Goal: Task Accomplishment & Management: Manage account settings

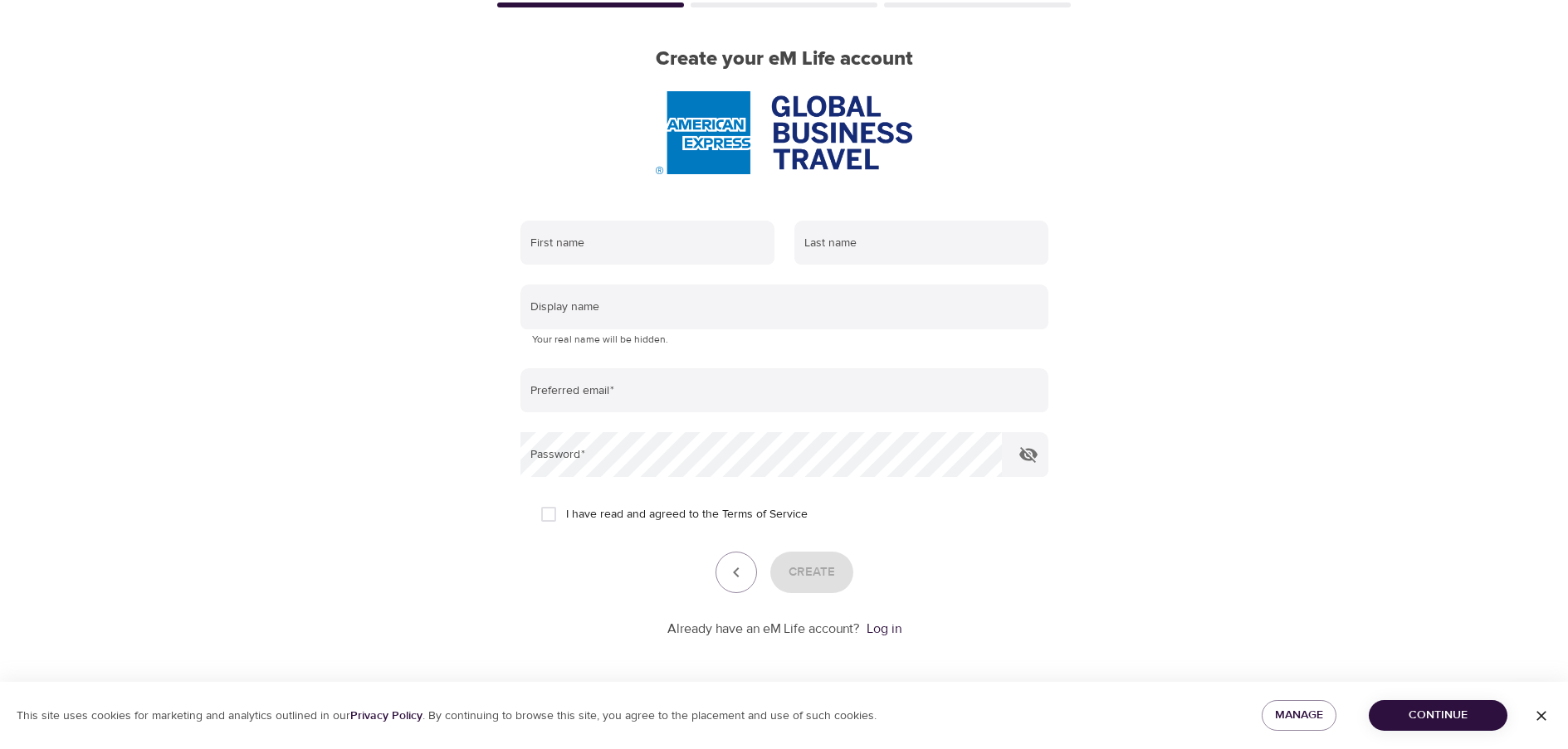
scroll to position [112, 0]
click at [886, 624] on link "Log in" at bounding box center [884, 626] width 34 height 16
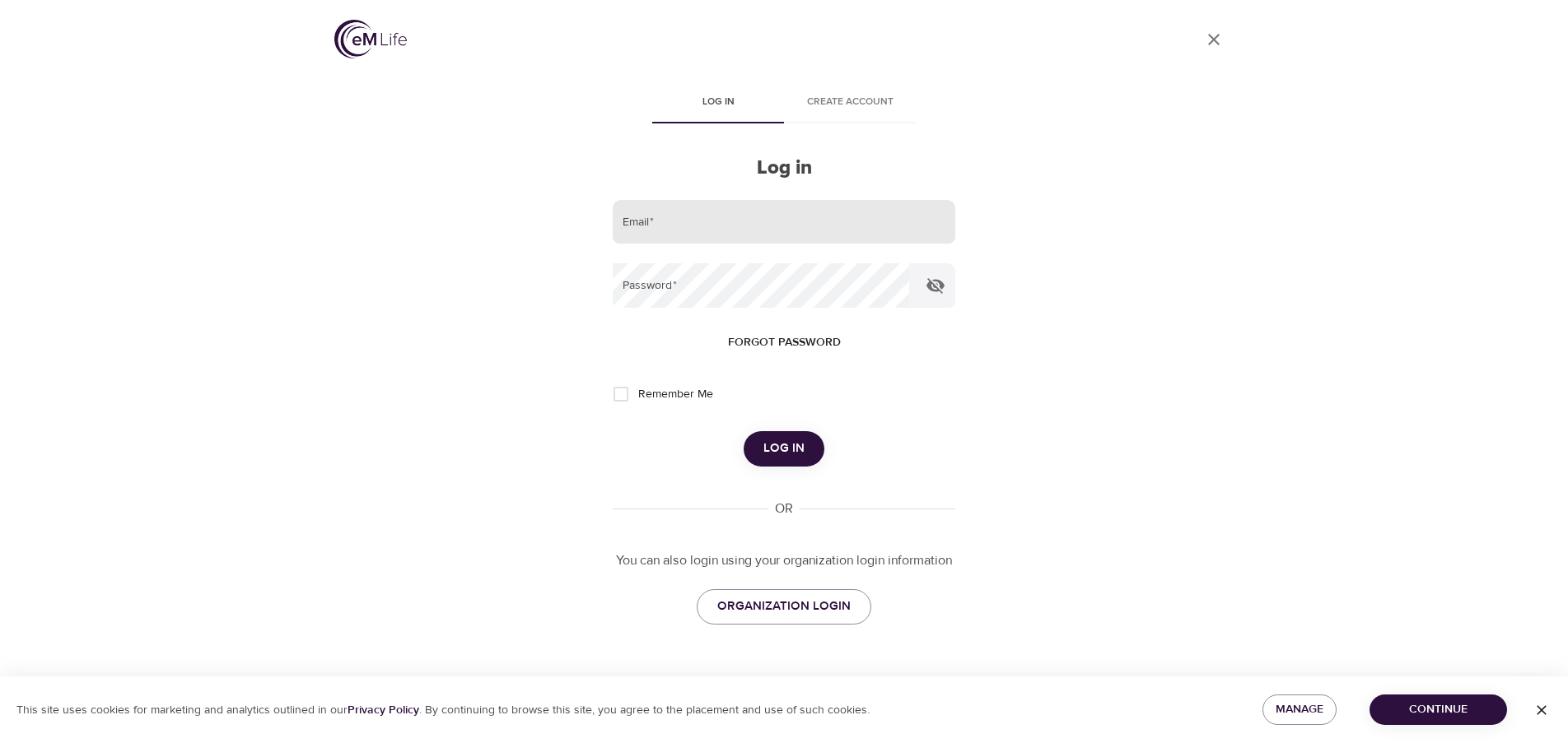
click at [795, 226] on input "email" at bounding box center [784, 222] width 342 height 45
click at [792, 330] on button "Forgot password" at bounding box center [784, 343] width 126 height 30
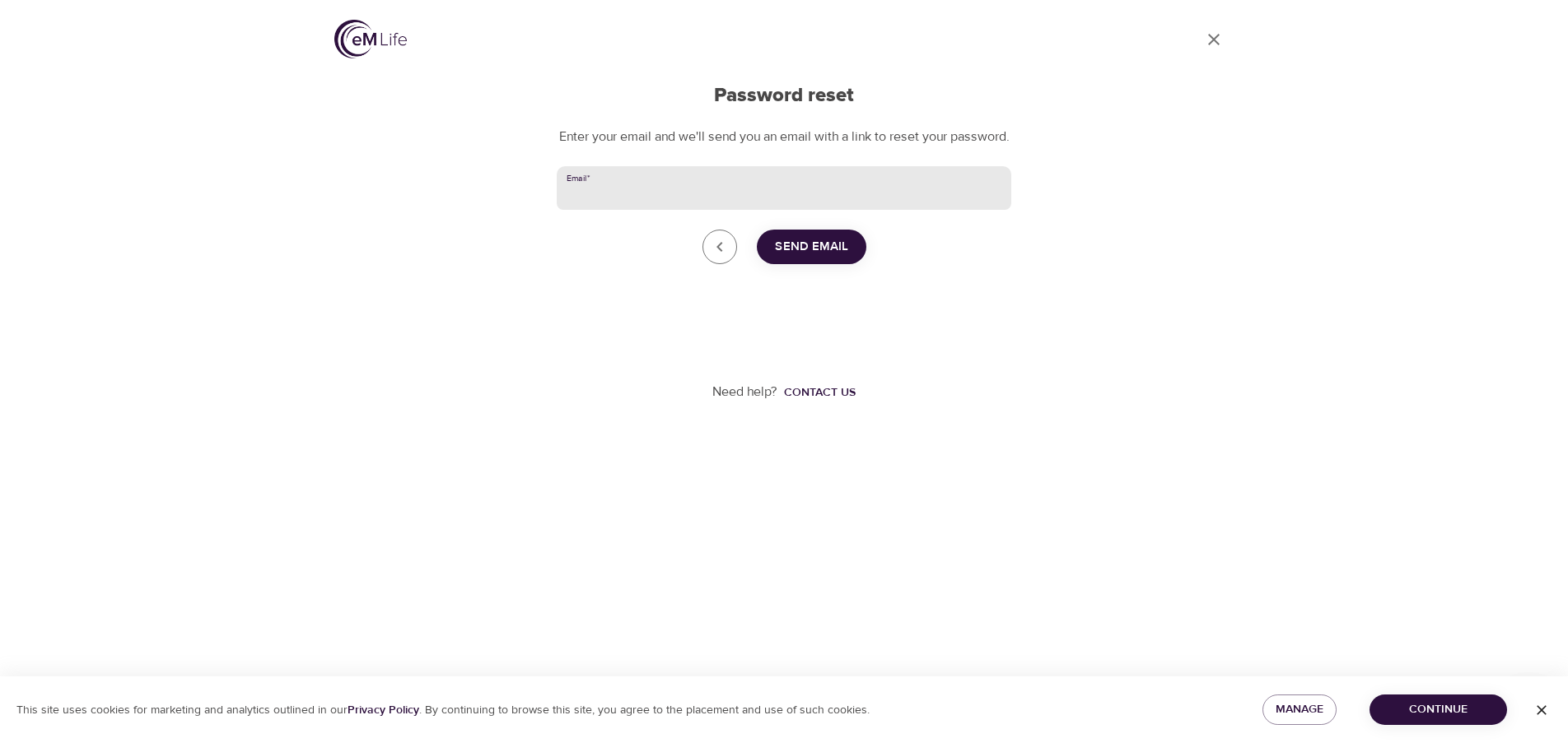
click at [800, 207] on input "Email   *" at bounding box center [784, 188] width 454 height 45
click at [716, 257] on icon "Go back to login" at bounding box center [719, 247] width 20 height 20
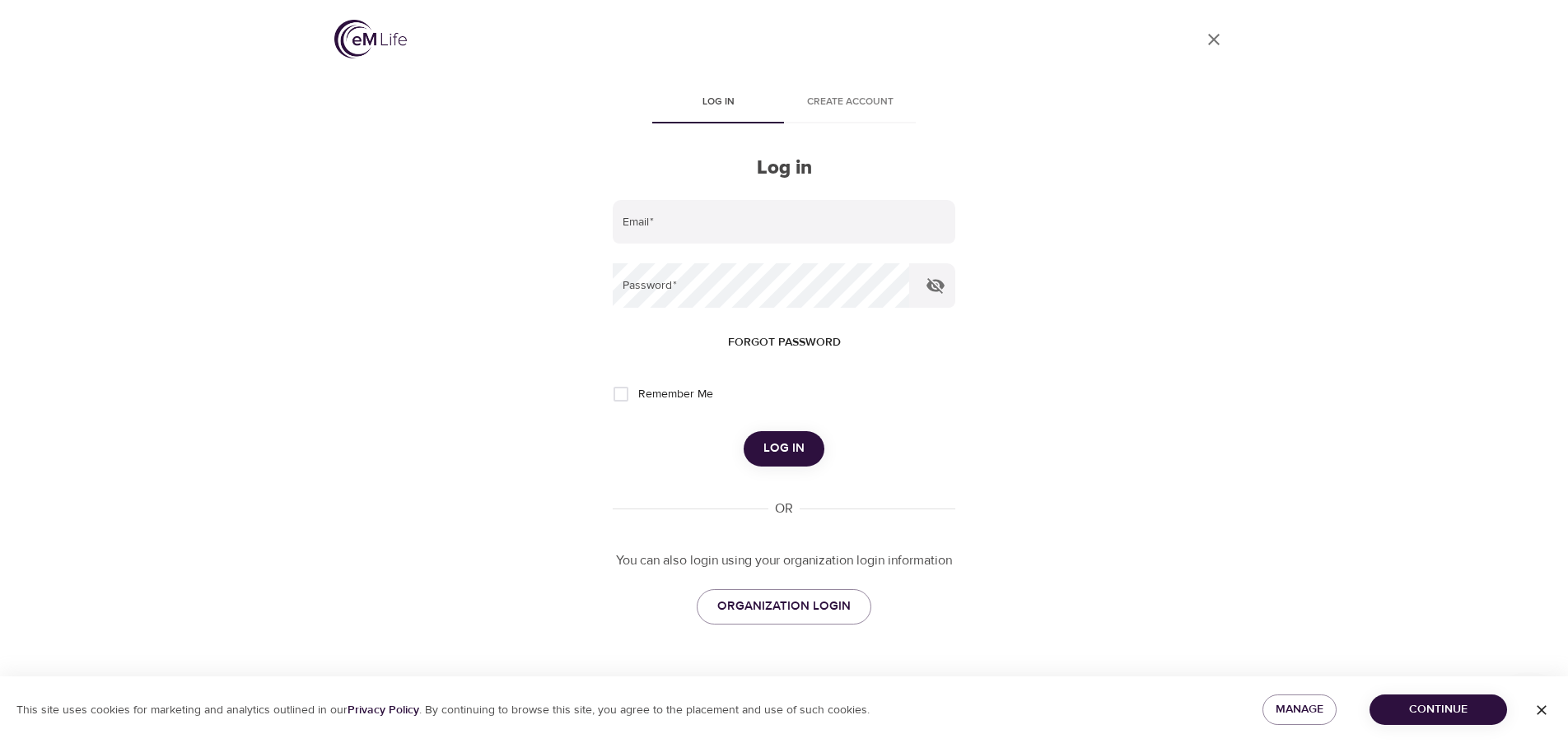
click at [853, 101] on span "Create account" at bounding box center [850, 103] width 112 height 17
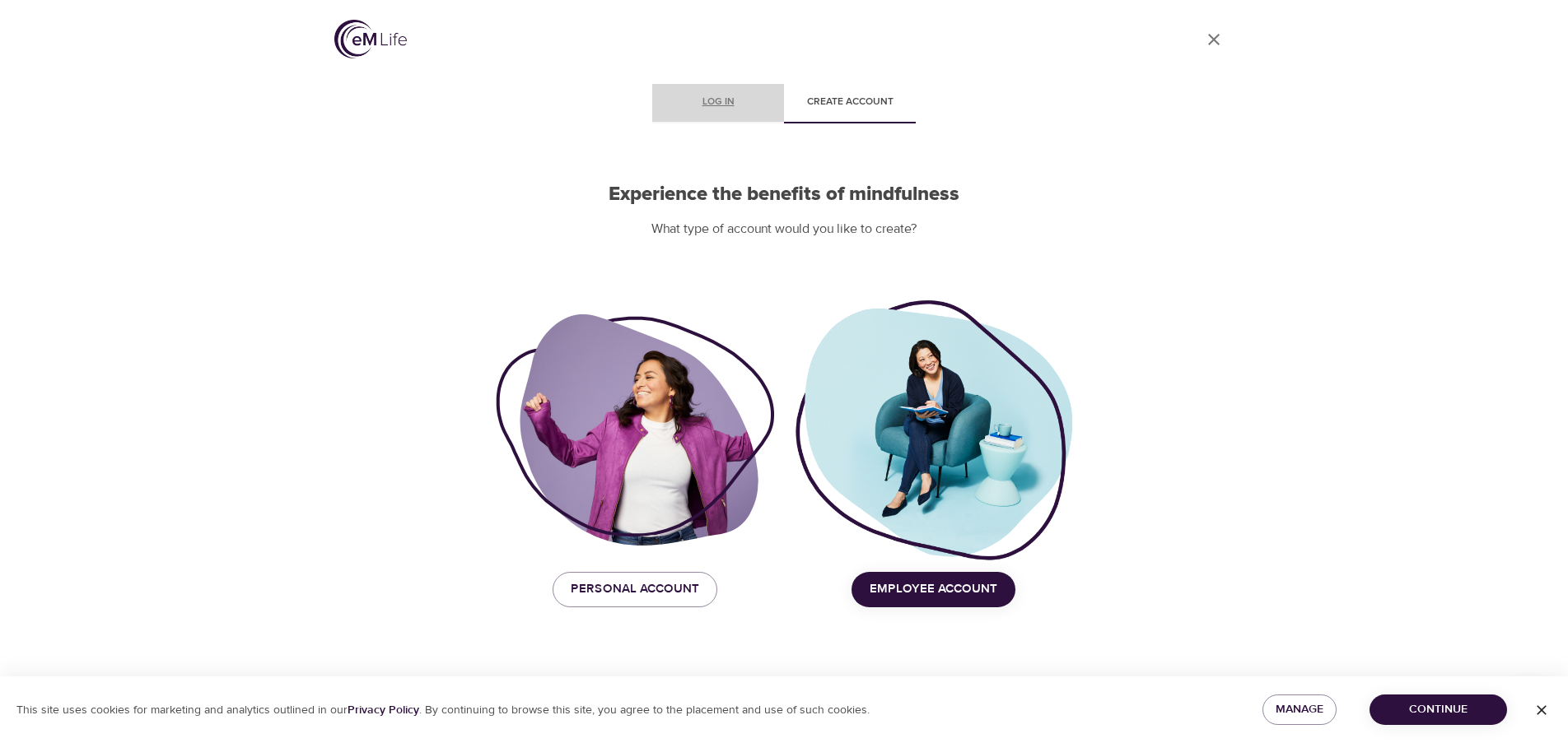
click at [700, 95] on span "Log in" at bounding box center [718, 103] width 112 height 17
click at [946, 600] on span "Employee Account" at bounding box center [933, 589] width 127 height 22
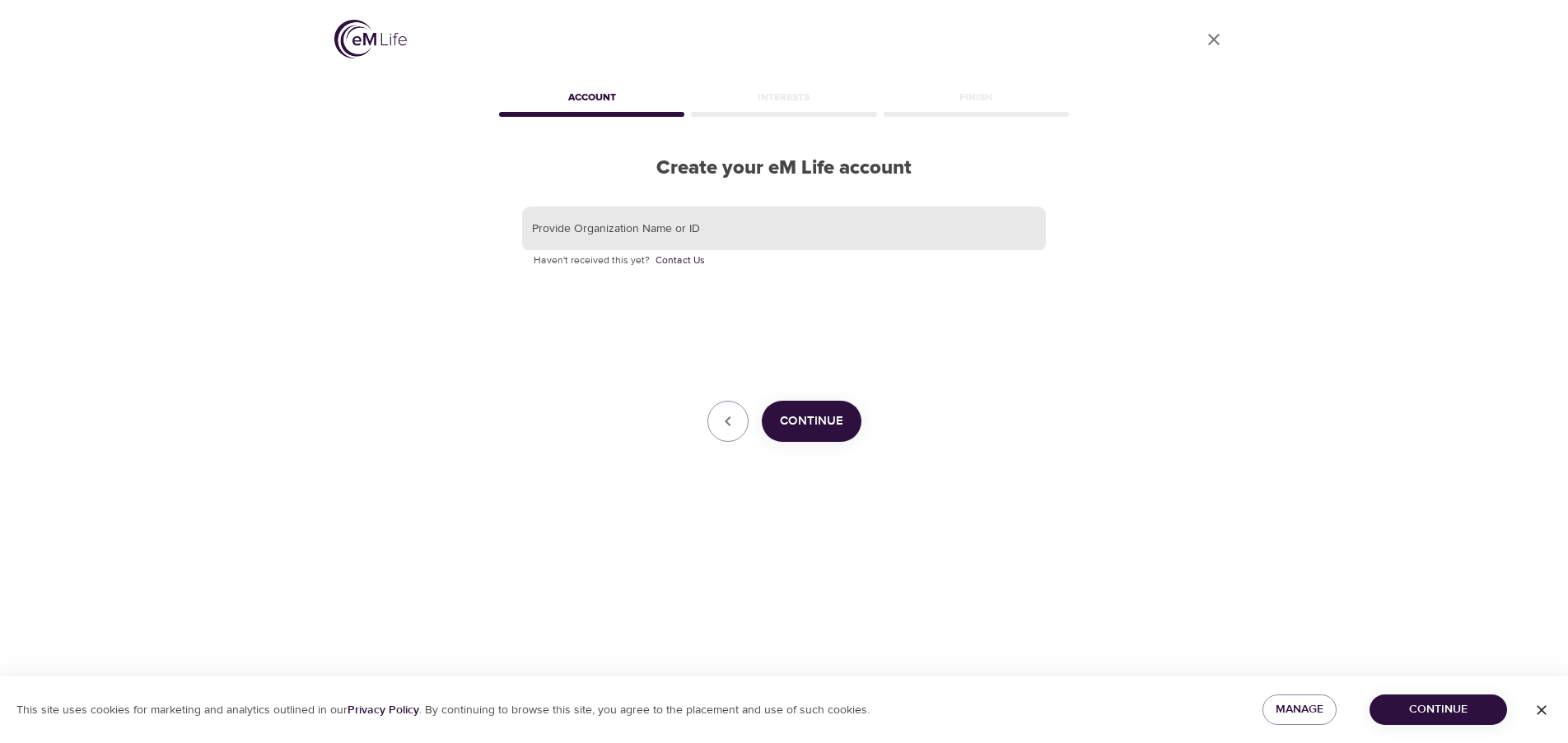
click at [616, 225] on input "text" at bounding box center [783, 228] width 524 height 45
type input "gbt"
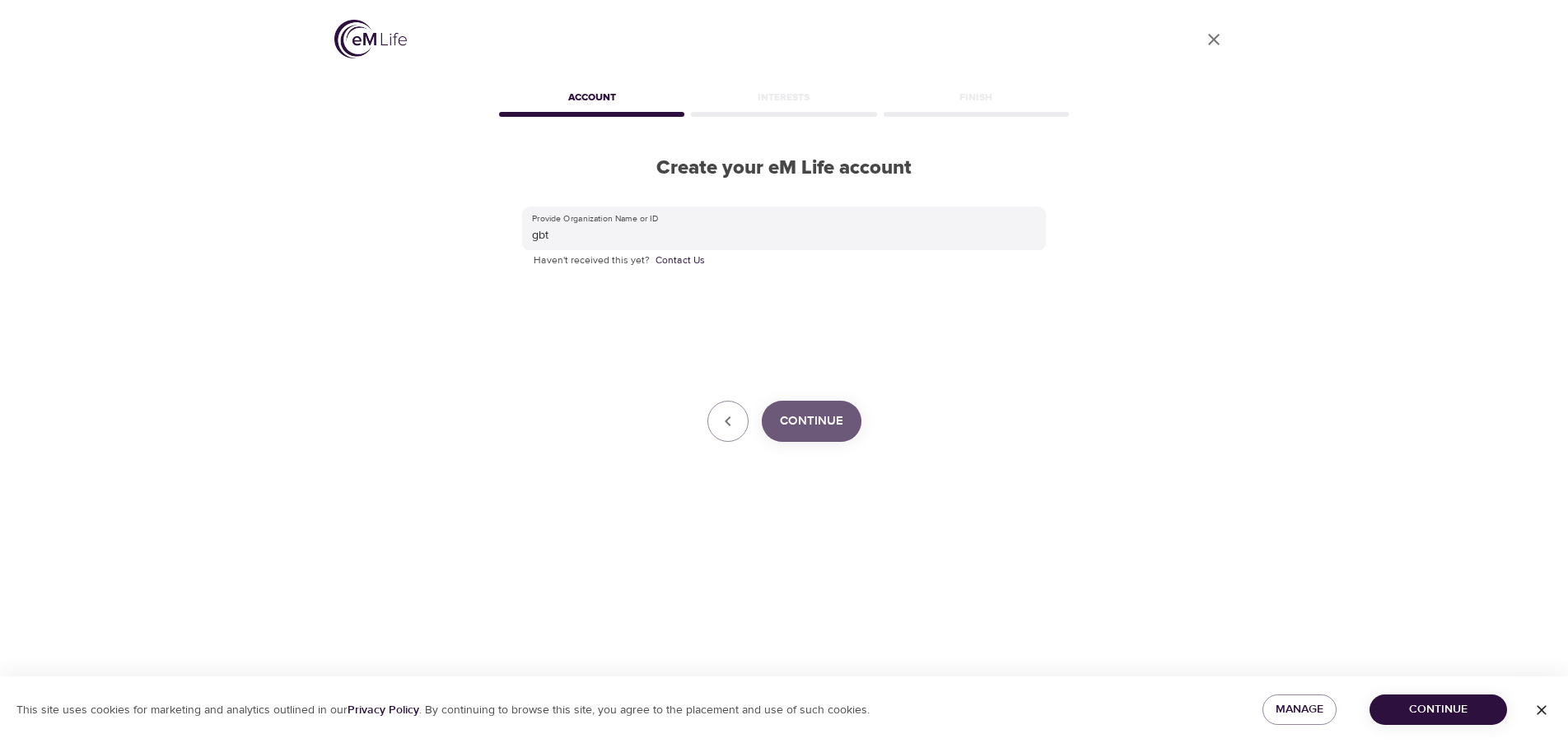
click at [823, 431] on span "Continue" at bounding box center [811, 421] width 64 height 22
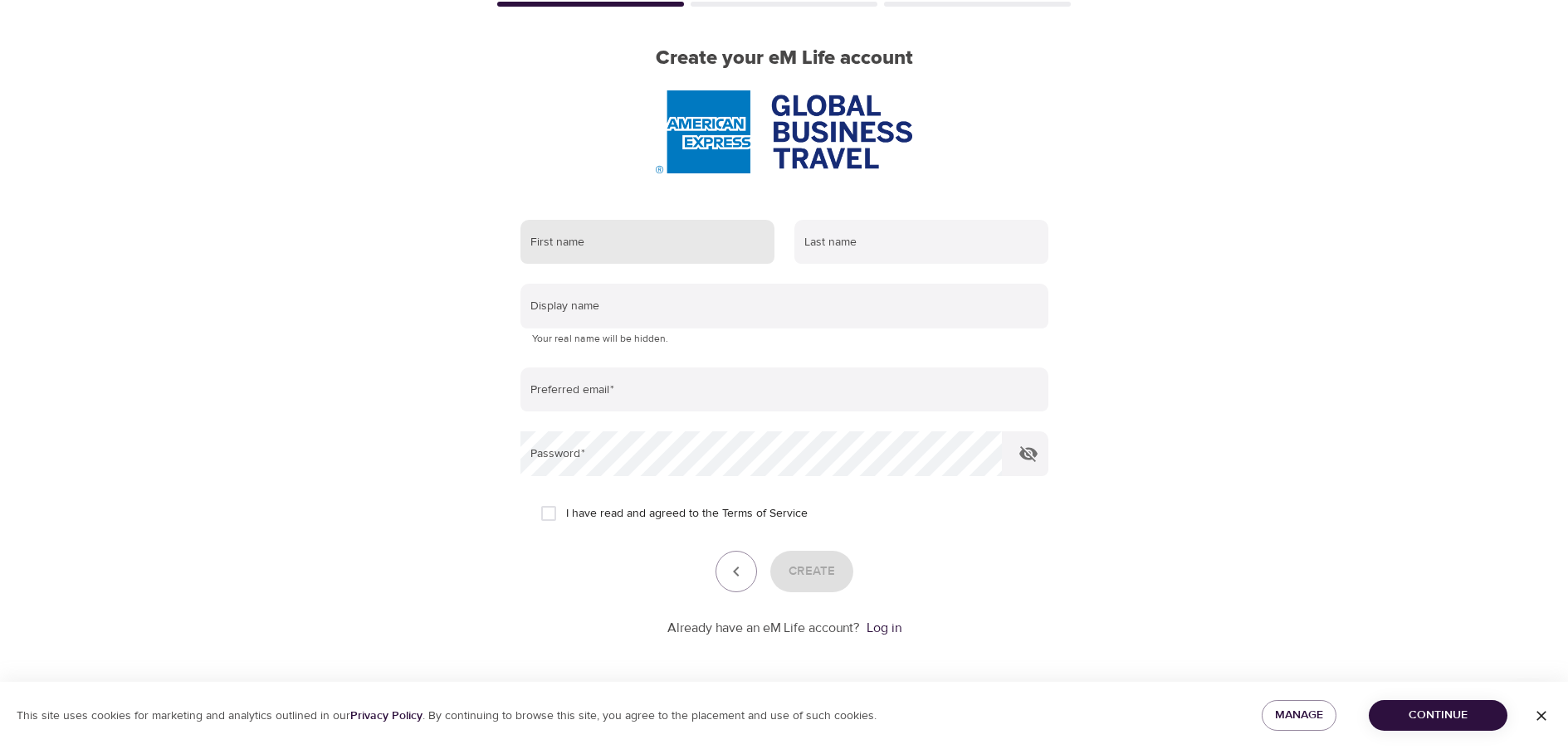
scroll to position [112, 0]
click at [569, 257] on input "text" at bounding box center [647, 241] width 254 height 45
type input "Linda"
type input "van den Pangaard"
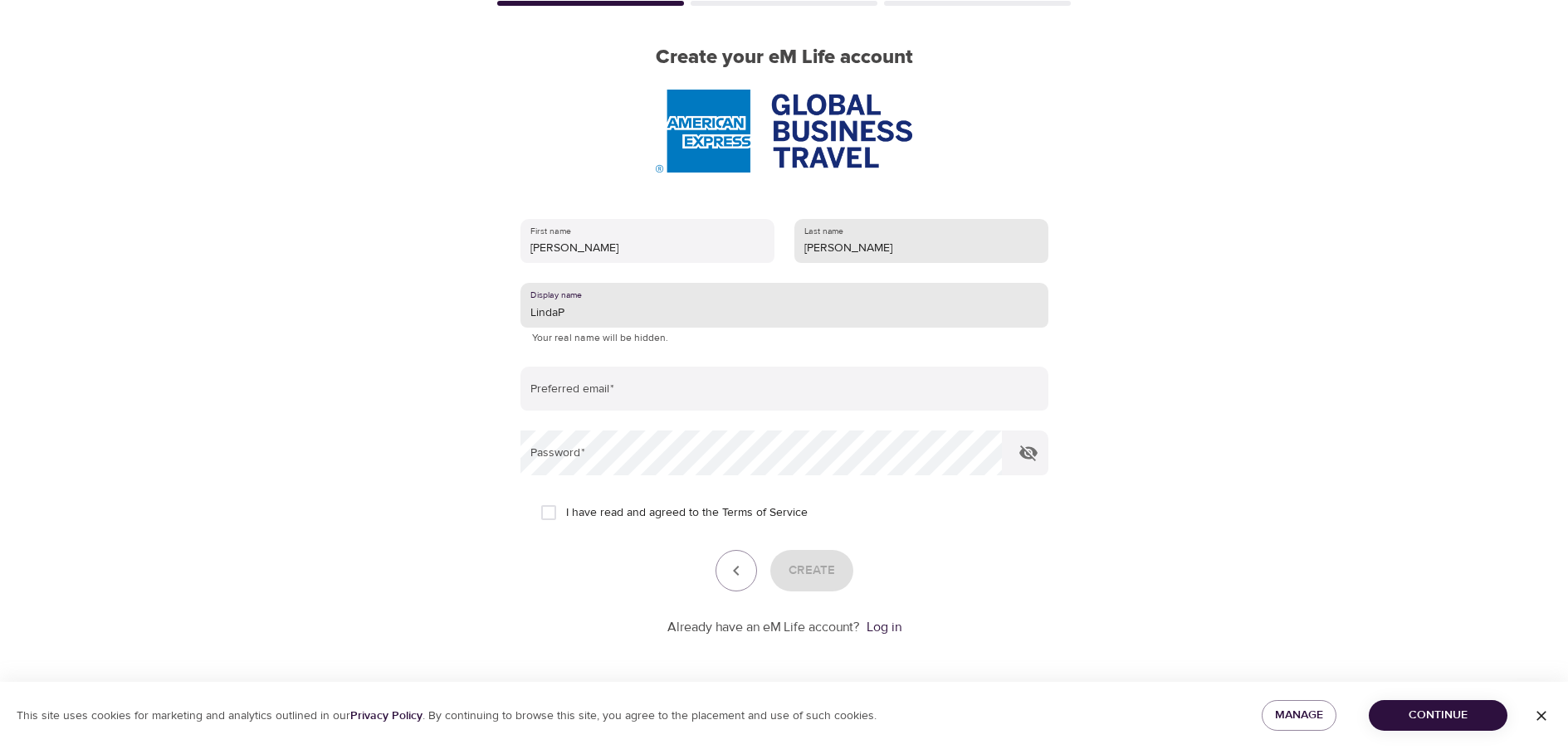
type input "7"
type input "LvdP79"
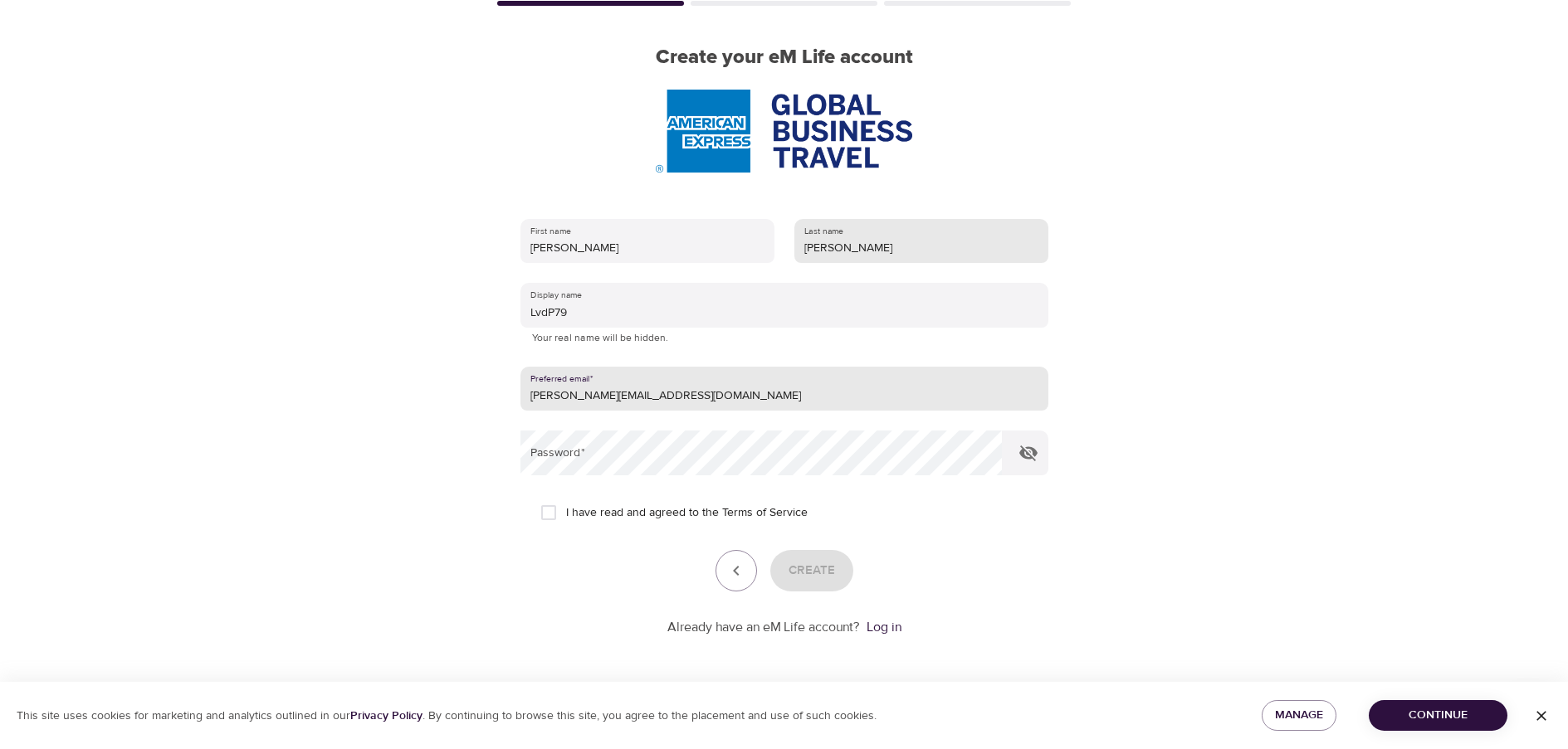
type input "[PERSON_NAME][EMAIL_ADDRESS][DOMAIN_NAME]"
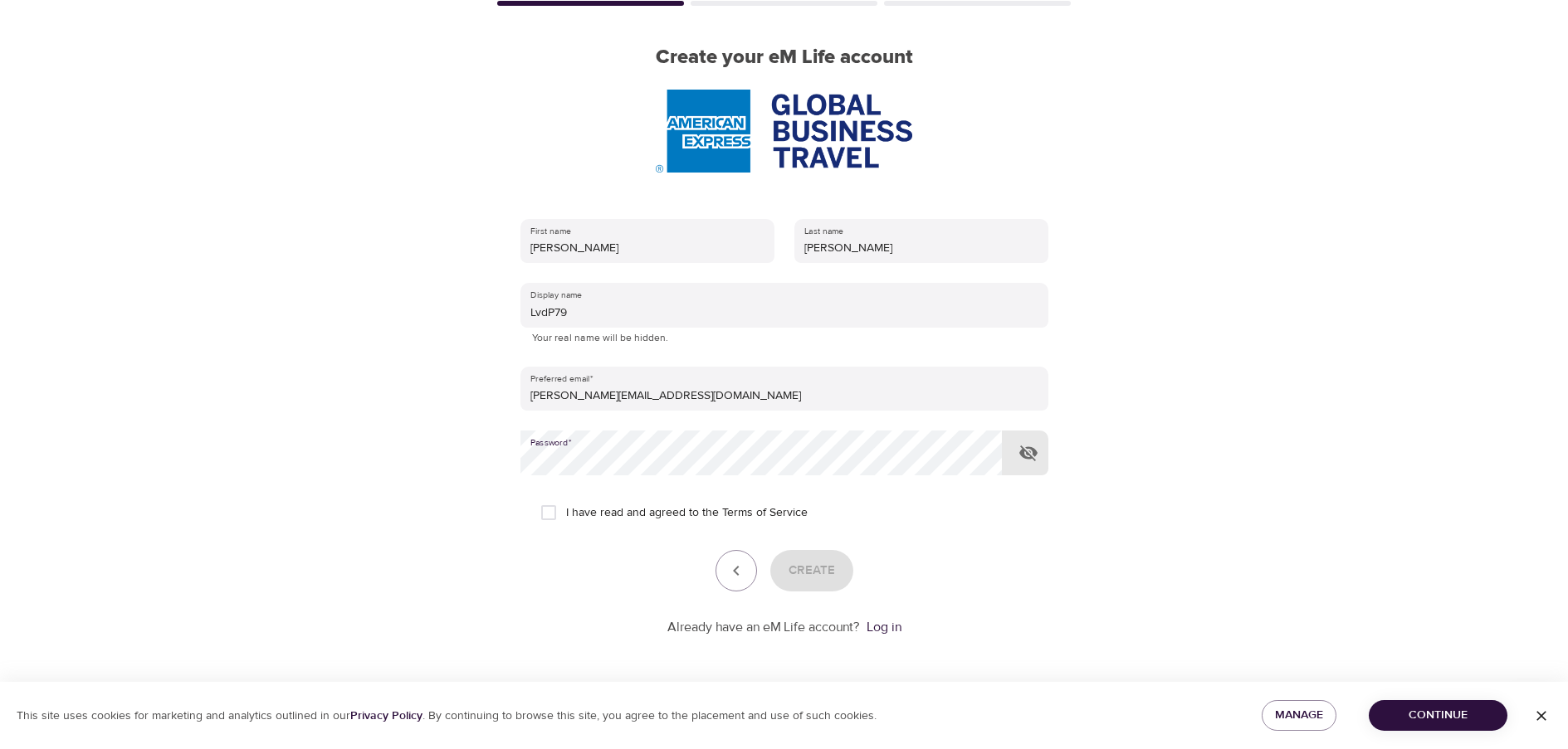
click at [1034, 452] on icon "button" at bounding box center [1028, 453] width 18 height 15
click at [556, 518] on input "I have read and agreed to the Terms of Service" at bounding box center [548, 512] width 34 height 34
checkbox input "true"
click at [829, 579] on span "Create" at bounding box center [811, 571] width 47 height 22
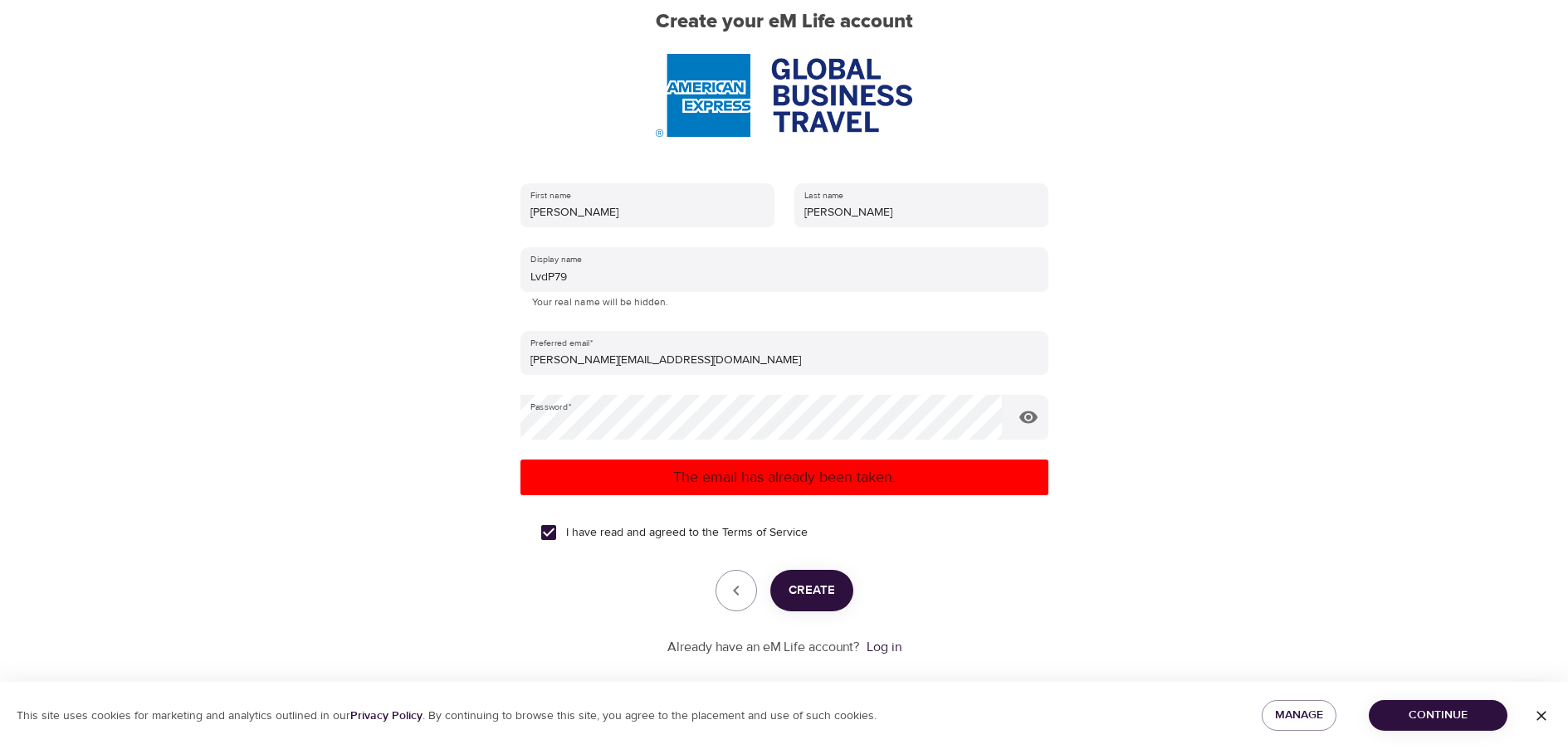
scroll to position [168, 0]
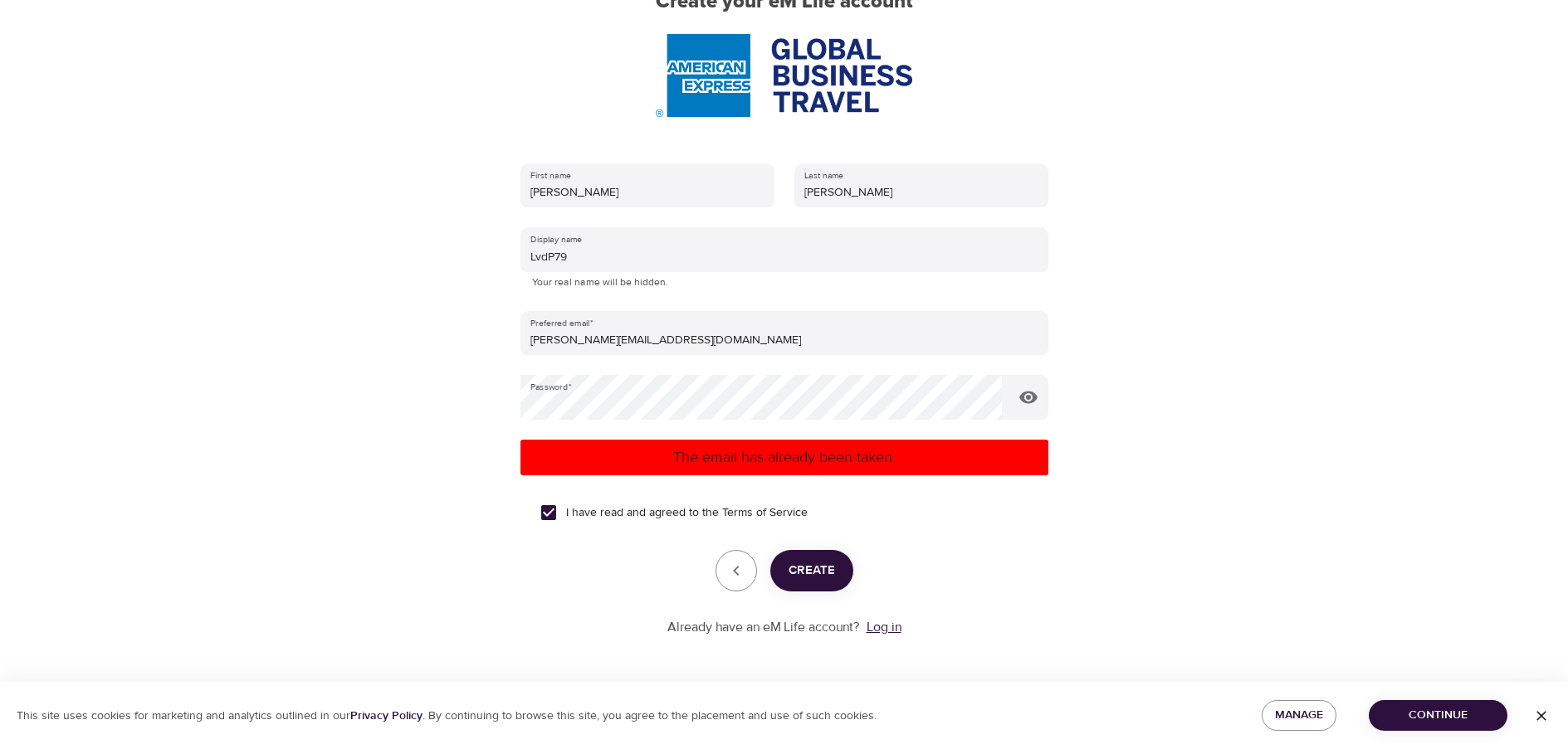
click at [898, 636] on link "Log in" at bounding box center [884, 626] width 34 height 16
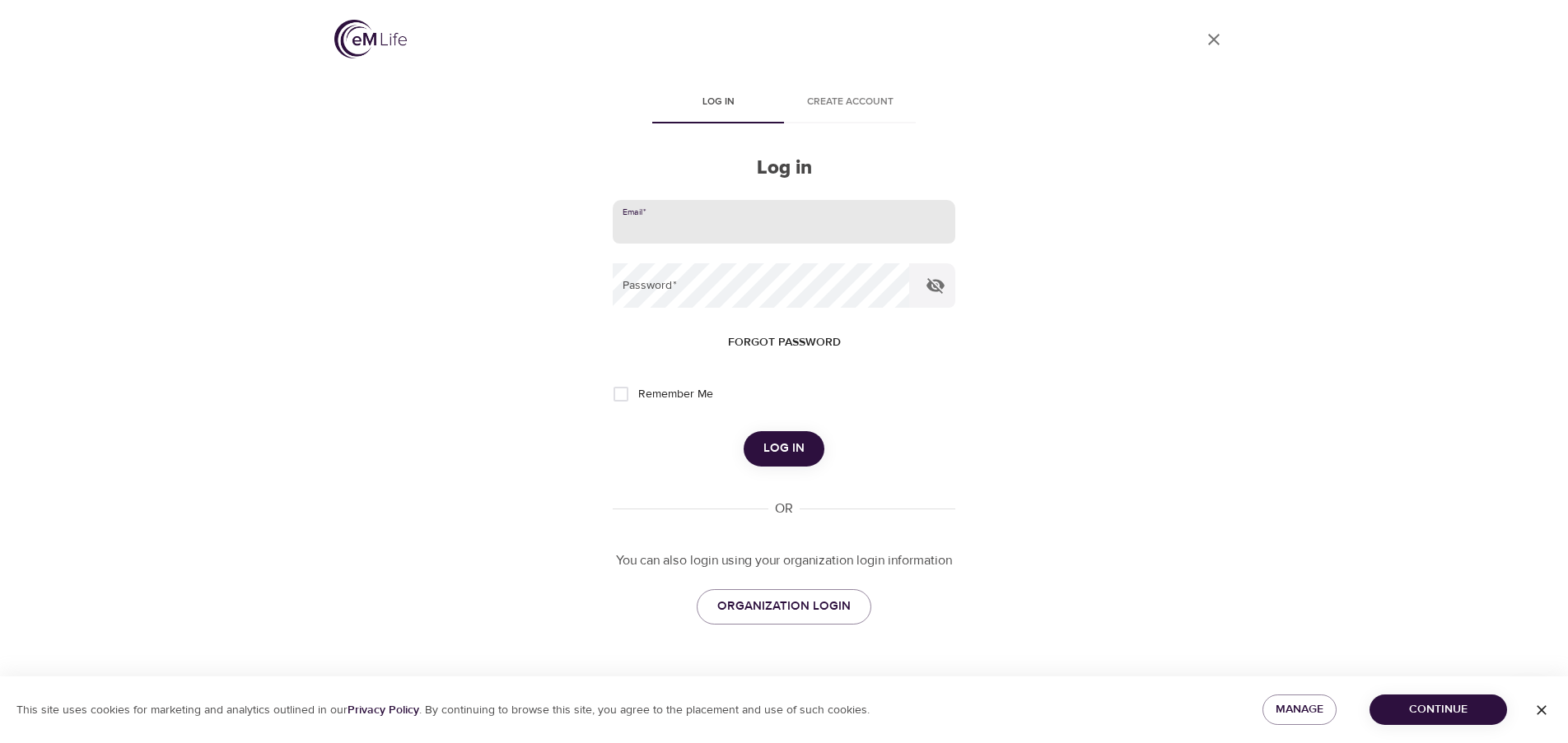
click at [733, 229] on input "email" at bounding box center [784, 222] width 342 height 45
click at [779, 314] on form "Email   * Password   * Forgot password Remember Me Log in" at bounding box center [784, 333] width 342 height 267
click at [779, 330] on button "Forgot password" at bounding box center [784, 343] width 126 height 30
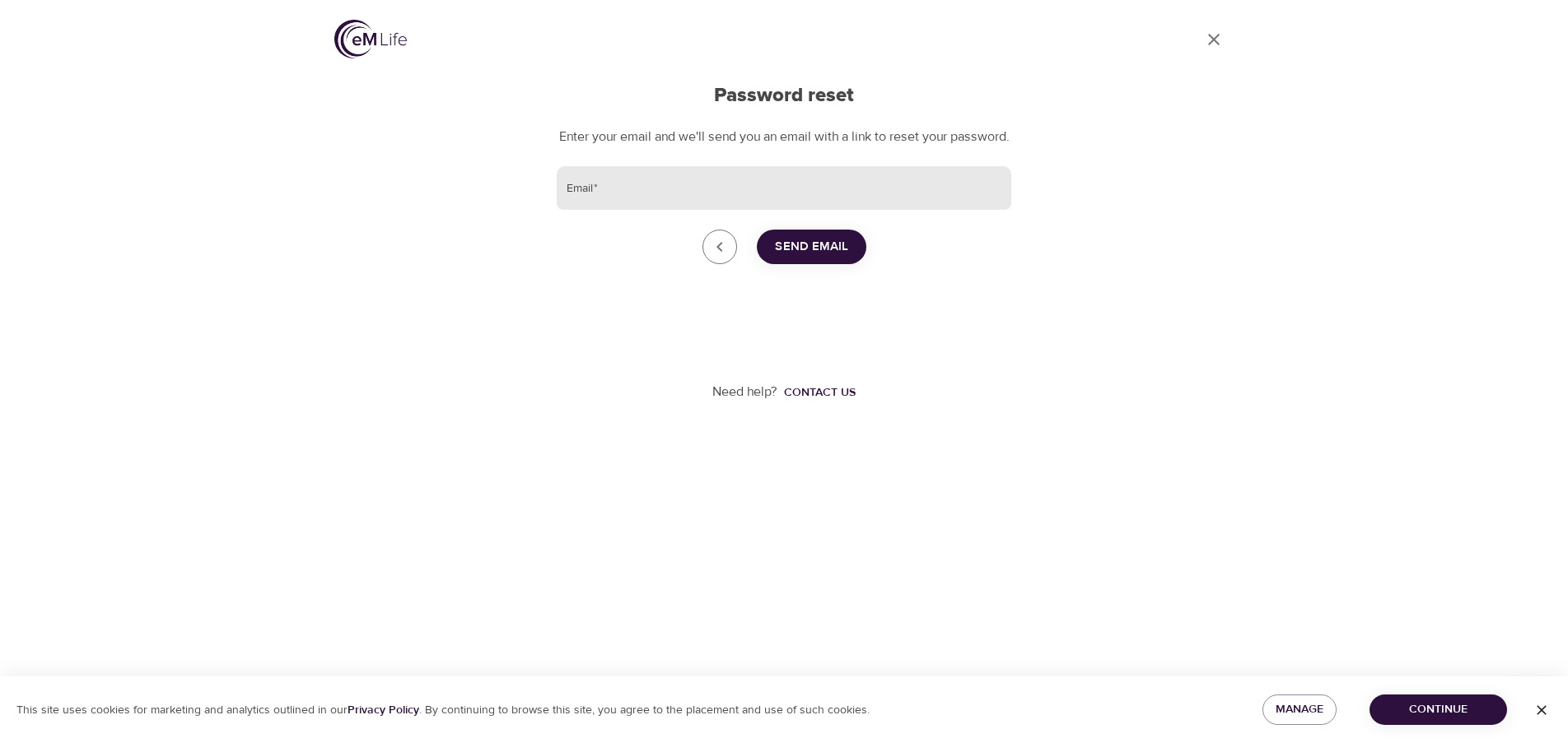
click at [681, 199] on input "Email   *" at bounding box center [784, 188] width 454 height 45
type input "Linda.v.denpangaard@amexgbt.com"
click at [823, 257] on span "Send Email" at bounding box center [811, 247] width 73 height 22
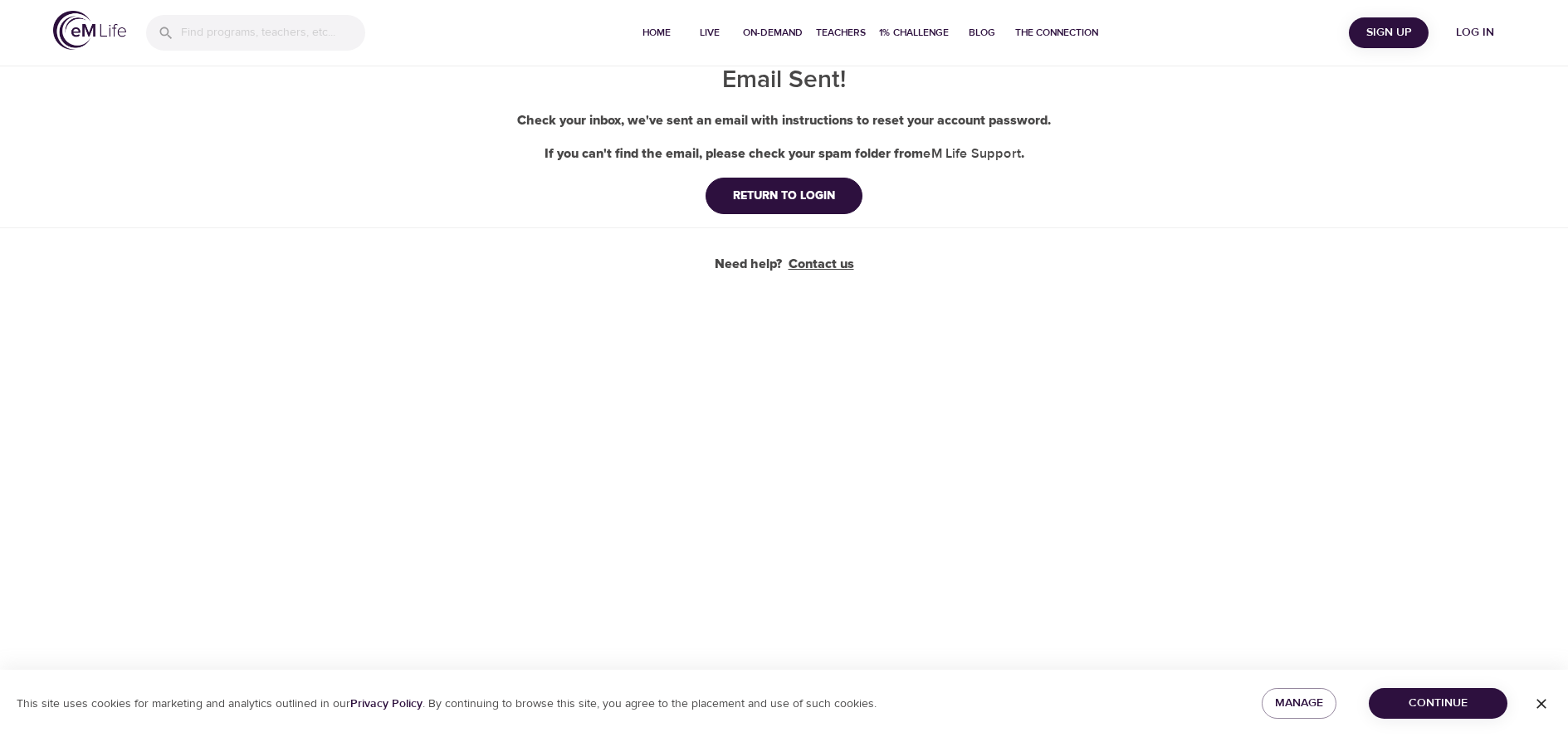
click at [827, 265] on link "Contact us" at bounding box center [821, 265] width 65 height 19
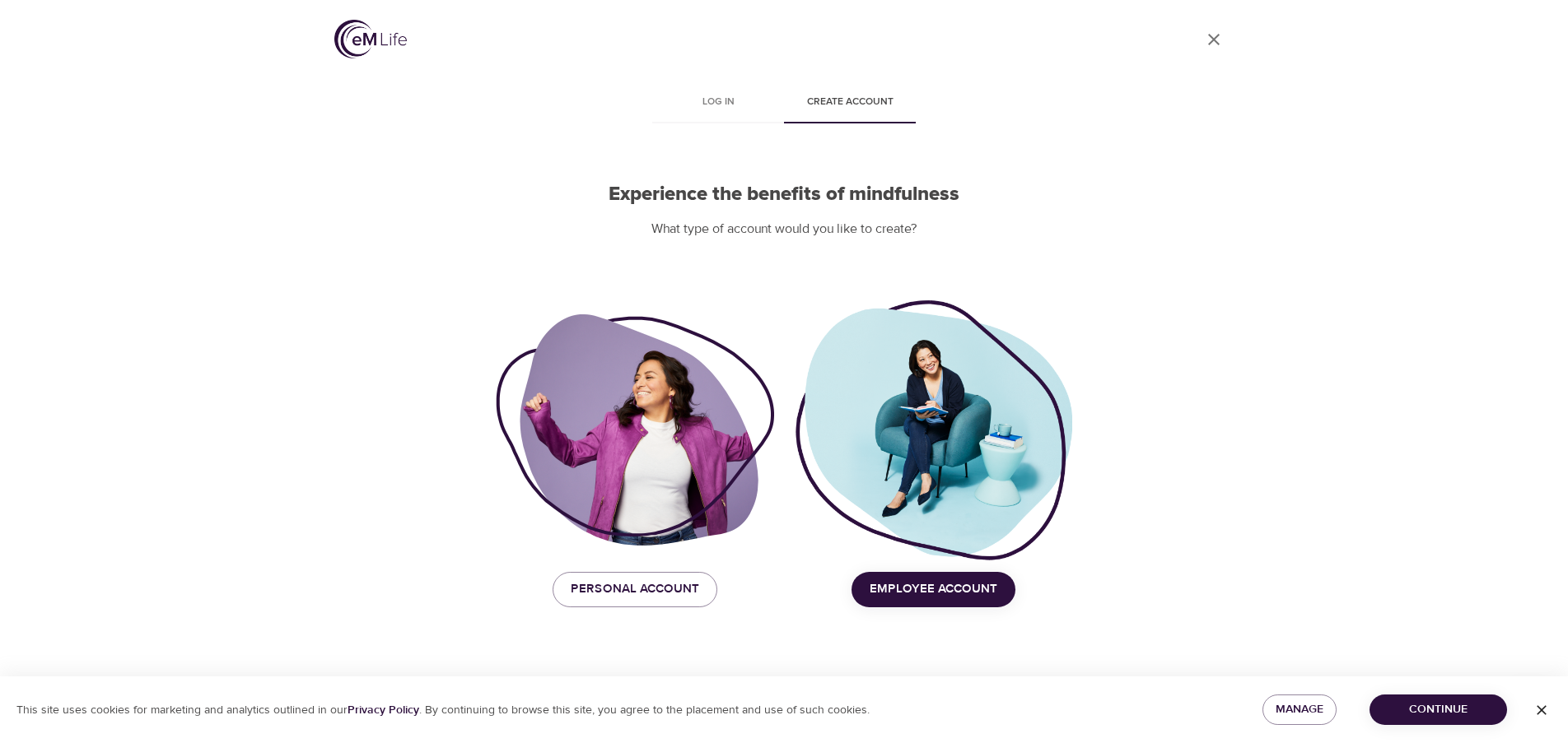
click at [1455, 726] on div "This site uses cookies for marketing and analytics outlined in our Privacy Poli…" at bounding box center [784, 710] width 1568 height 67
click at [1451, 704] on span "Continue" at bounding box center [1438, 710] width 111 height 21
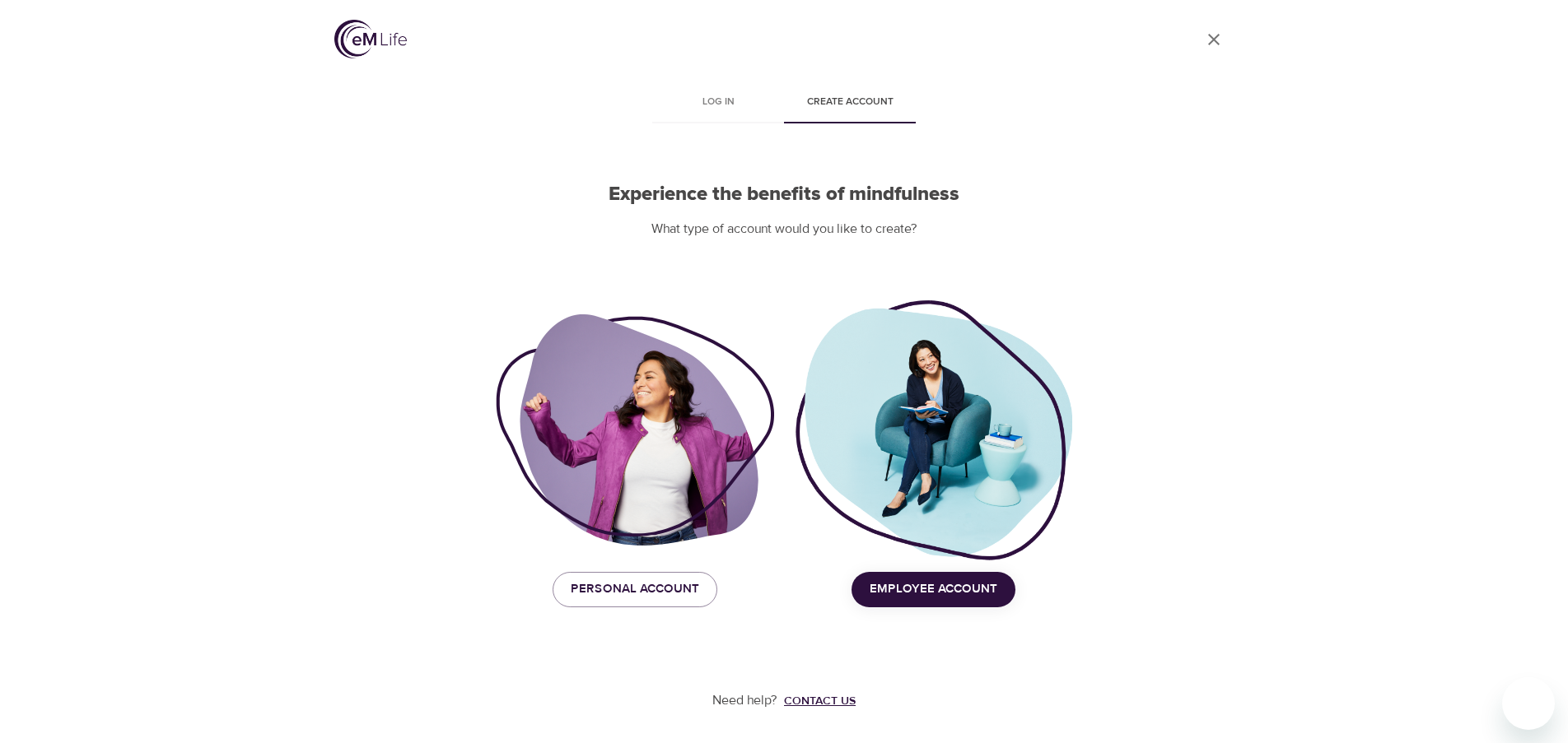
click at [830, 699] on div "Contact us" at bounding box center [819, 701] width 71 height 16
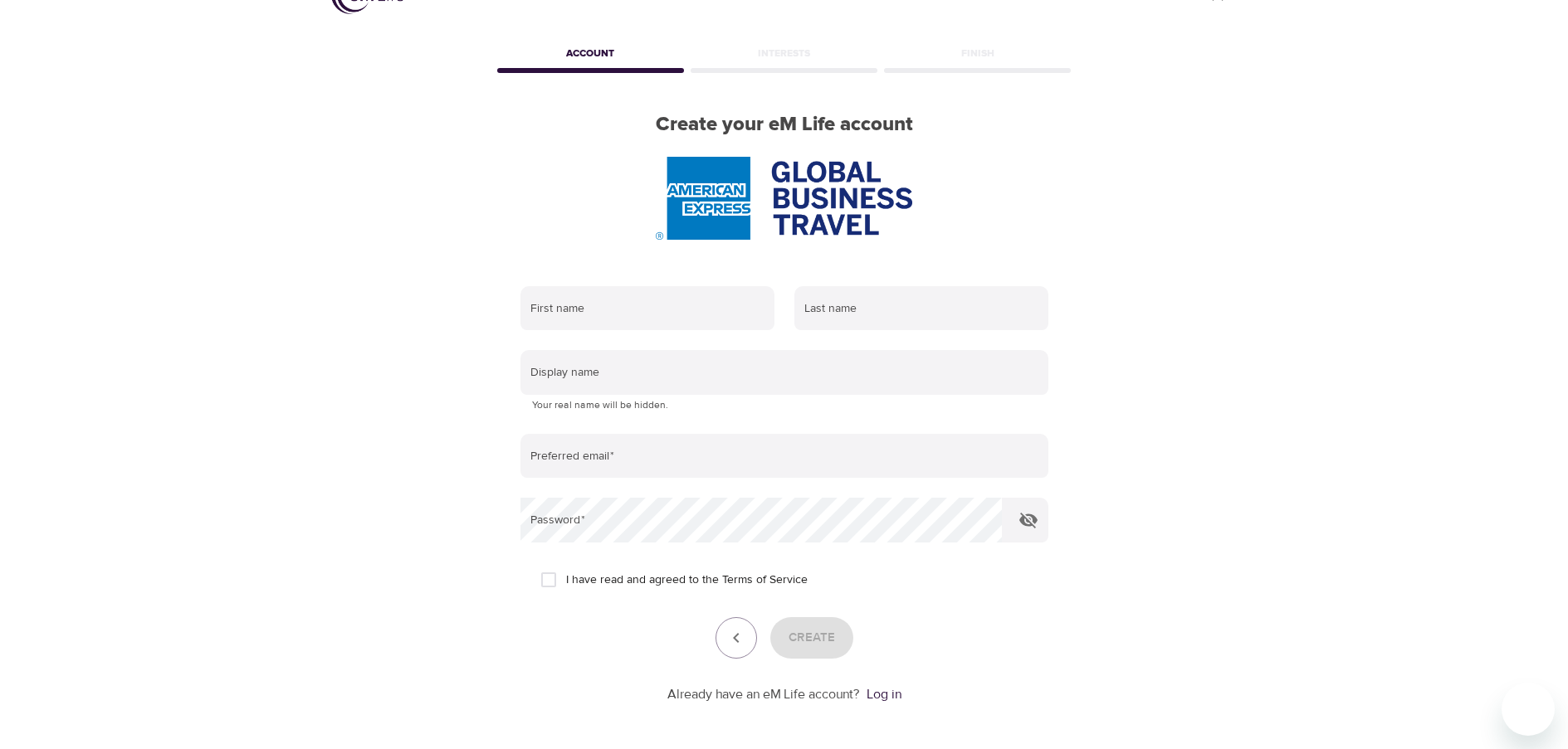
scroll to position [83, 0]
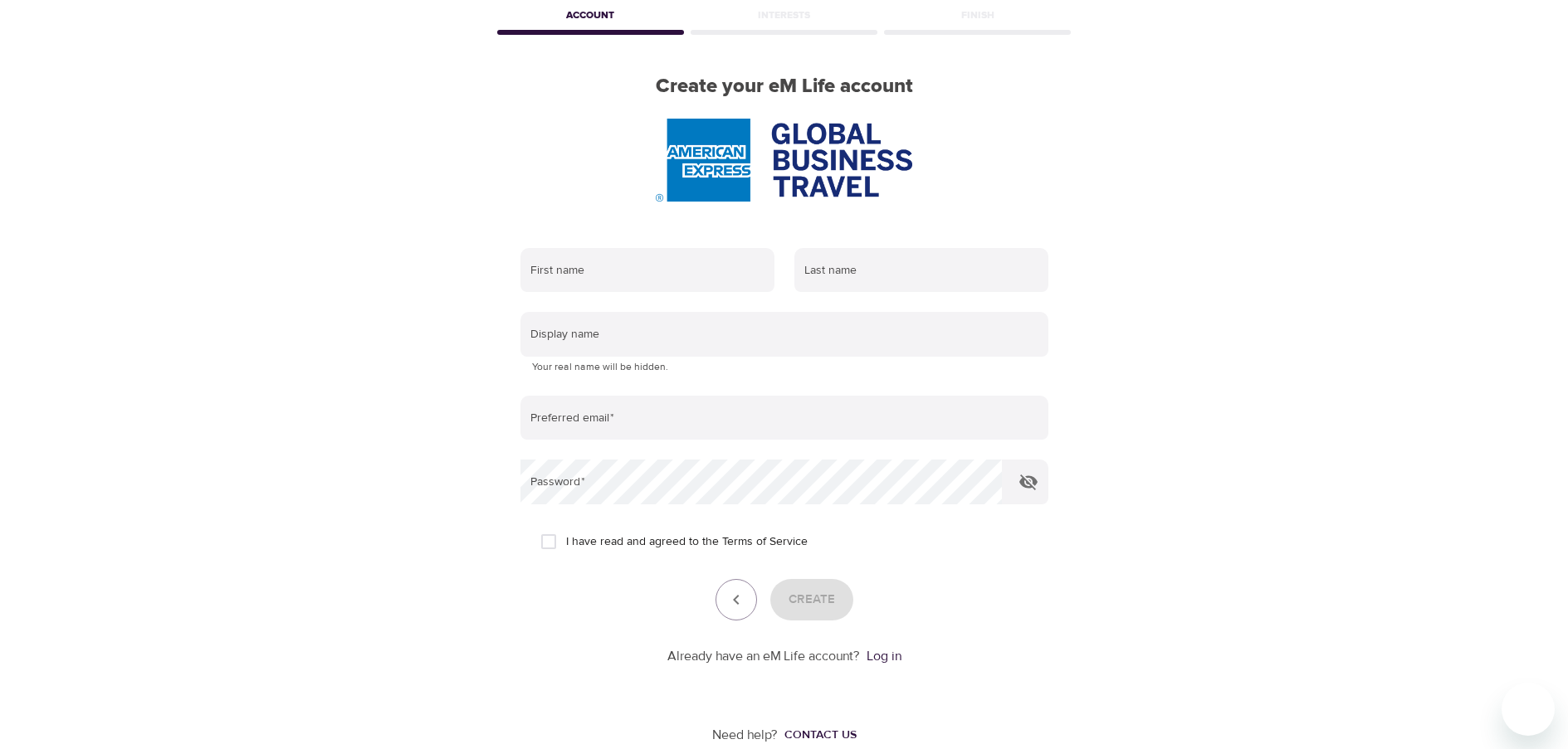
click at [602, 294] on div "First name" at bounding box center [648, 271] width 274 height 65
click at [602, 282] on input "text" at bounding box center [647, 270] width 254 height 45
type input "Linda"
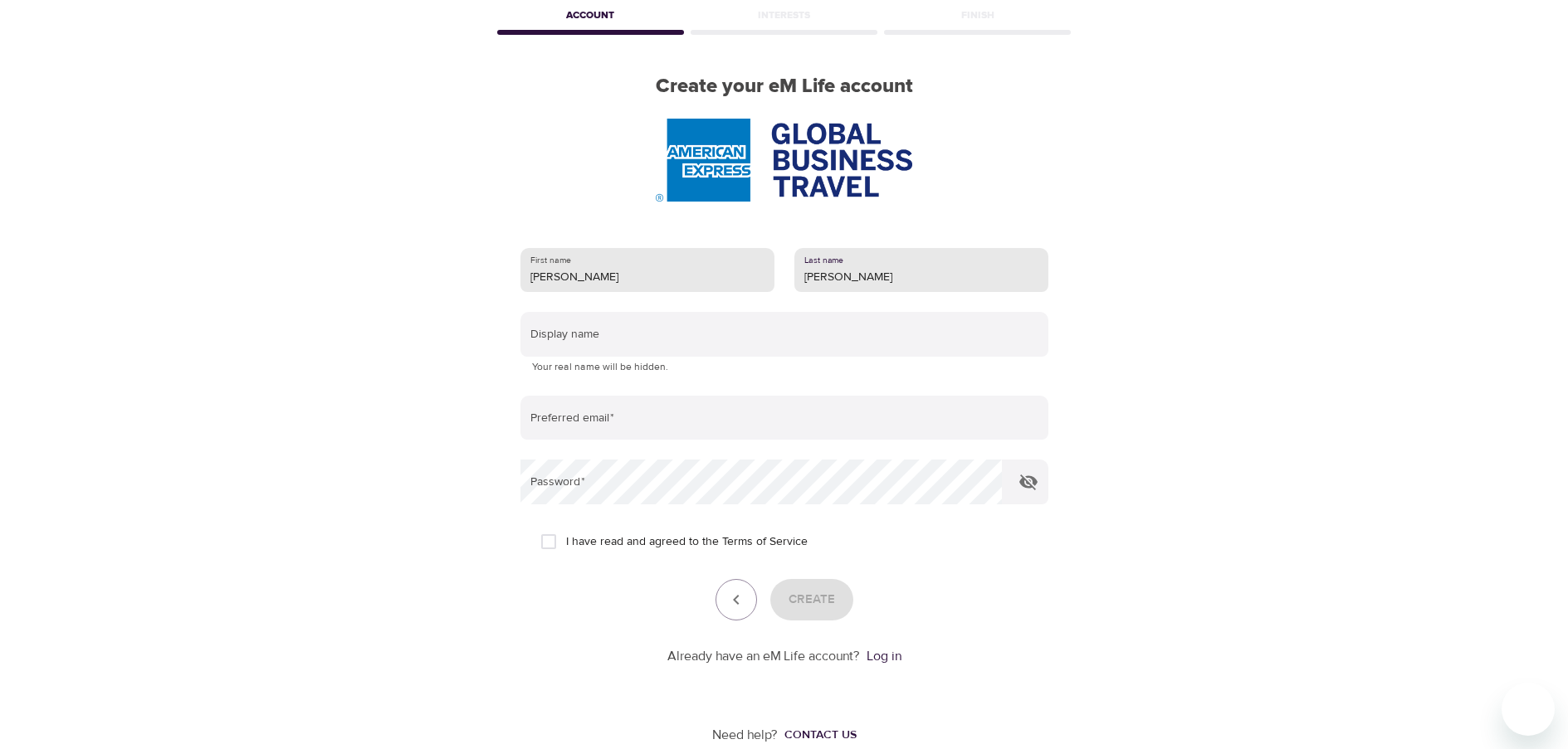
type input "van den Pangaard"
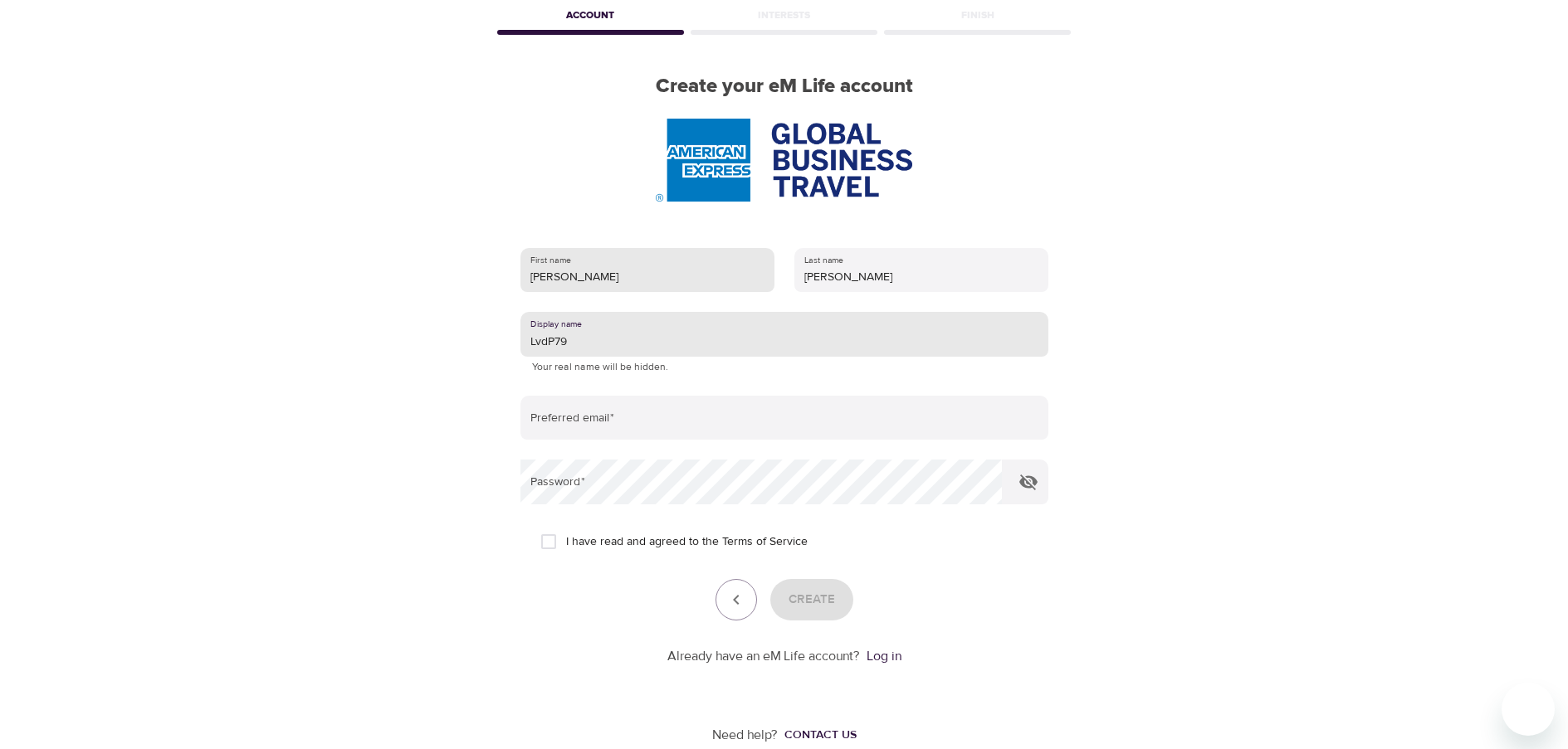
type input "LvdP79"
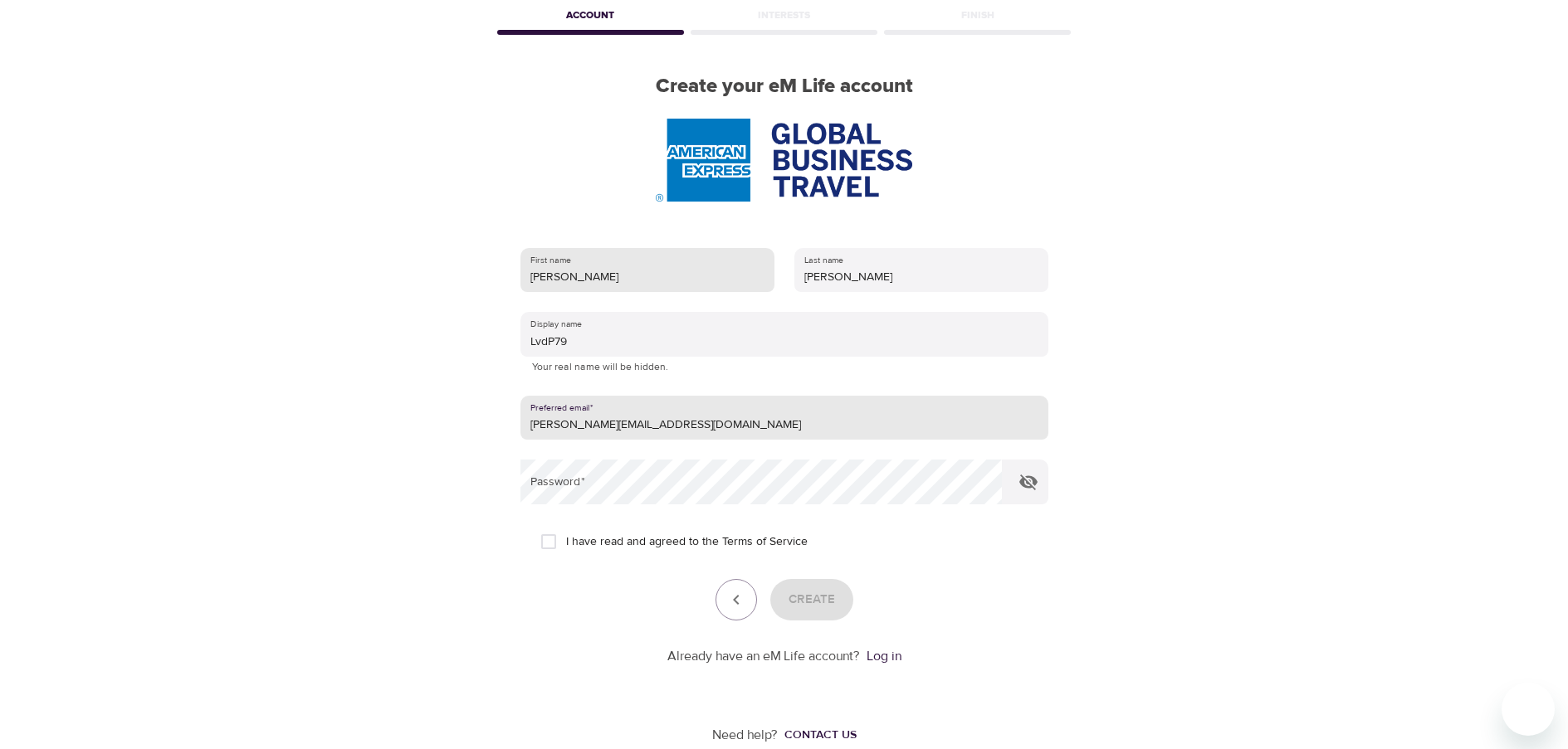
type input "Linda.v.denpangaard@amexgbt.com"
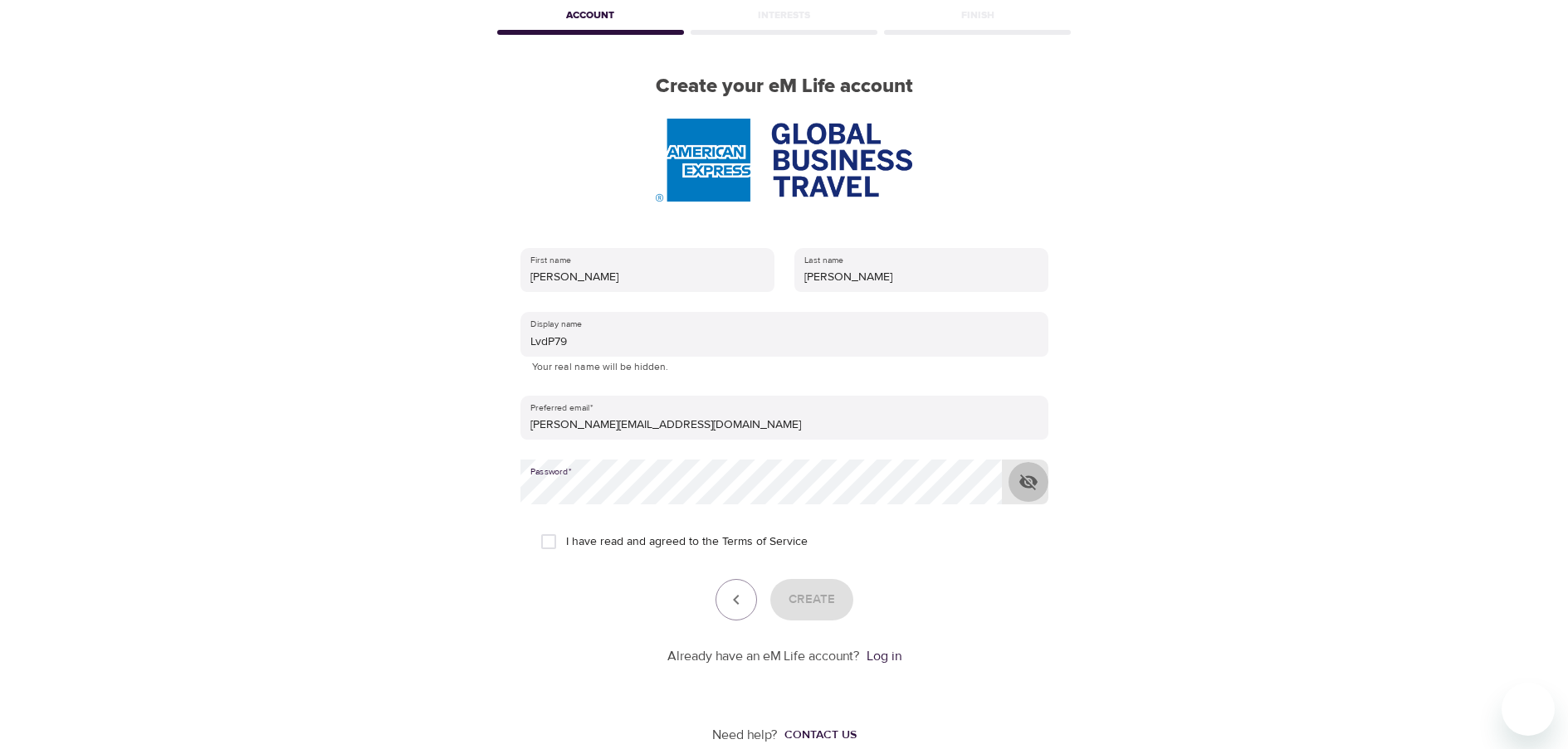
click at [1028, 482] on icon "button" at bounding box center [1028, 482] width 20 height 20
click at [541, 539] on input "I have read and agreed to the Terms of Service" at bounding box center [548, 542] width 34 height 34
checkbox input "true"
click at [839, 592] on button "Create" at bounding box center [811, 600] width 83 height 41
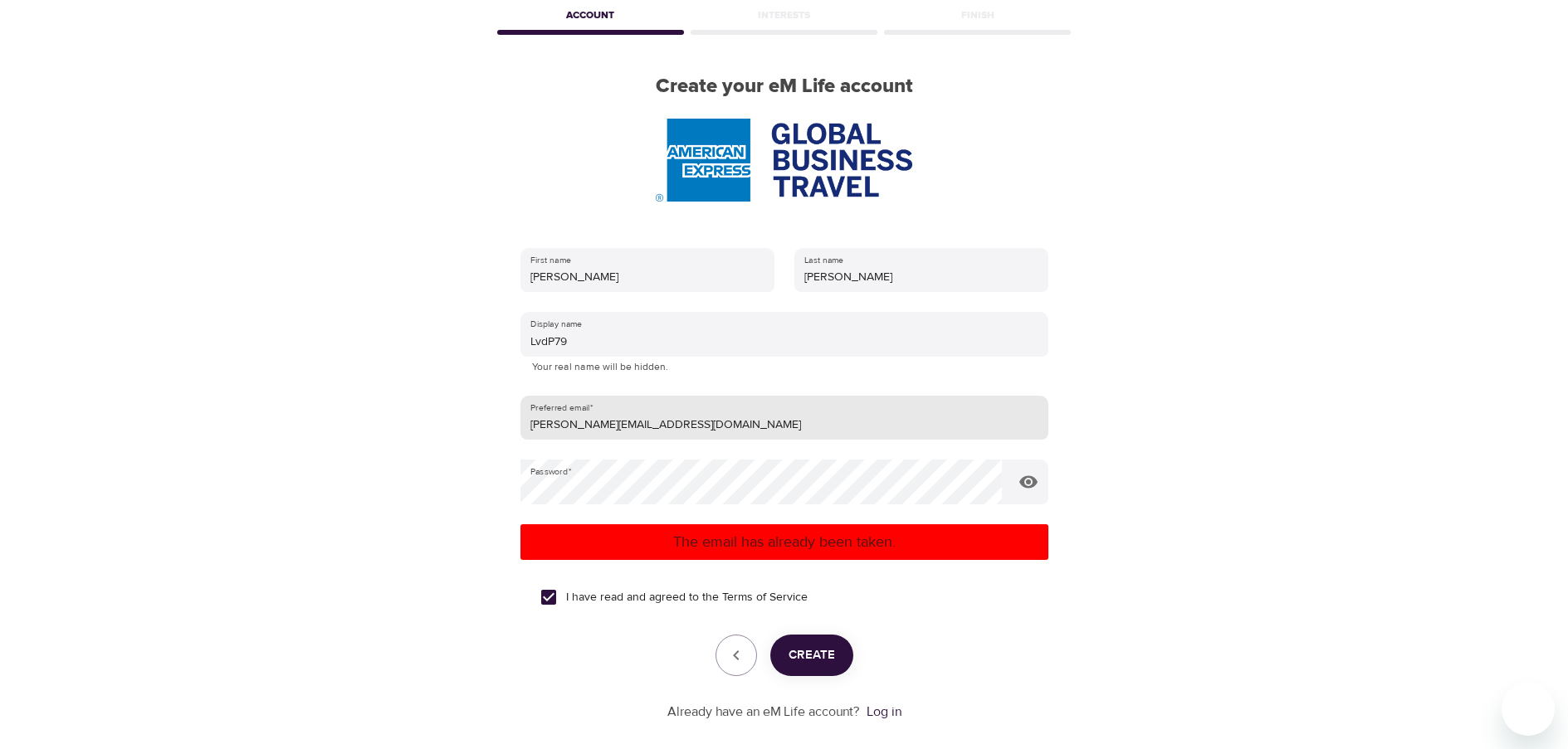
click at [731, 413] on input "Linda.v.denpangaard@amexgbt.com" at bounding box center [784, 418] width 528 height 45
drag, startPoint x: 735, startPoint y: 425, endPoint x: 320, endPoint y: 398, distance: 415.9
click at [335, 400] on div "User Profile Account Interests Finish Create your eM Life account First name Li…" at bounding box center [784, 291] width 946 height 749
type input "[EMAIL_ADDRESS][DOMAIN_NAME]"
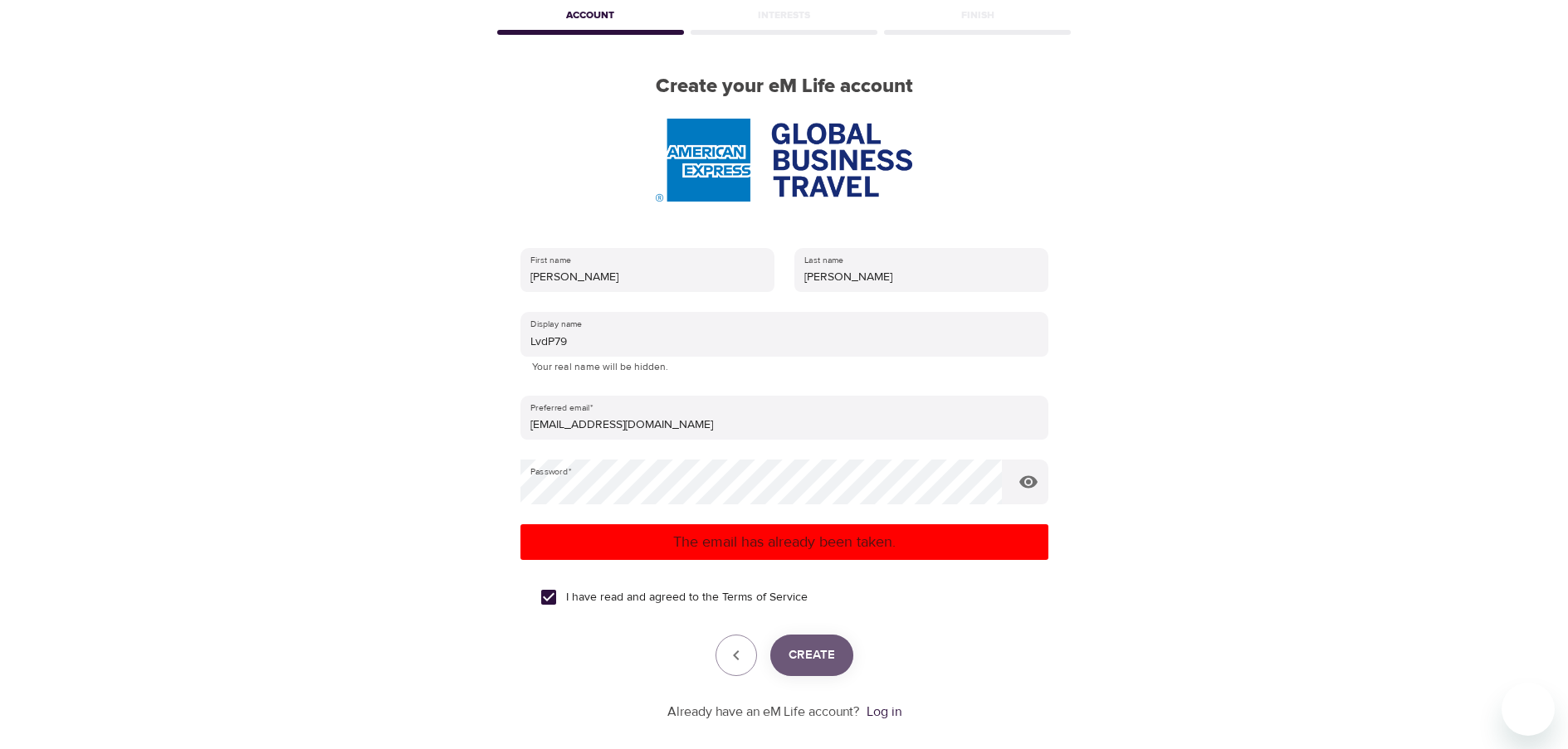
click at [830, 657] on span "Create" at bounding box center [811, 655] width 47 height 22
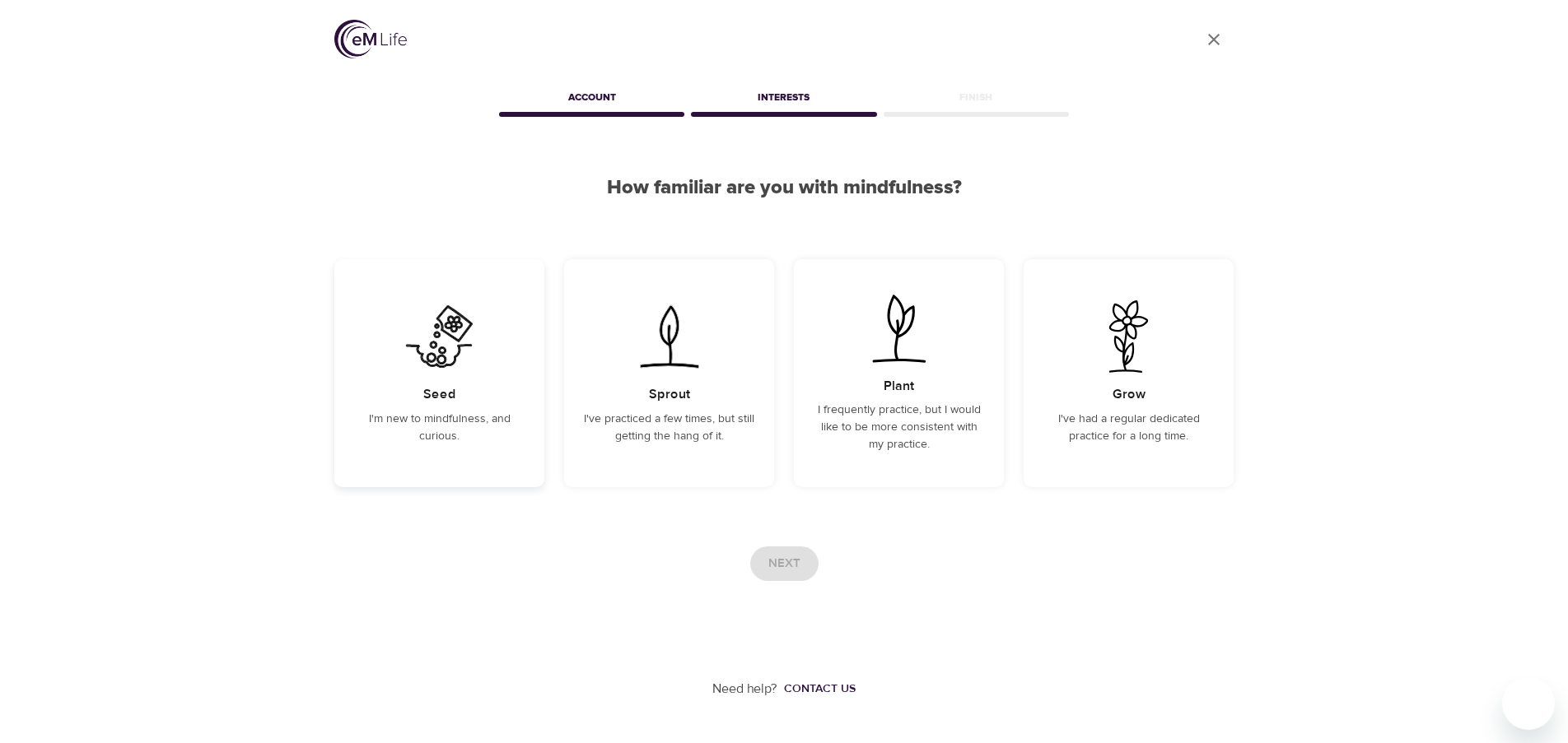
click at [404, 396] on div "Seed I'm new to mindfulness, and curious." at bounding box center [439, 373] width 210 height 228
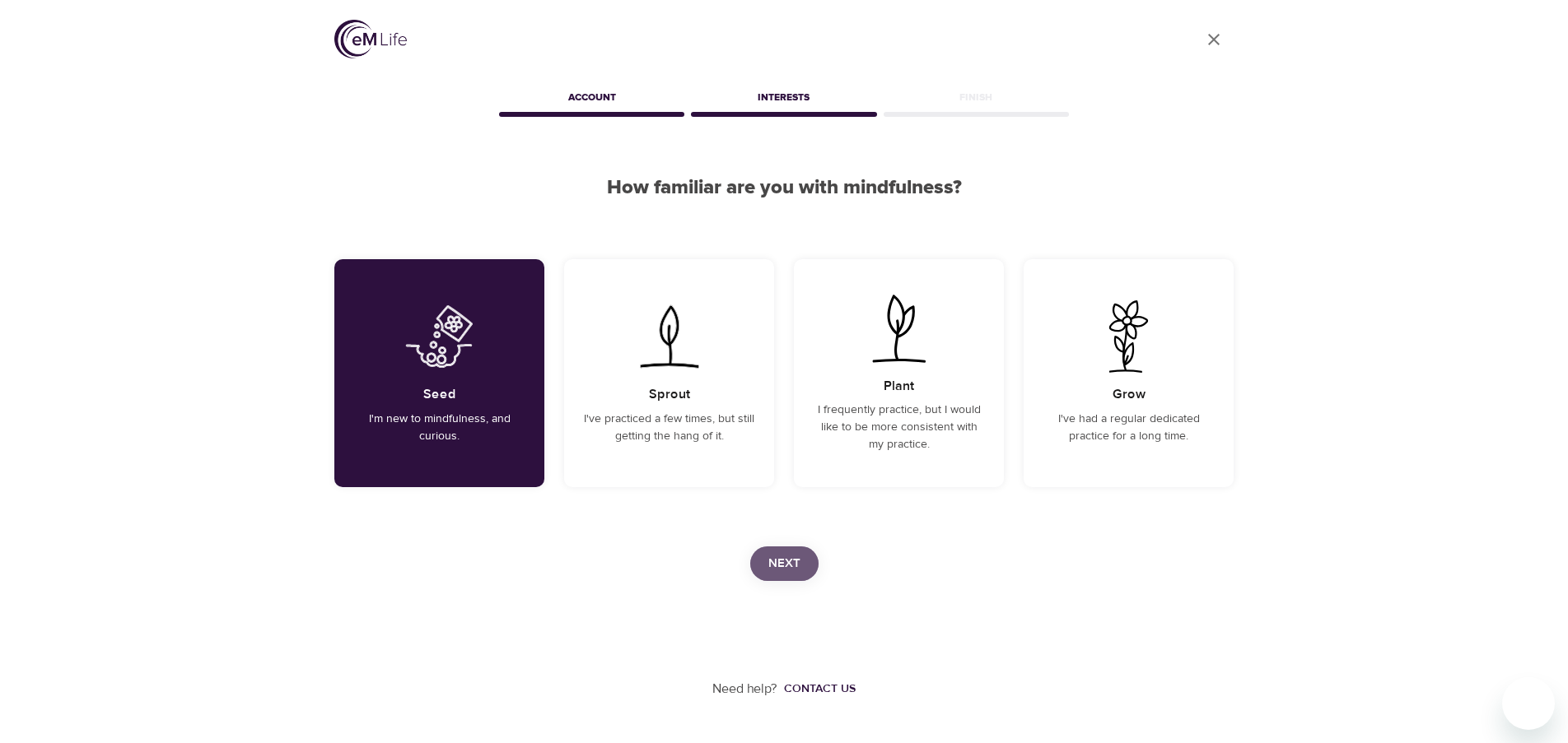
click at [765, 558] on button "Next" at bounding box center [784, 563] width 68 height 34
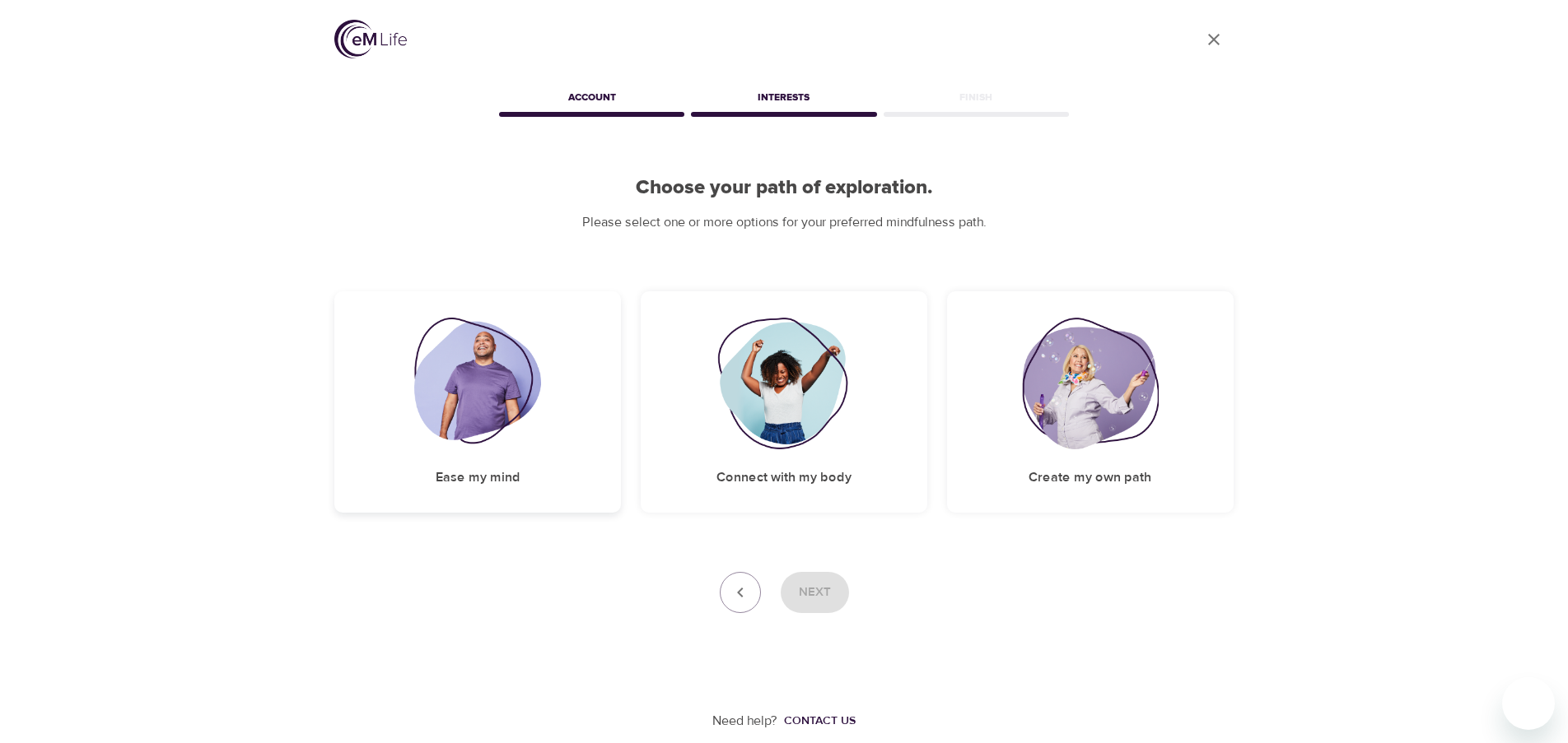
click at [556, 359] on div "Ease my mind" at bounding box center [478, 402] width 287 height 221
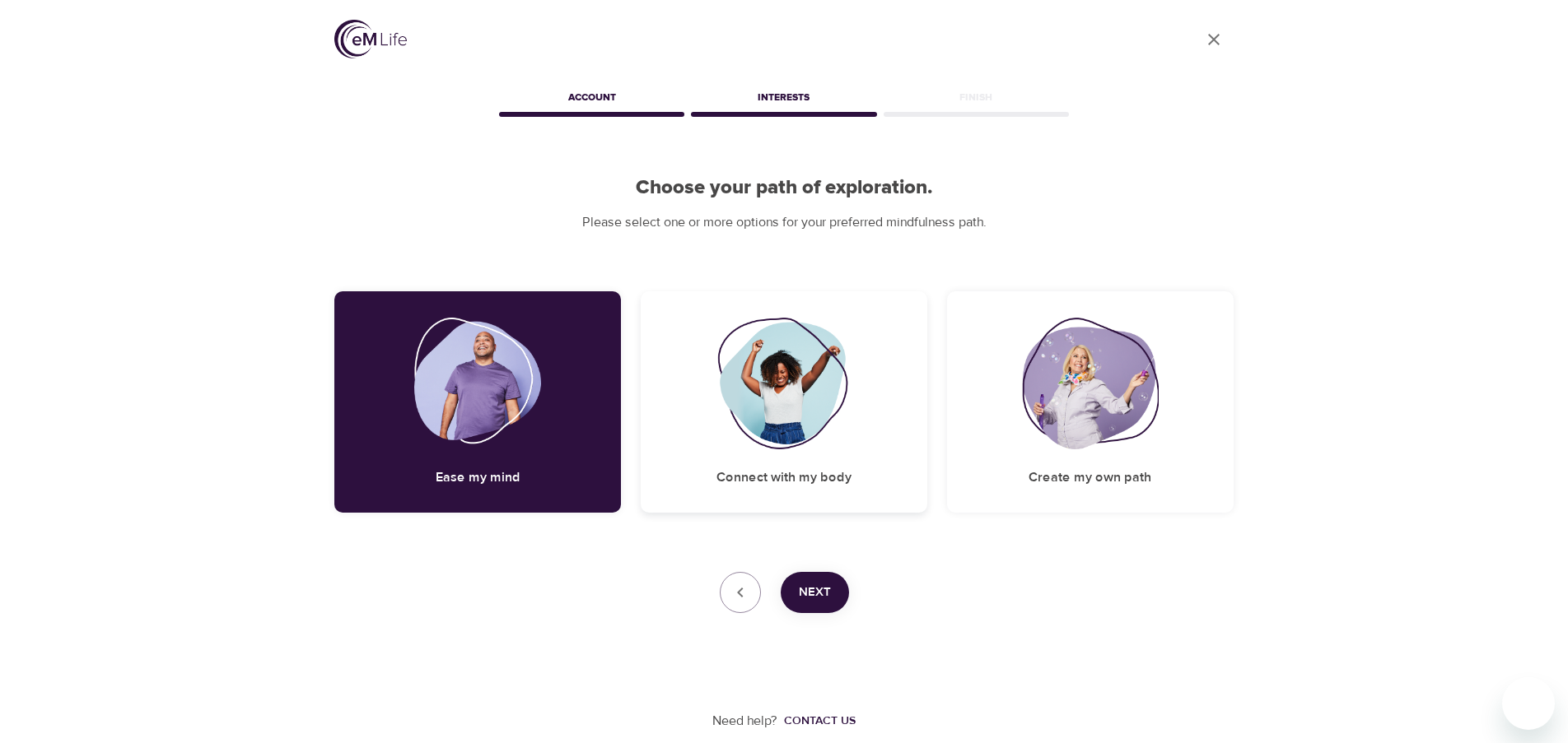
click at [767, 372] on img at bounding box center [784, 383] width 133 height 132
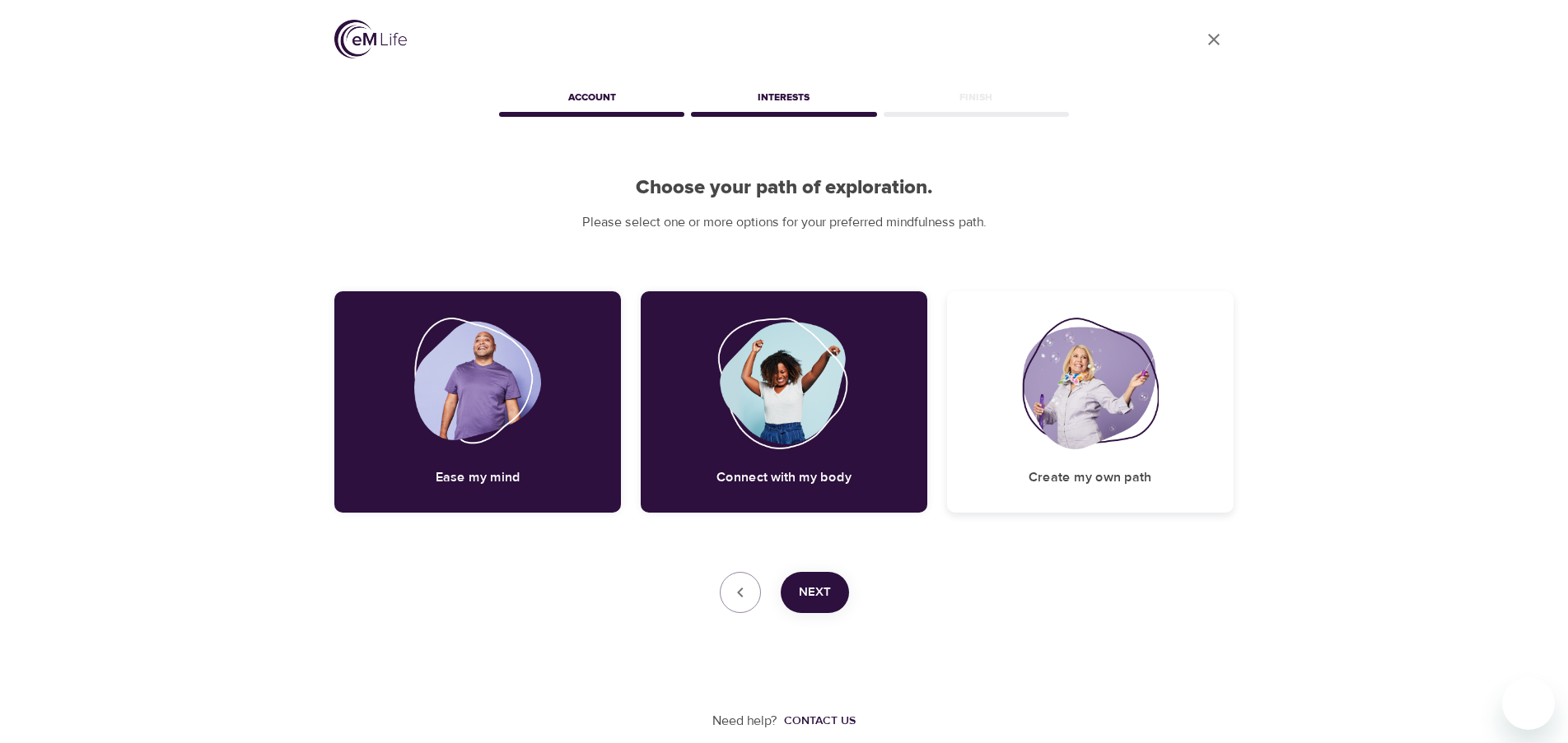
click at [1103, 446] on img at bounding box center [1090, 383] width 137 height 132
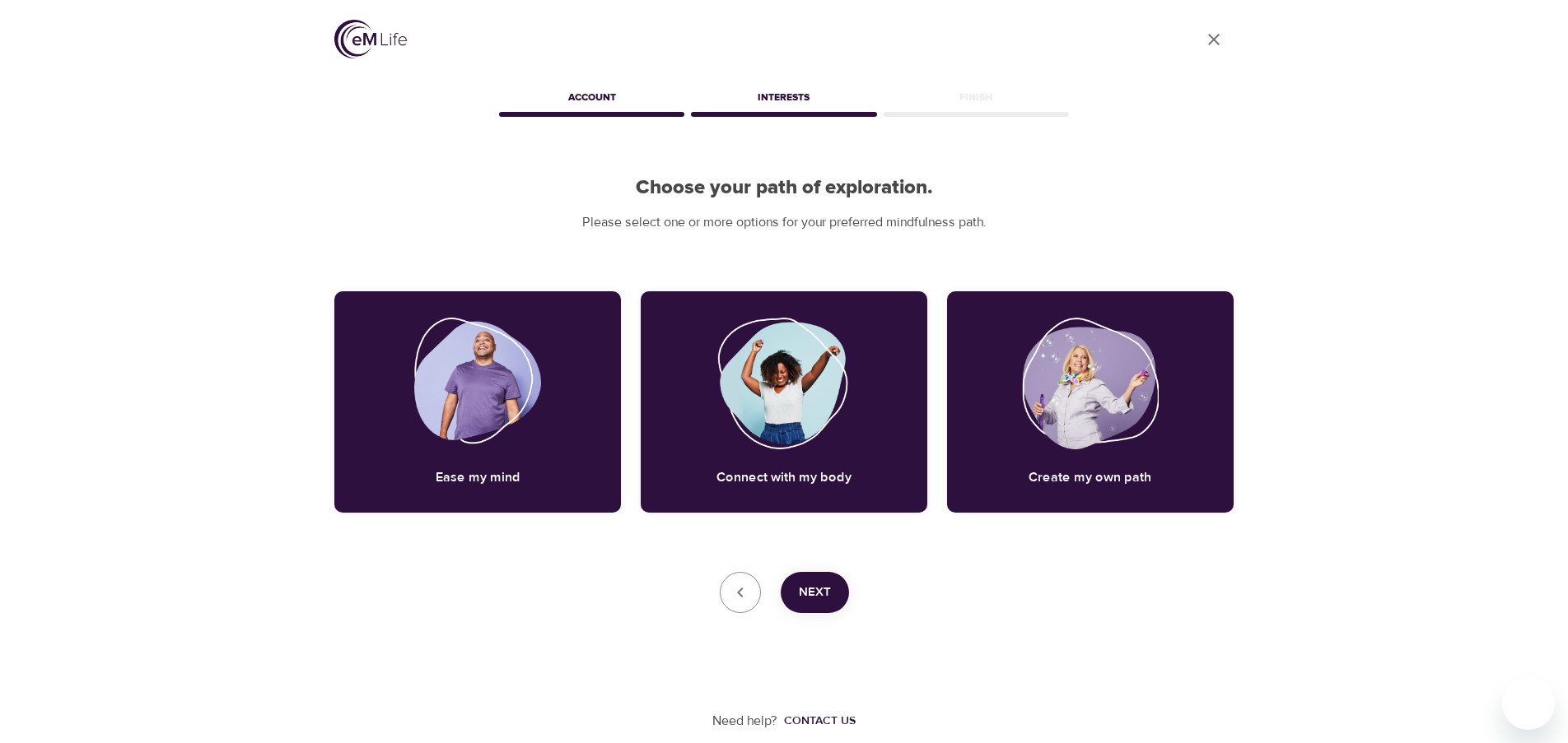
click at [832, 601] on button "Next" at bounding box center [814, 592] width 68 height 41
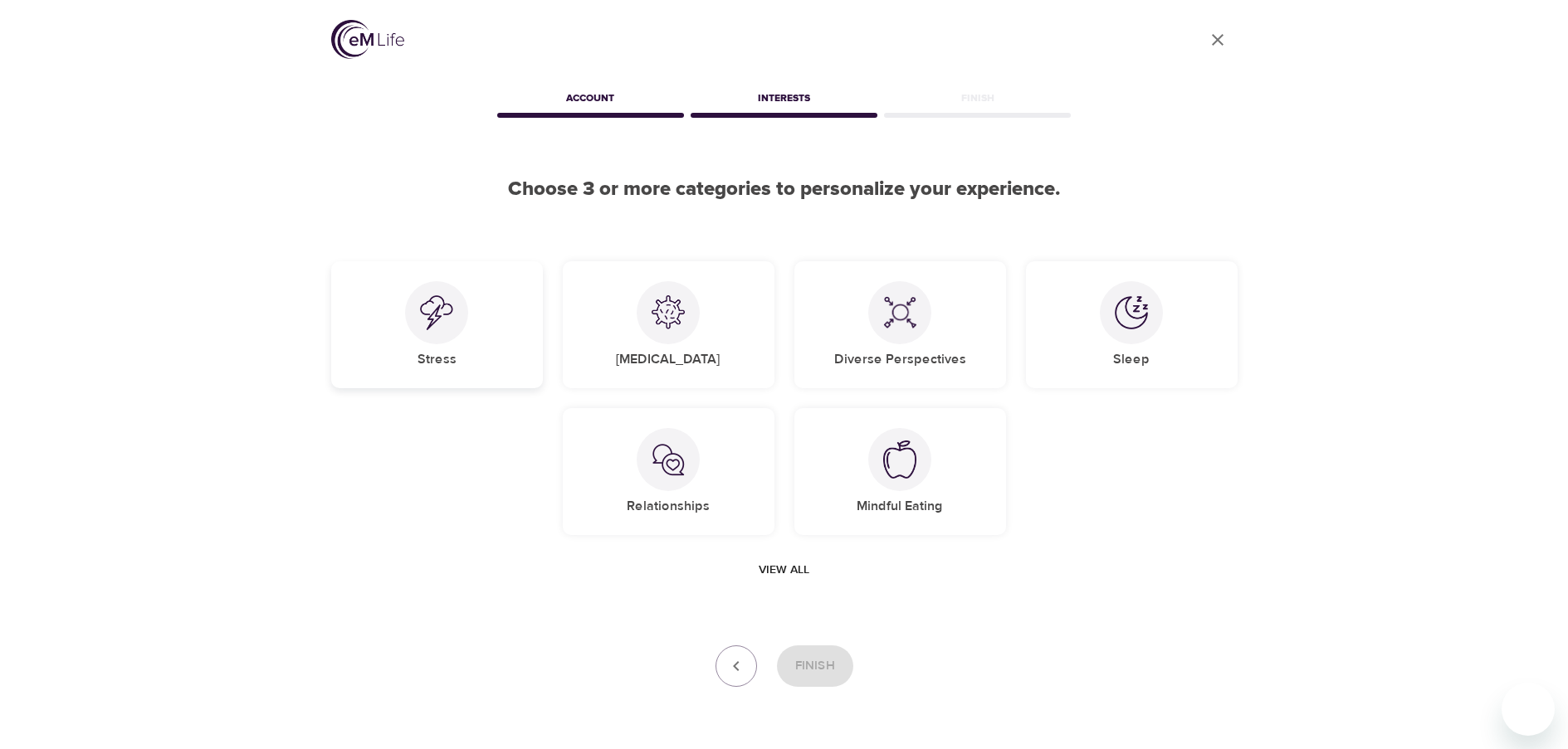
click at [460, 334] on div "Stress" at bounding box center [437, 325] width 212 height 127
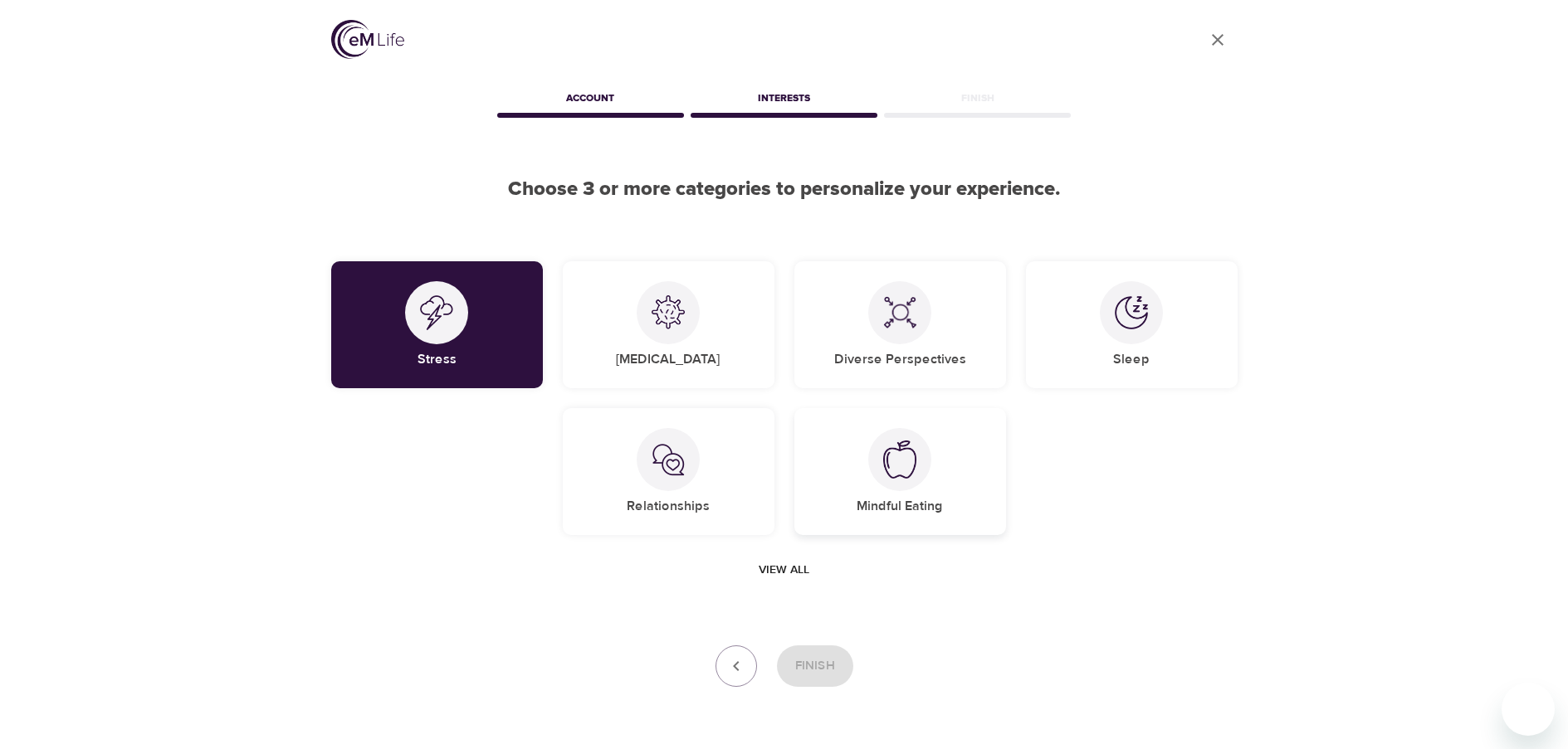
click at [875, 455] on div at bounding box center [899, 460] width 63 height 63
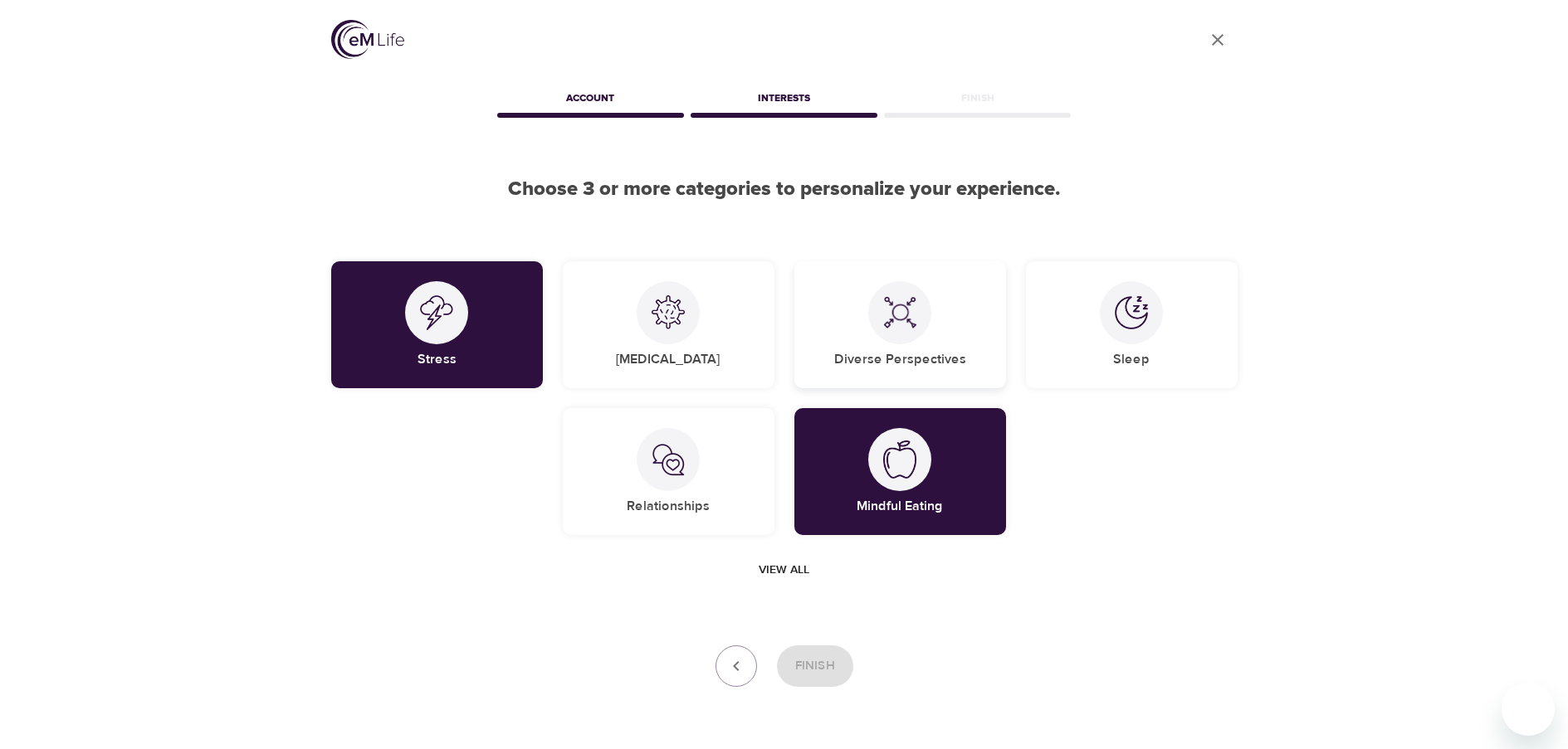
click at [873, 359] on h5 "Diverse Perspectives" at bounding box center [900, 359] width 132 height 17
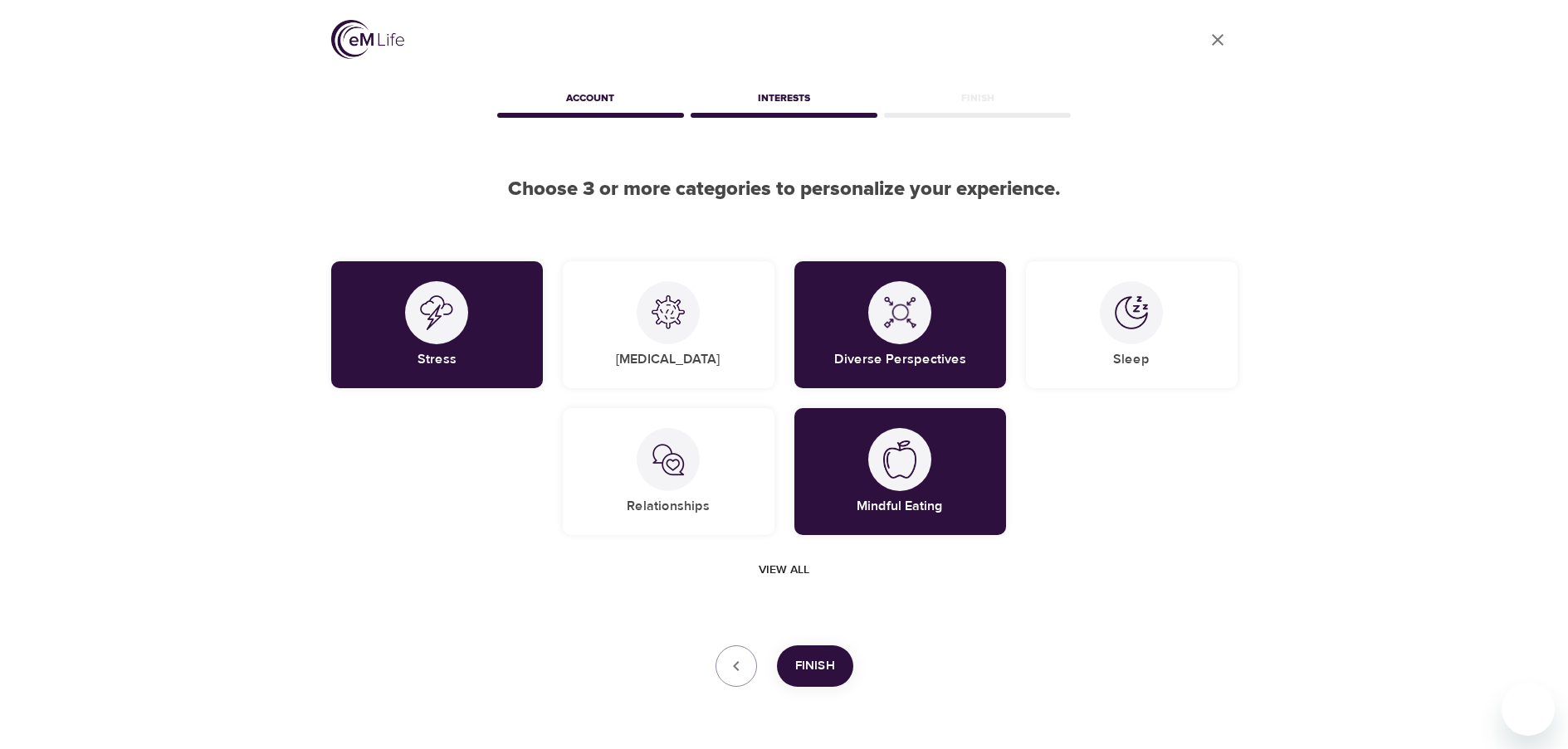
click at [807, 669] on span "Finish" at bounding box center [815, 666] width 40 height 22
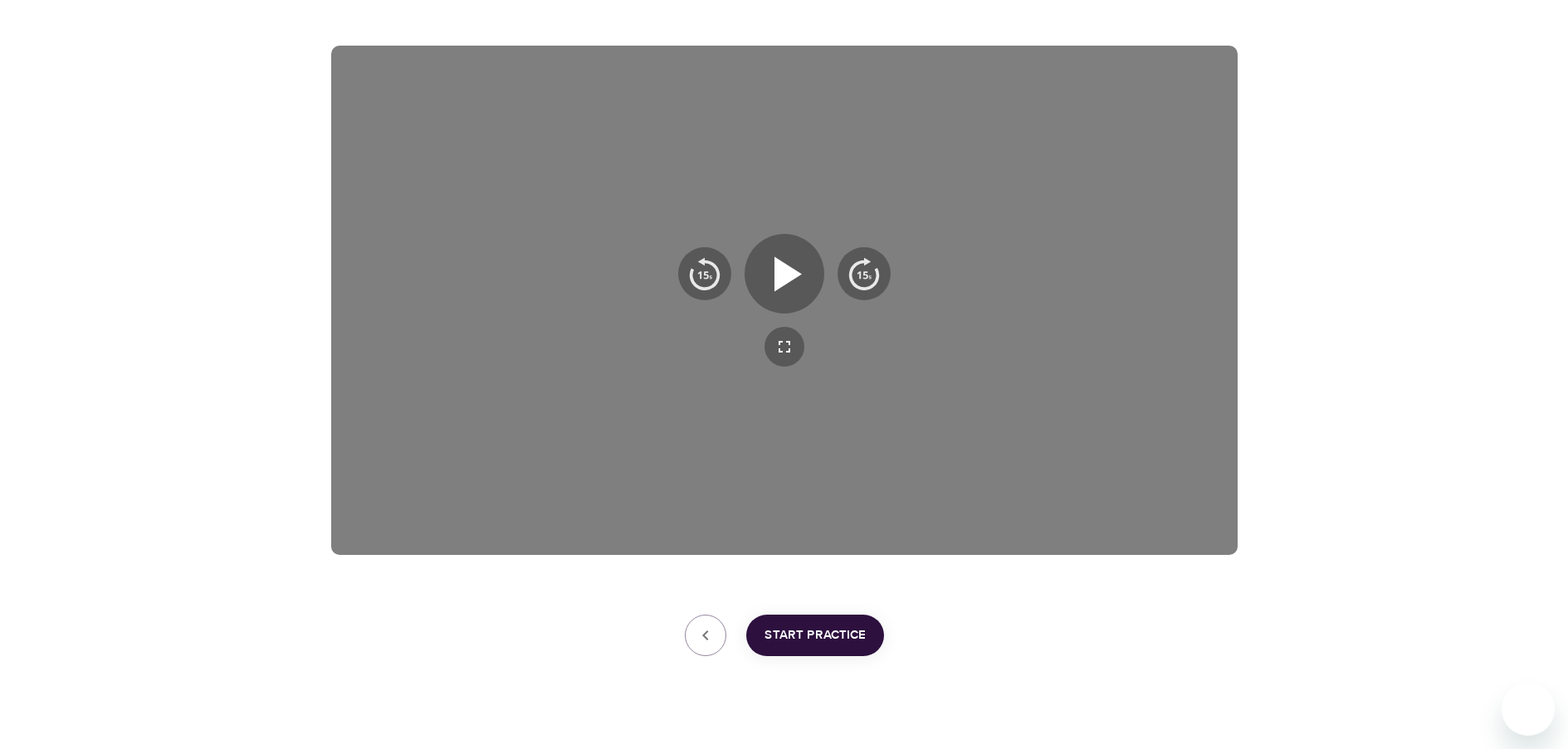
scroll to position [249, 0]
click at [800, 274] on icon "button" at bounding box center [787, 273] width 28 height 34
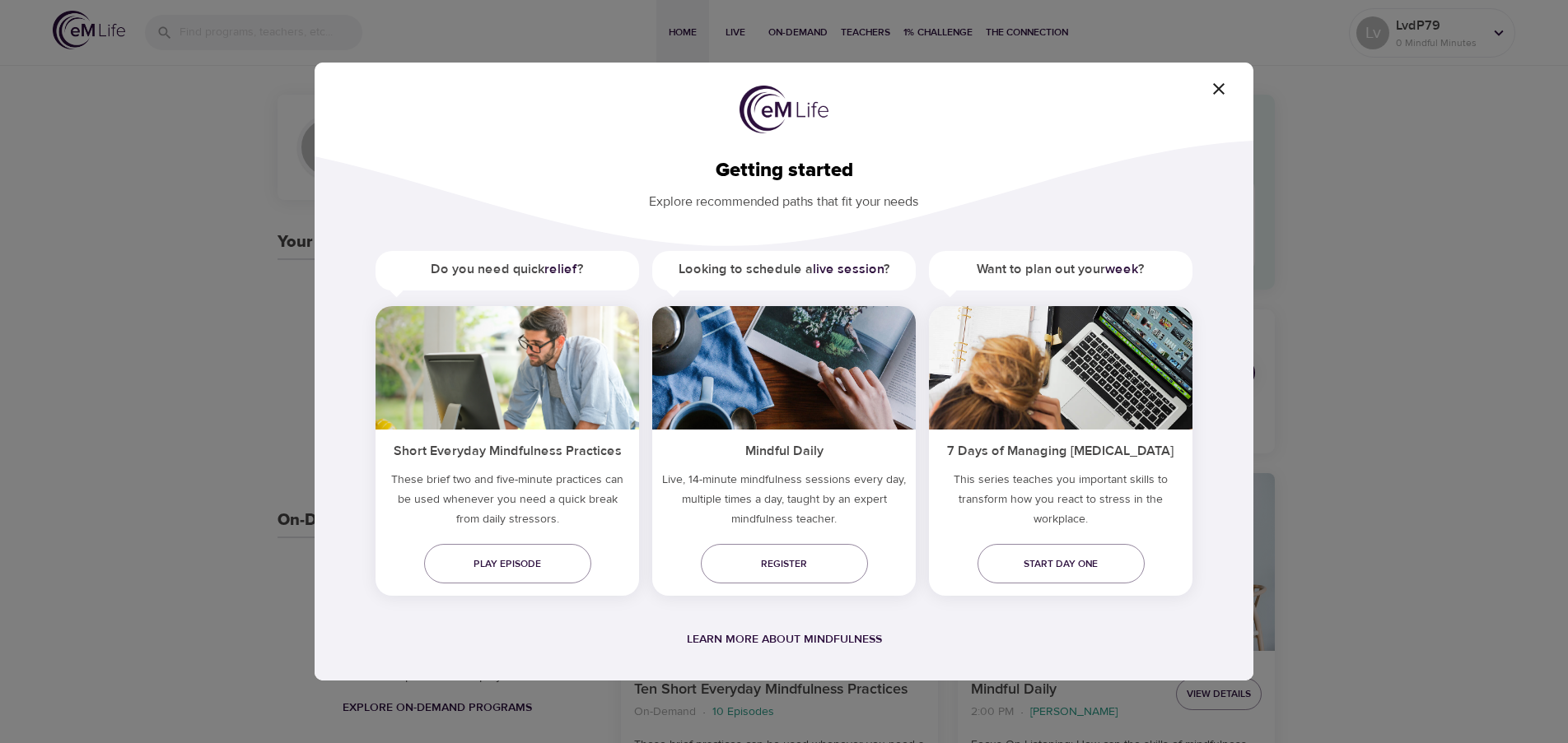
click at [1223, 85] on icon "button" at bounding box center [1218, 89] width 11 height 11
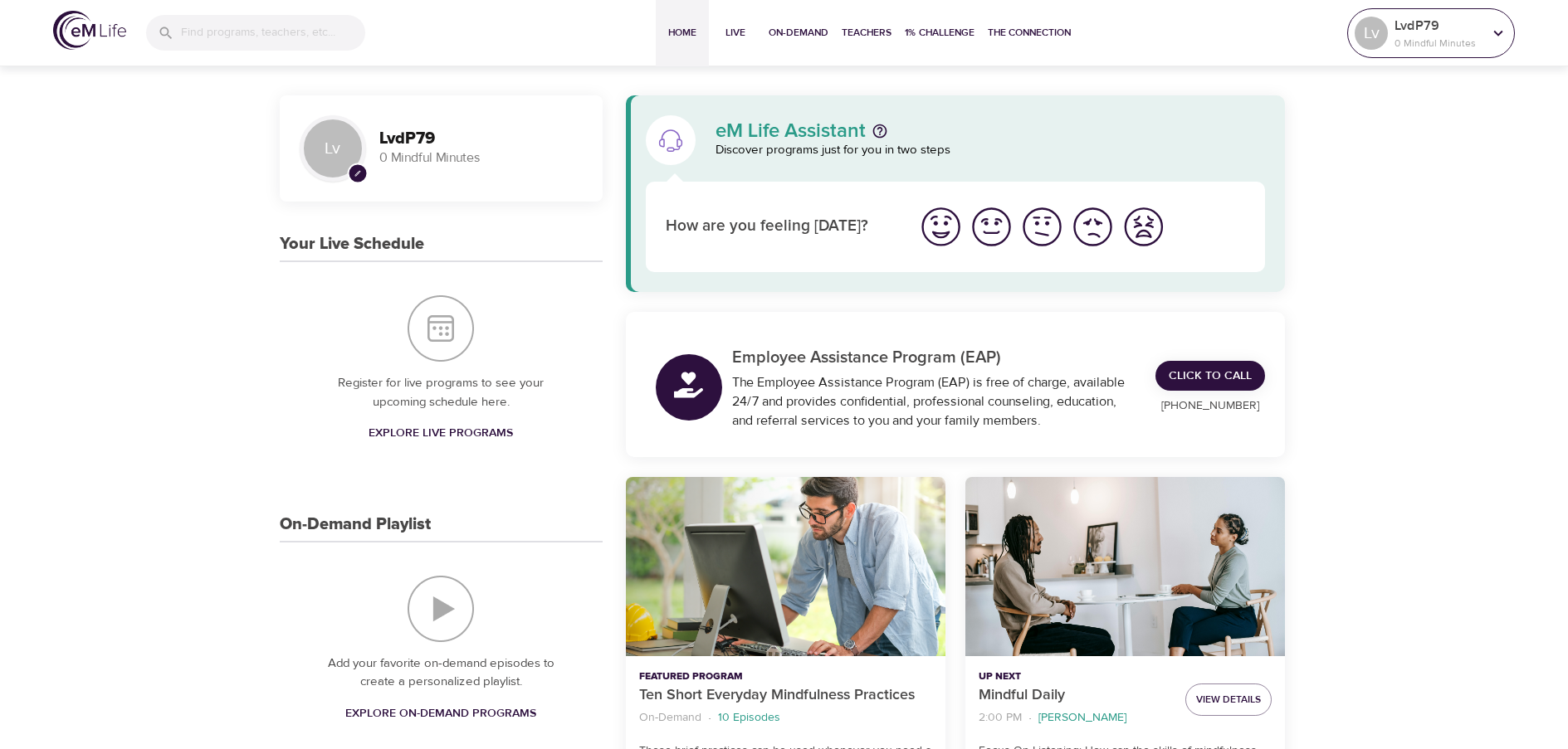
click at [1425, 36] on p "0 Mindful Minutes" at bounding box center [1439, 43] width 88 height 15
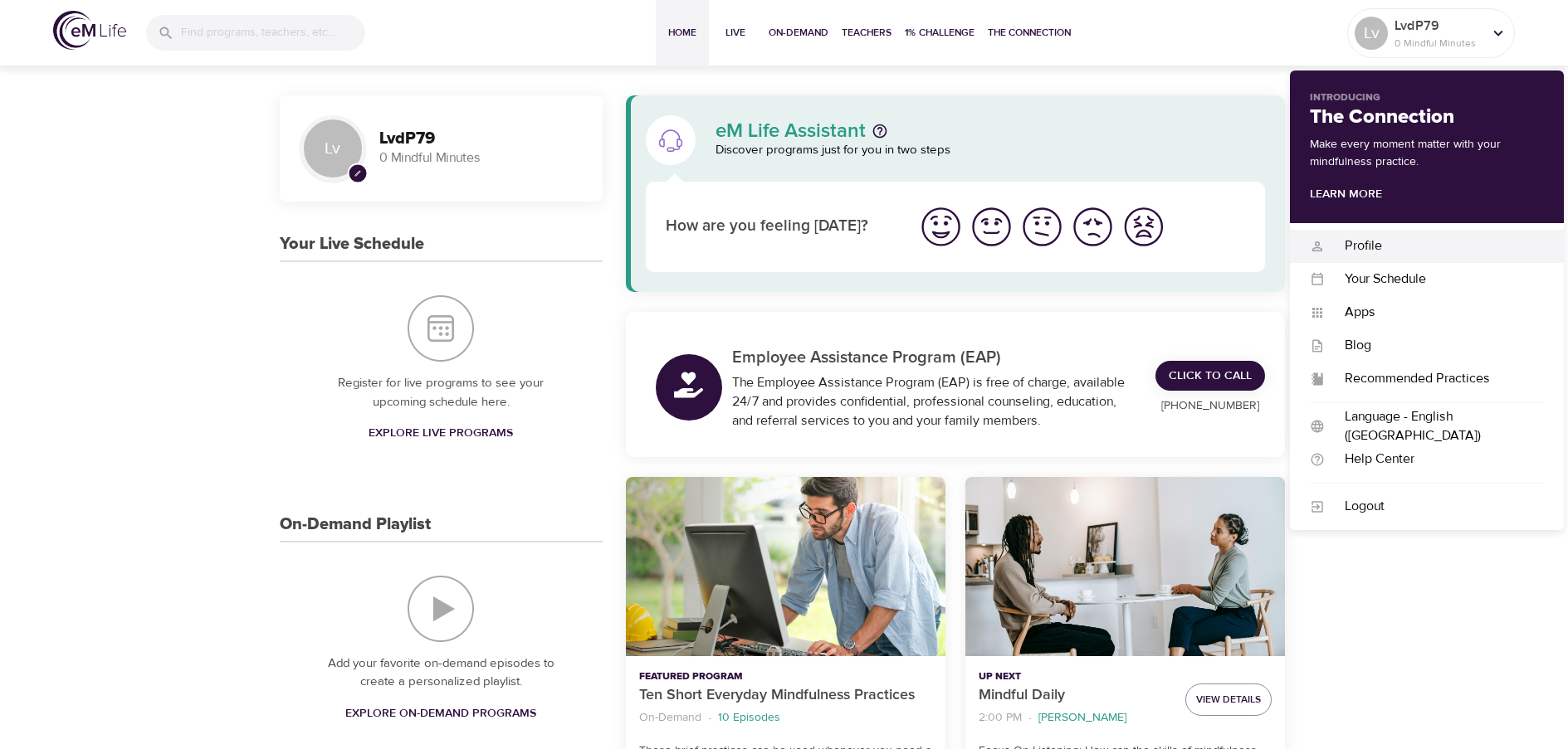
click at [1391, 239] on div "Profile" at bounding box center [1434, 246] width 219 height 19
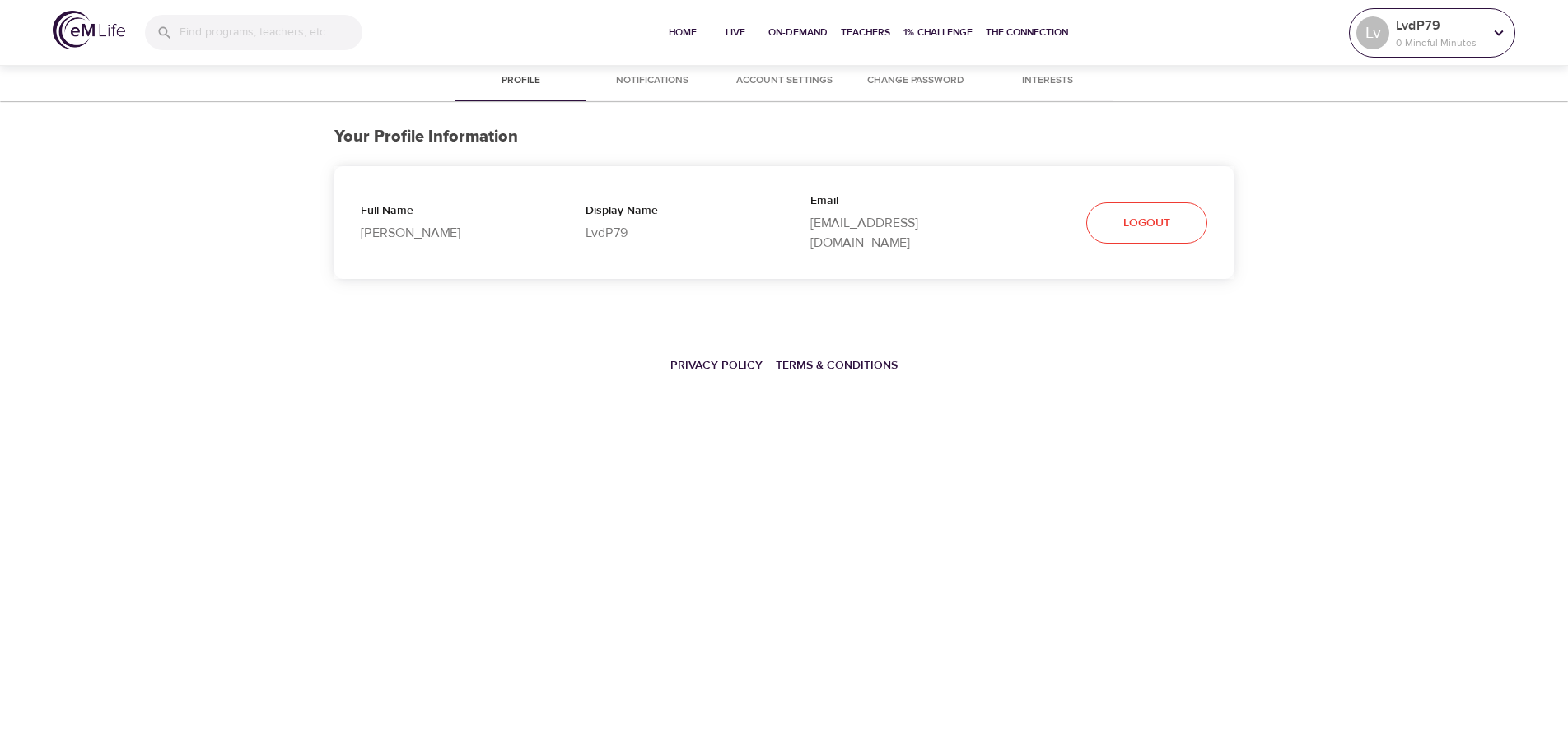
click at [1445, 43] on p "0 Mindful Minutes" at bounding box center [1440, 43] width 87 height 15
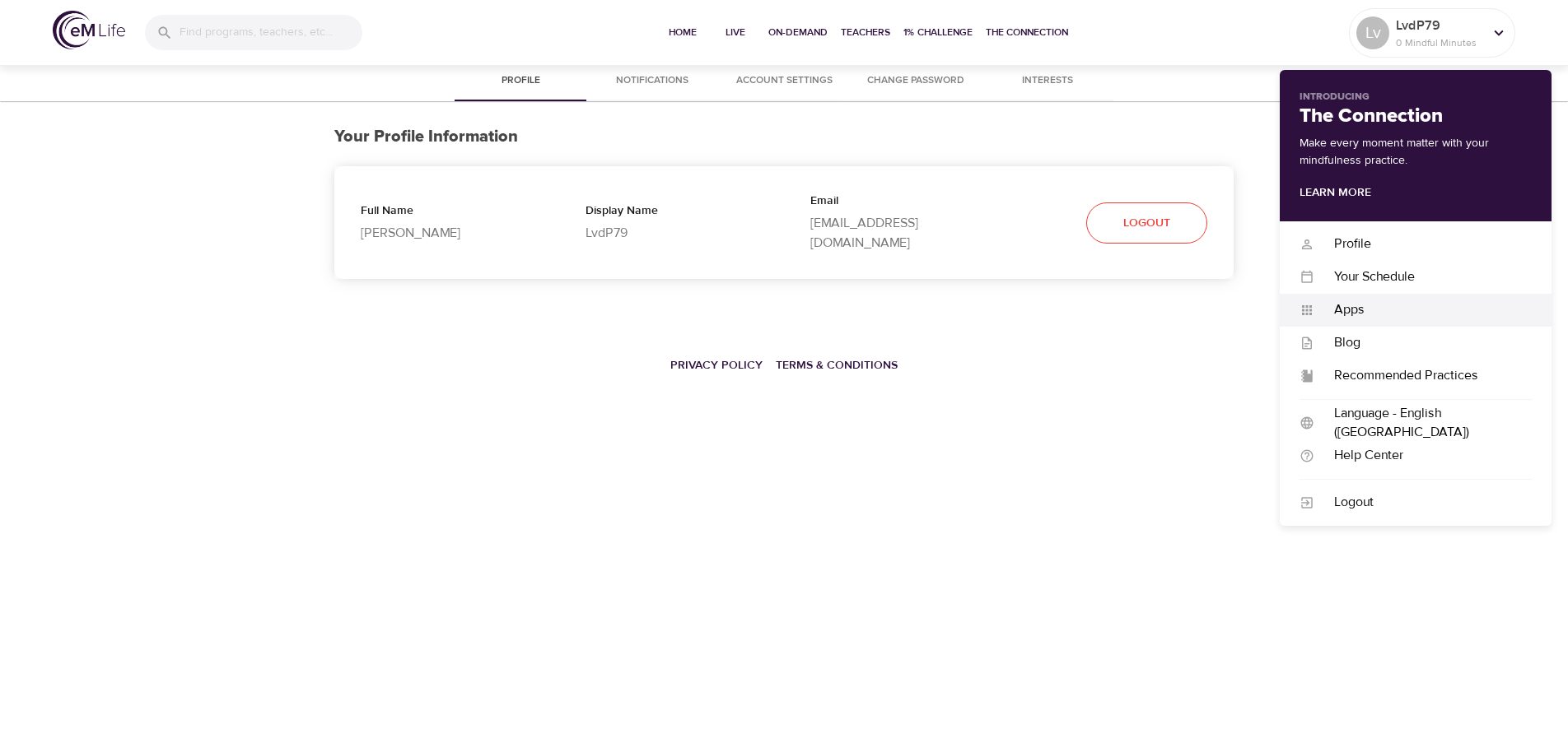
click at [1368, 314] on div "Apps" at bounding box center [1423, 310] width 218 height 19
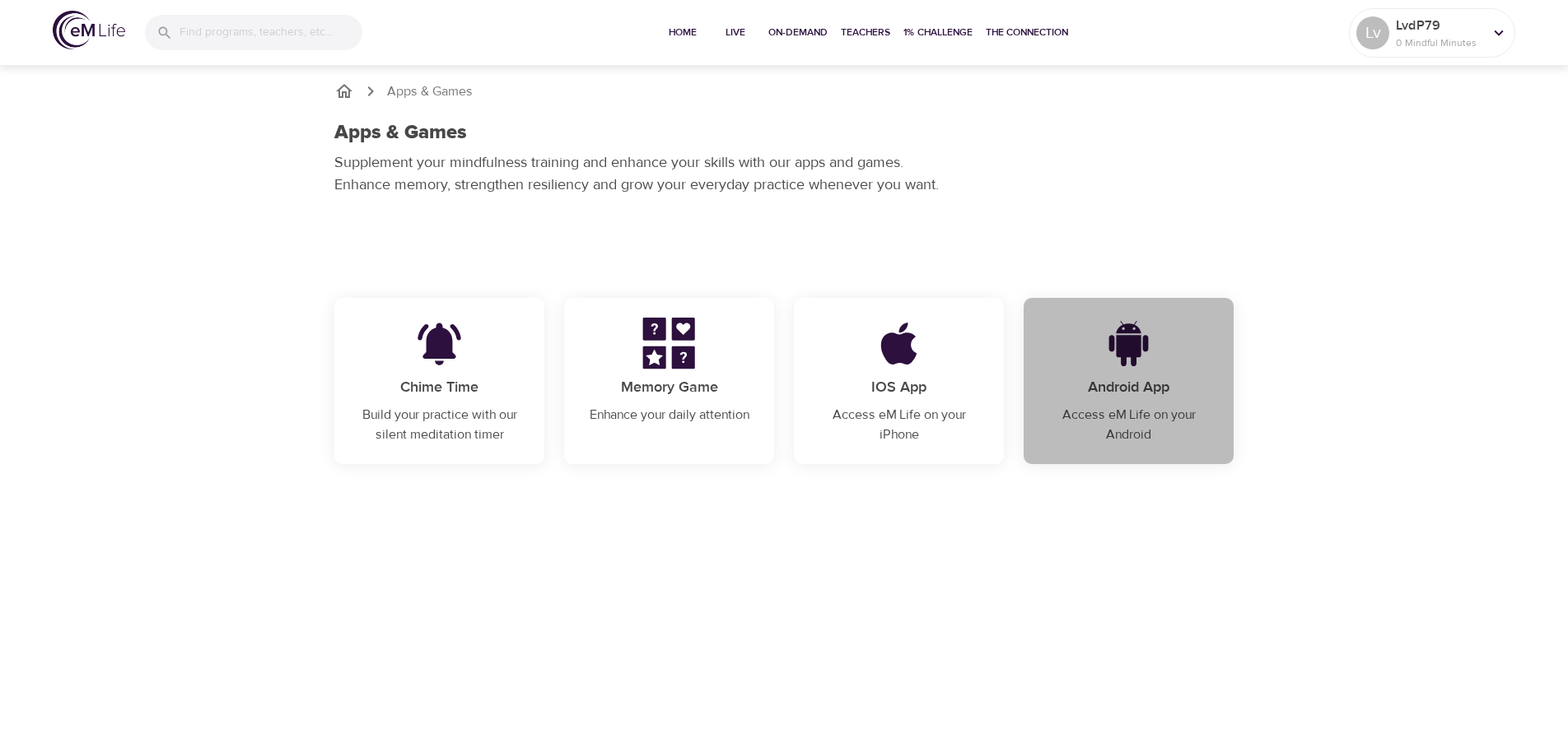
click at [1164, 391] on p "Android App" at bounding box center [1128, 387] width 170 height 22
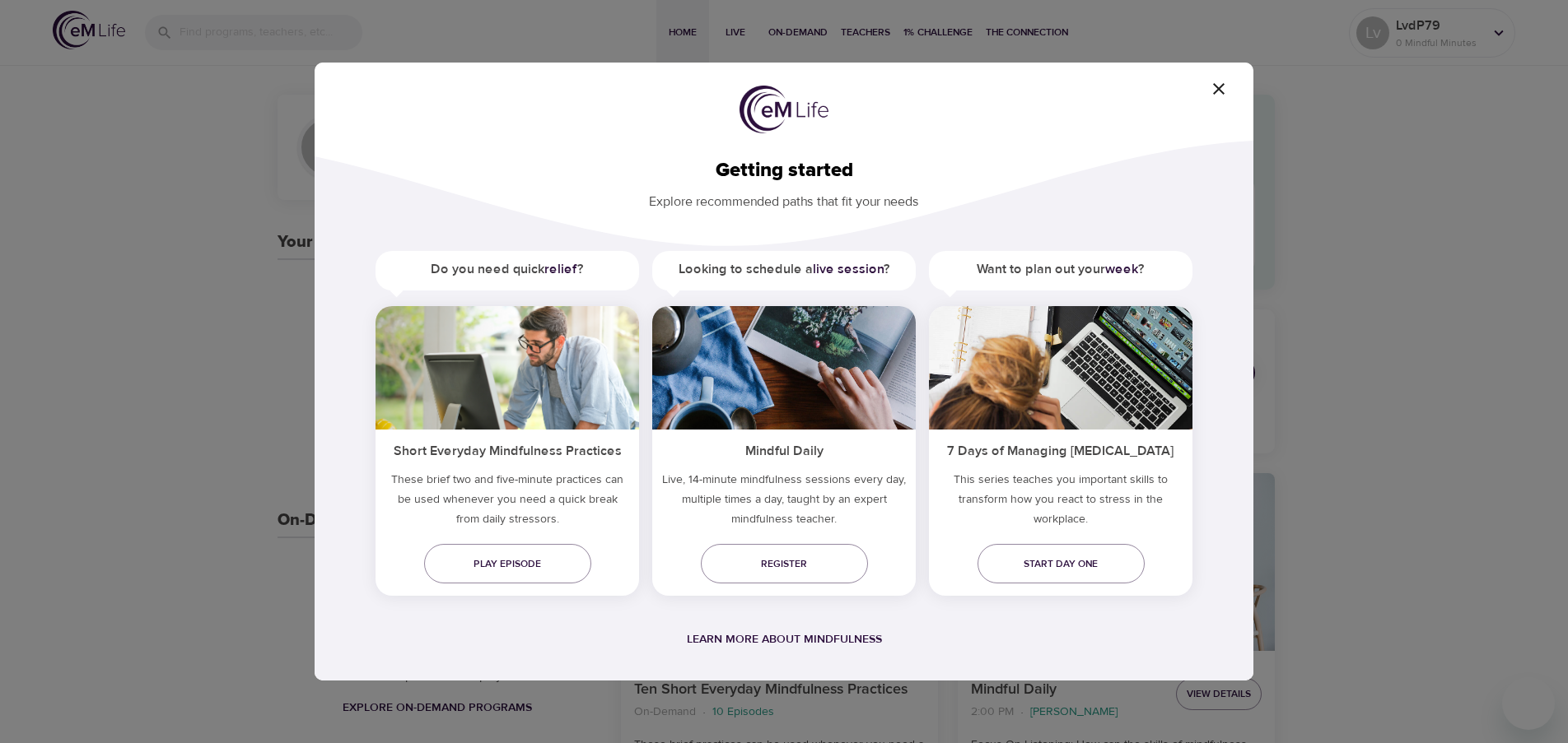
click at [1428, 40] on div "Getting started Explore recommended paths that fit your needs Do you need quick…" at bounding box center [784, 372] width 1568 height 743
click at [1505, 33] on div "Getting started Explore recommended paths that fit your needs Do you need quick…" at bounding box center [784, 372] width 1568 height 743
click at [1219, 84] on icon "button" at bounding box center [1218, 88] width 20 height 20
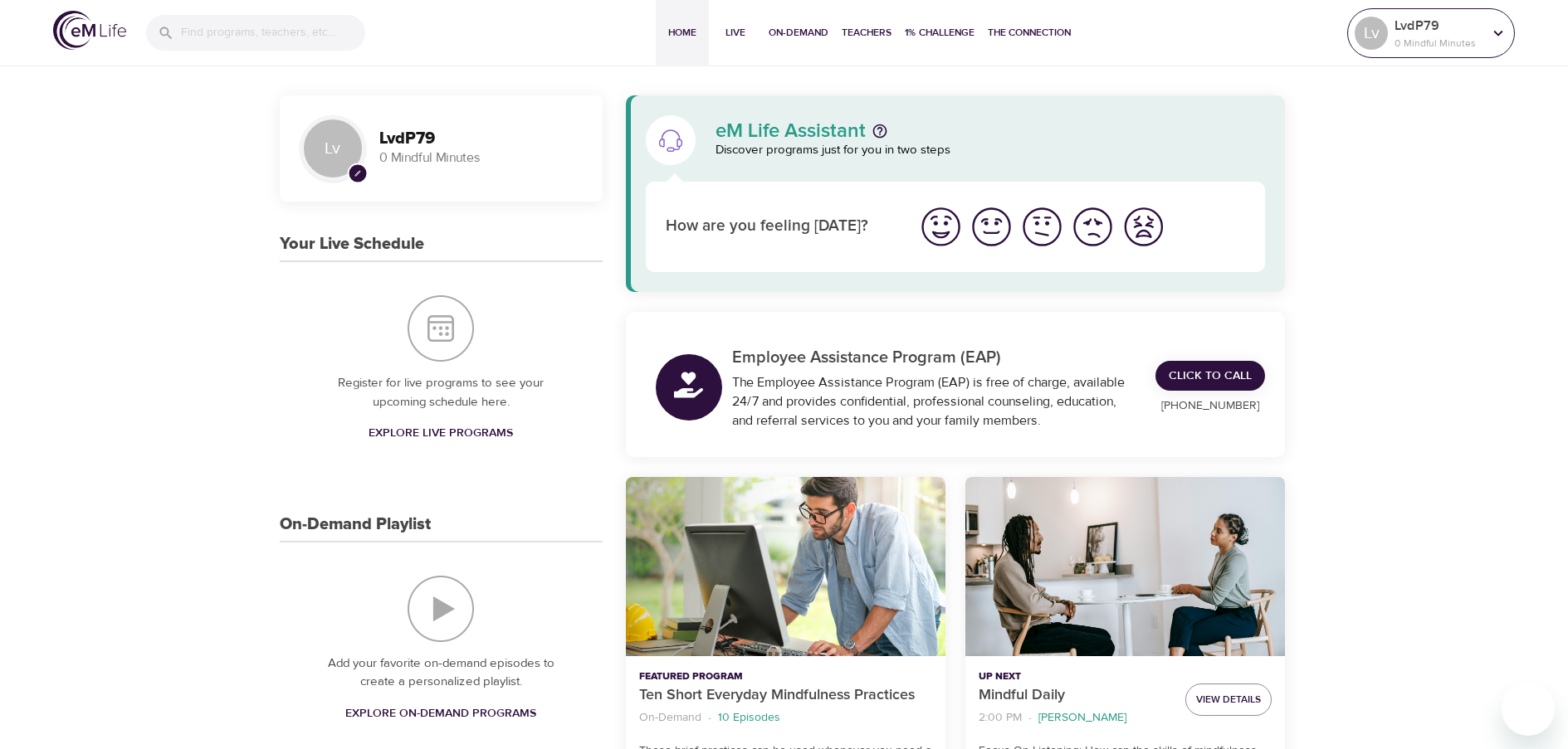
click at [1494, 33] on icon at bounding box center [1499, 33] width 10 height 6
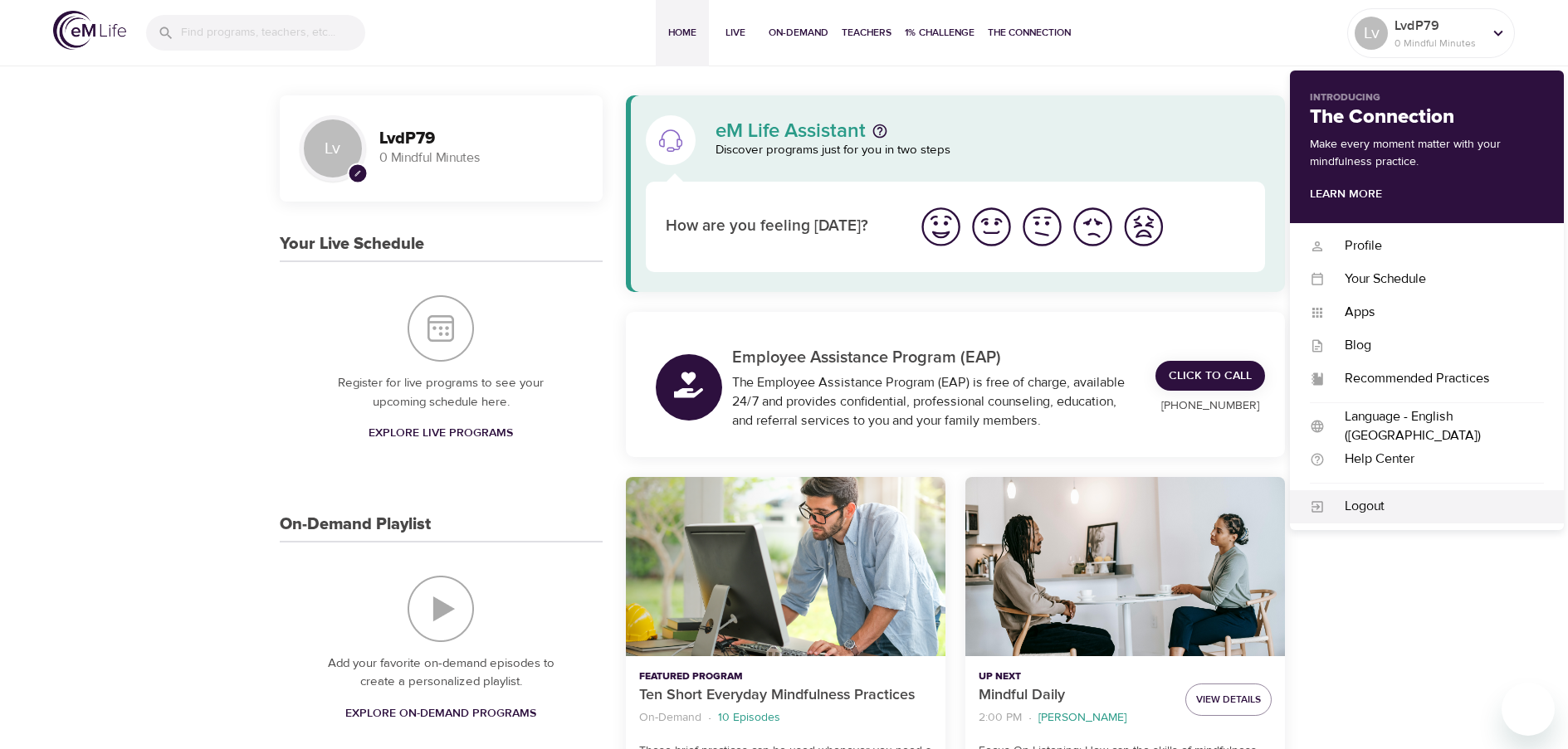
click at [1378, 498] on div "Logout" at bounding box center [1434, 507] width 219 height 19
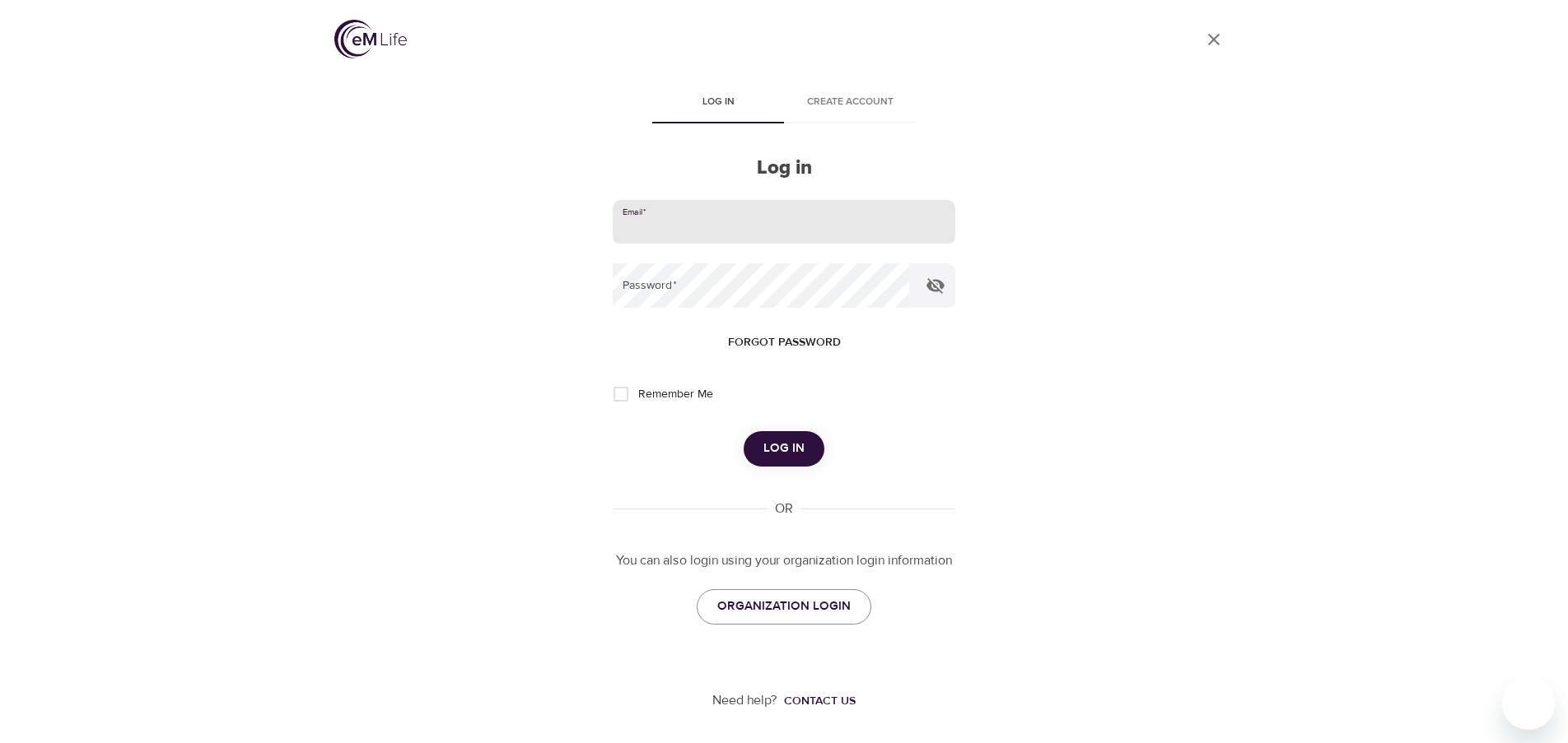
click at [726, 222] on input "email" at bounding box center [784, 222] width 342 height 45
type input "[EMAIL_ADDRESS][DOMAIN_NAME]"
click at [935, 284] on icon "button" at bounding box center [935, 285] width 20 height 20
click at [786, 448] on span "Log in" at bounding box center [783, 448] width 41 height 22
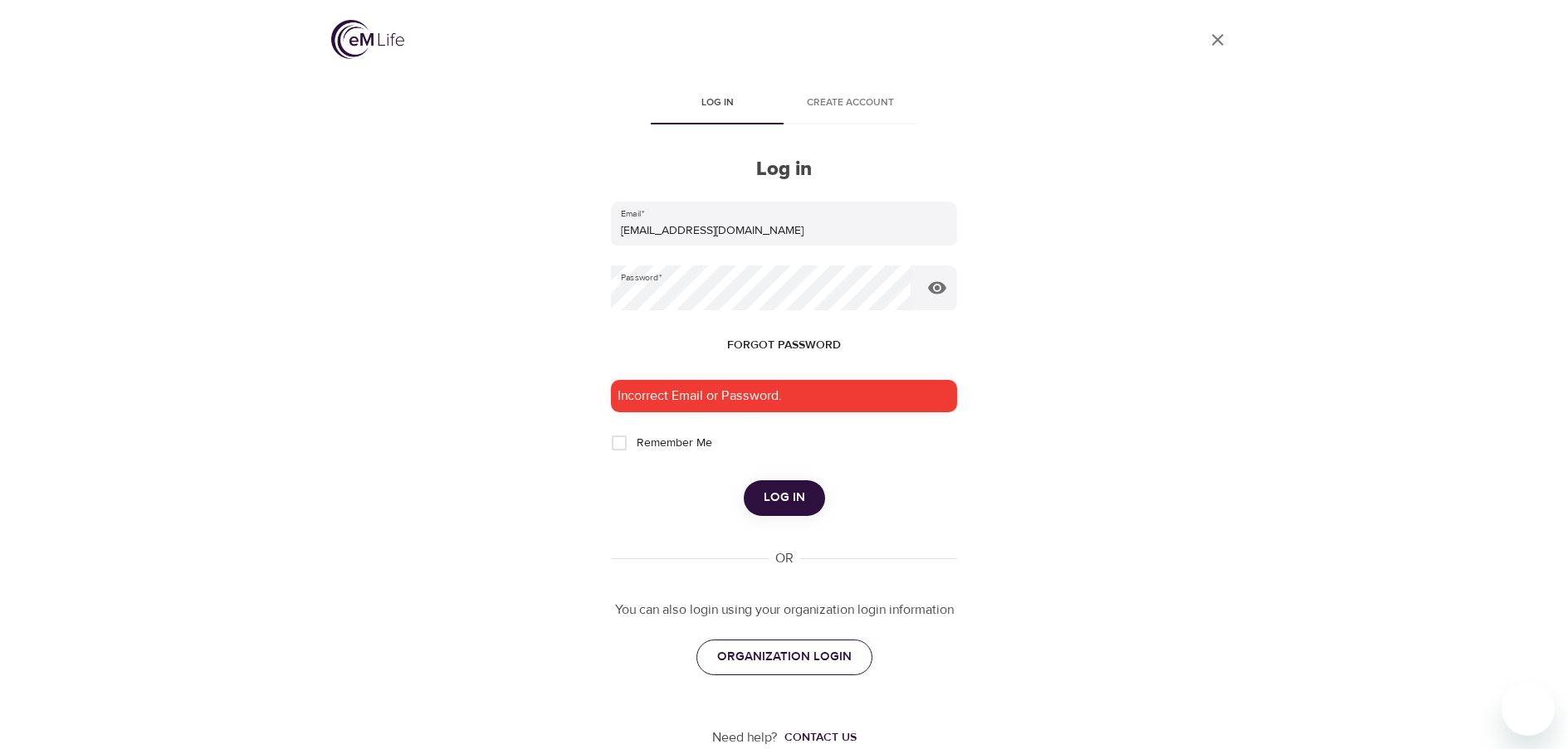
click at [809, 671] on link "ORGANIZATION LOGIN" at bounding box center [784, 657] width 176 height 34
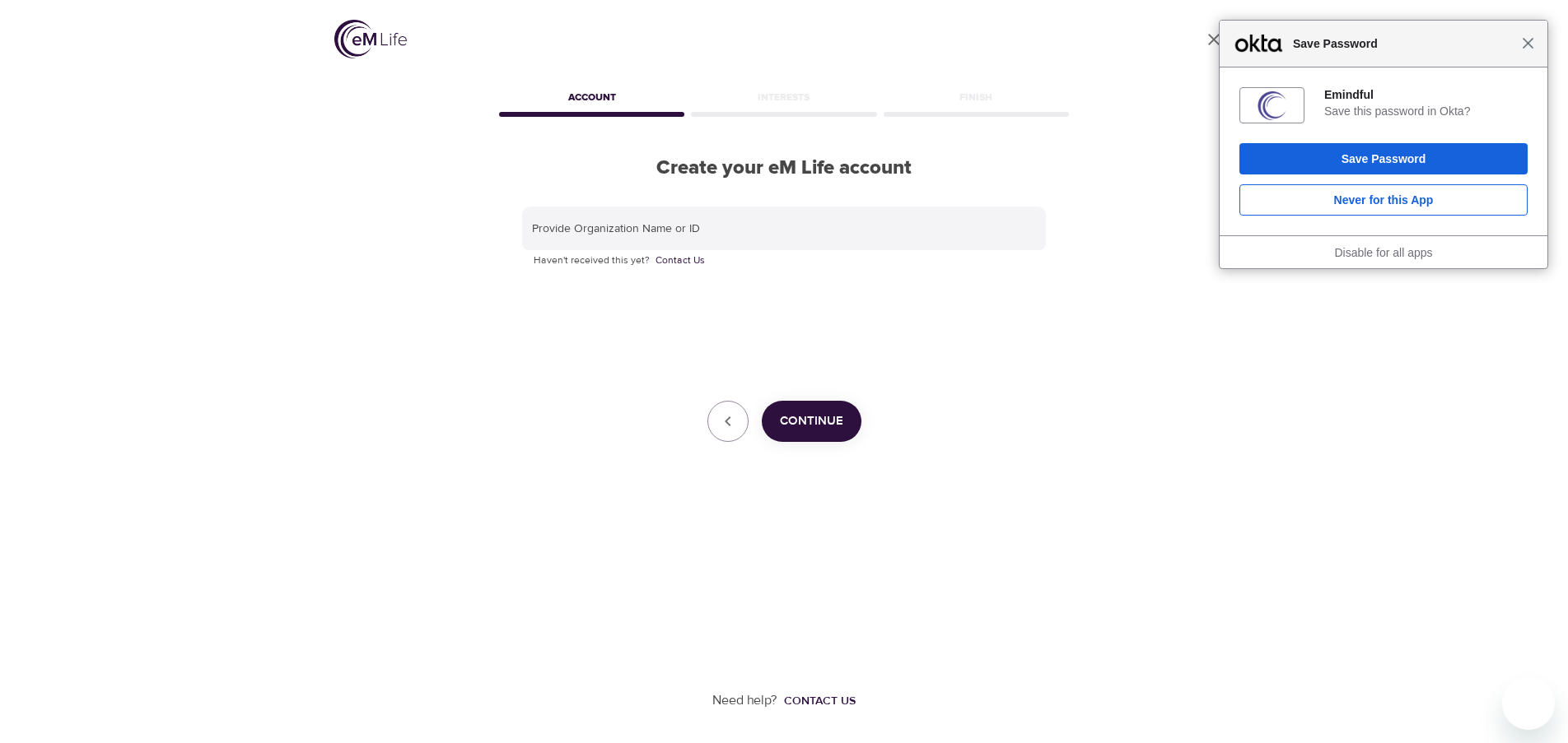
click at [1522, 47] on span "Close" at bounding box center [1527, 43] width 12 height 12
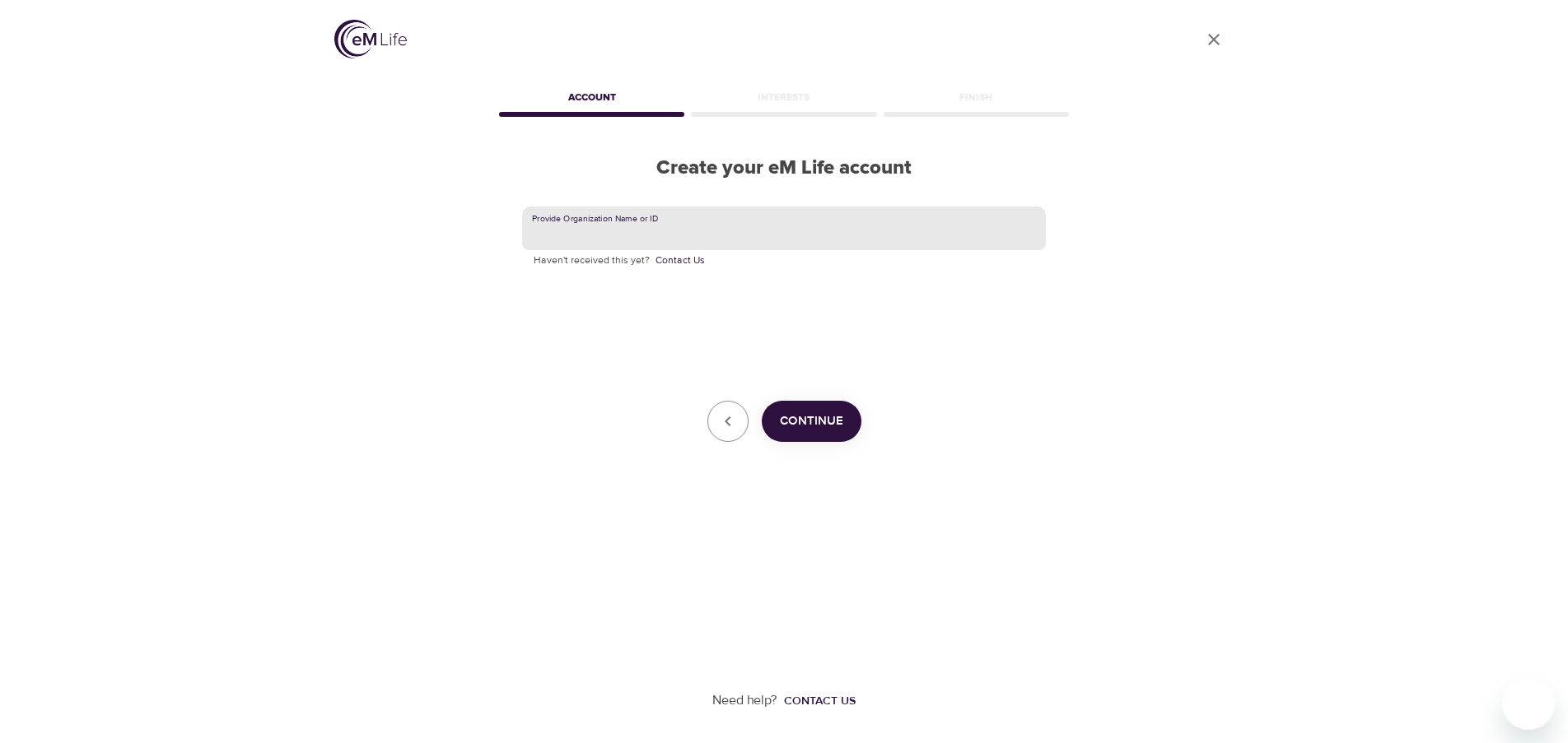
click at [685, 248] on input "text" at bounding box center [783, 228] width 524 height 45
type input "gbt"
click at [800, 410] on button "Continue" at bounding box center [811, 421] width 100 height 41
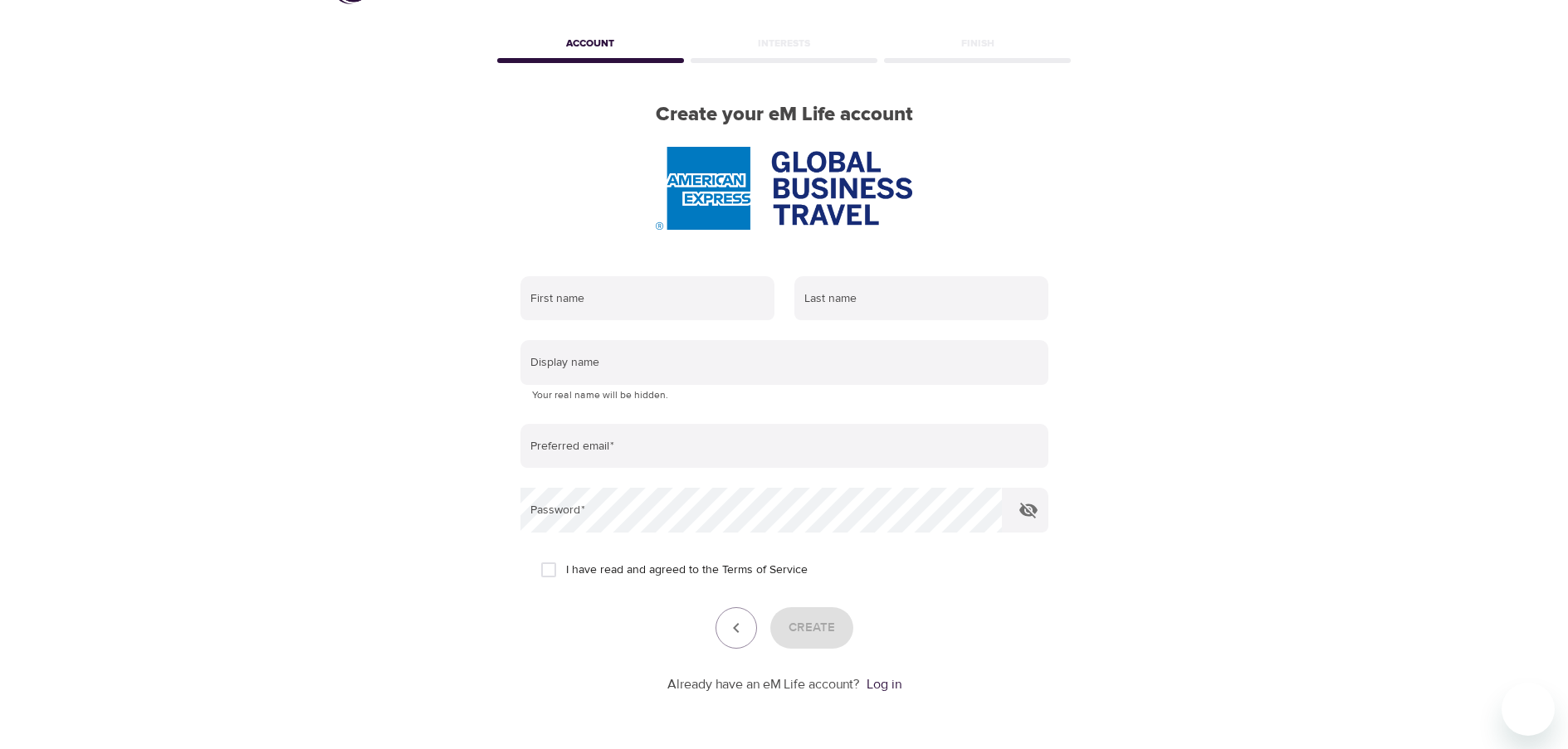
scroll to position [112, 0]
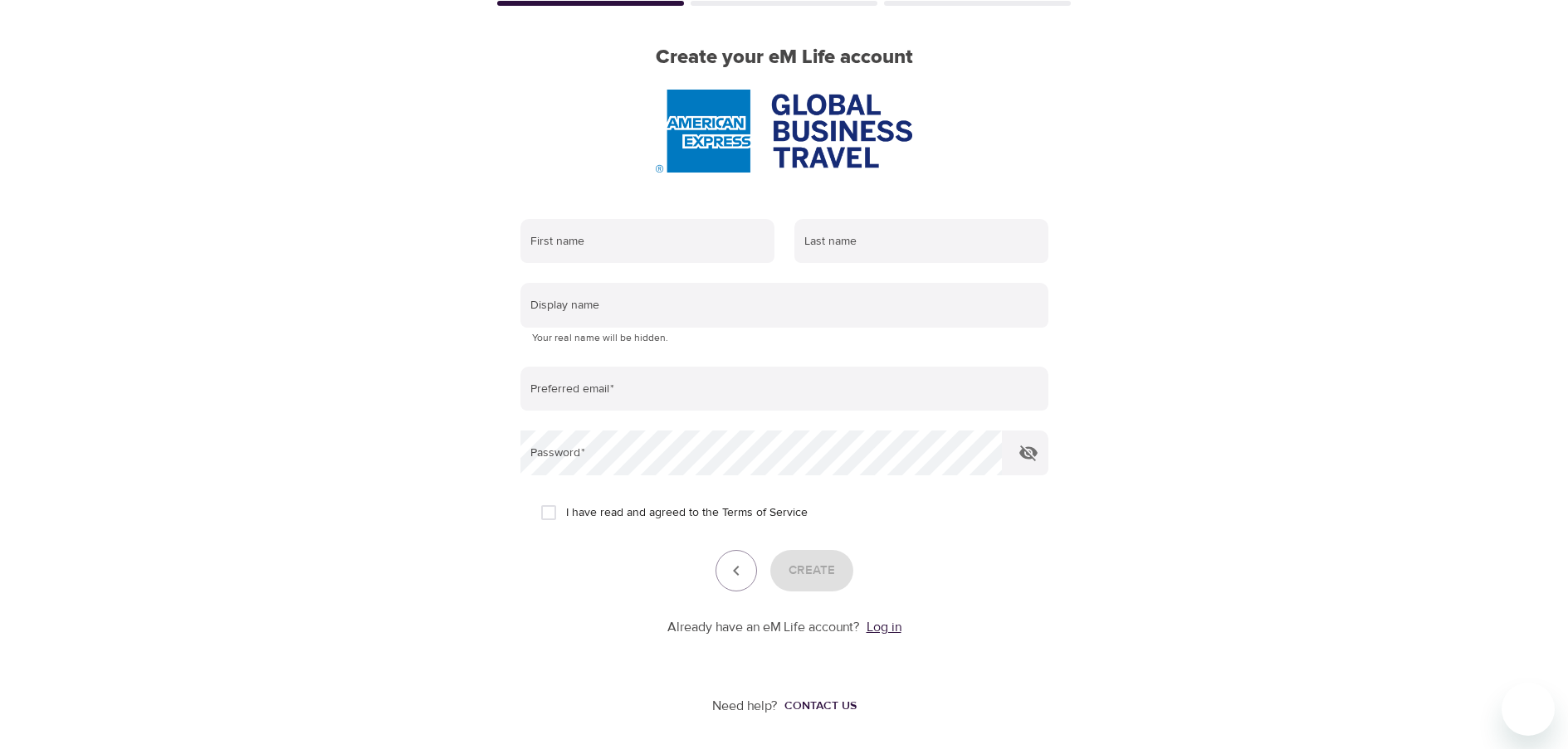
click at [888, 631] on link "Log in" at bounding box center [884, 626] width 34 height 16
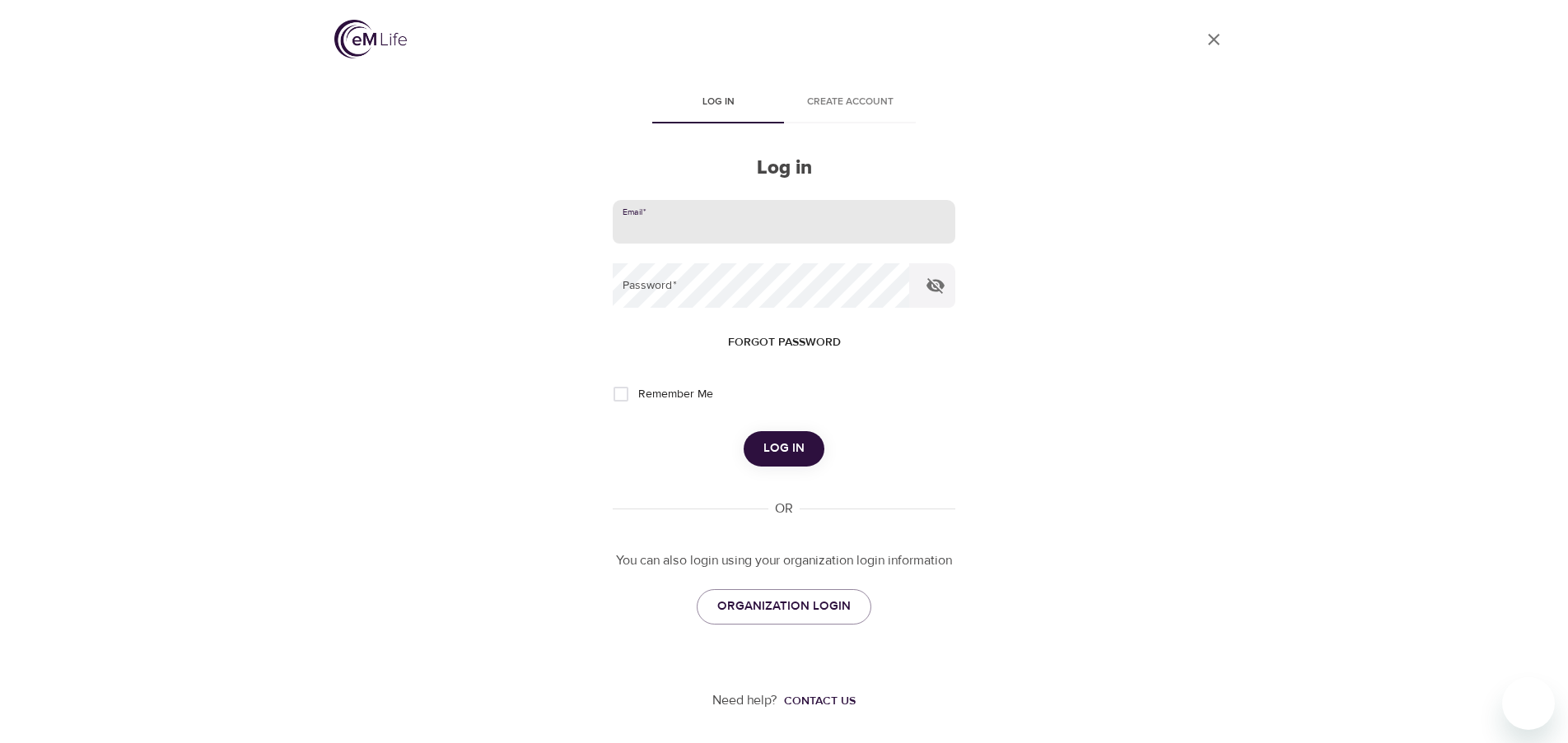
click at [663, 223] on input "email" at bounding box center [784, 222] width 342 height 45
type input "[EMAIL_ADDRESS][DOMAIN_NAME]"
click at [932, 281] on icon "button" at bounding box center [935, 285] width 20 height 20
click at [775, 453] on span "Log in" at bounding box center [783, 448] width 41 height 22
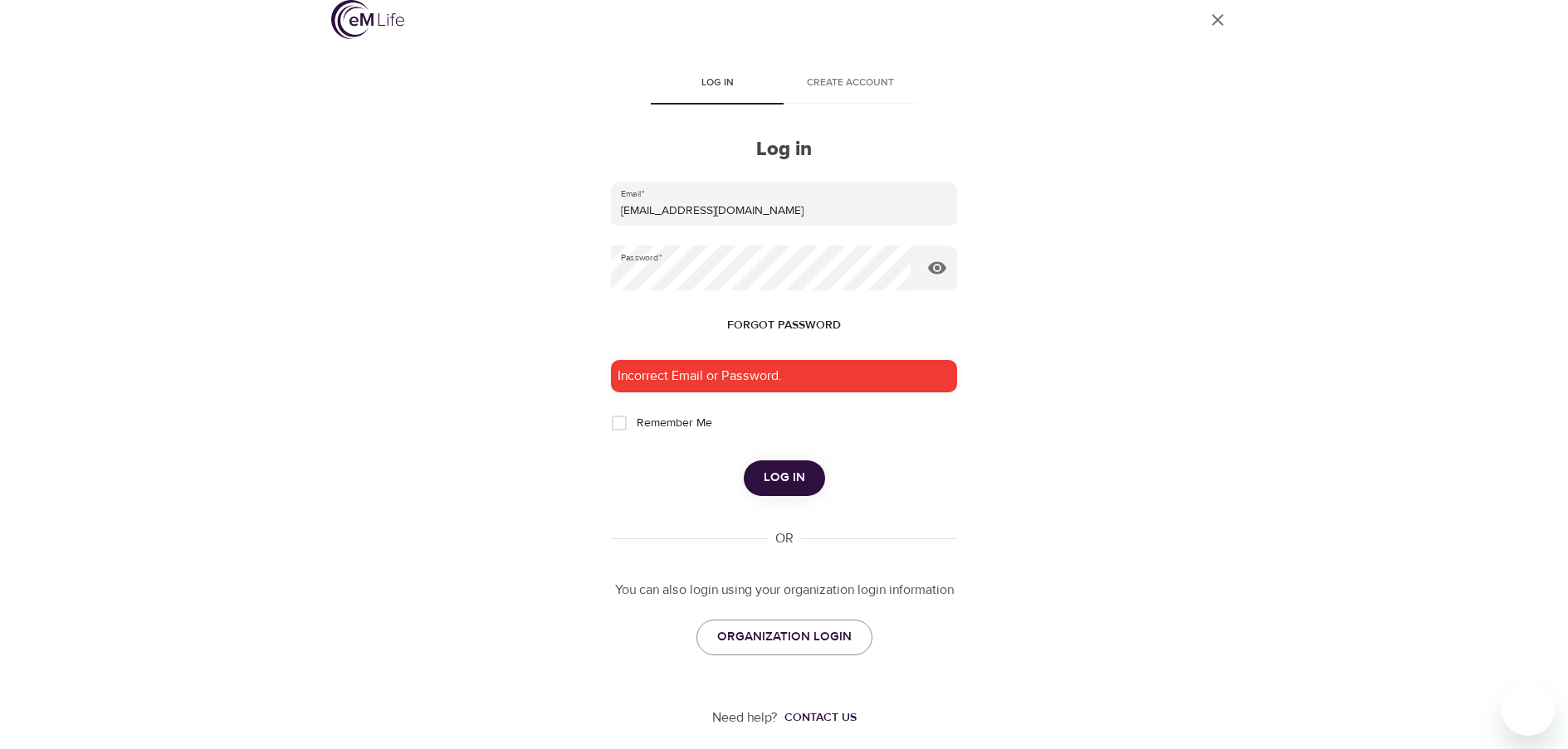
scroll to position [31, 0]
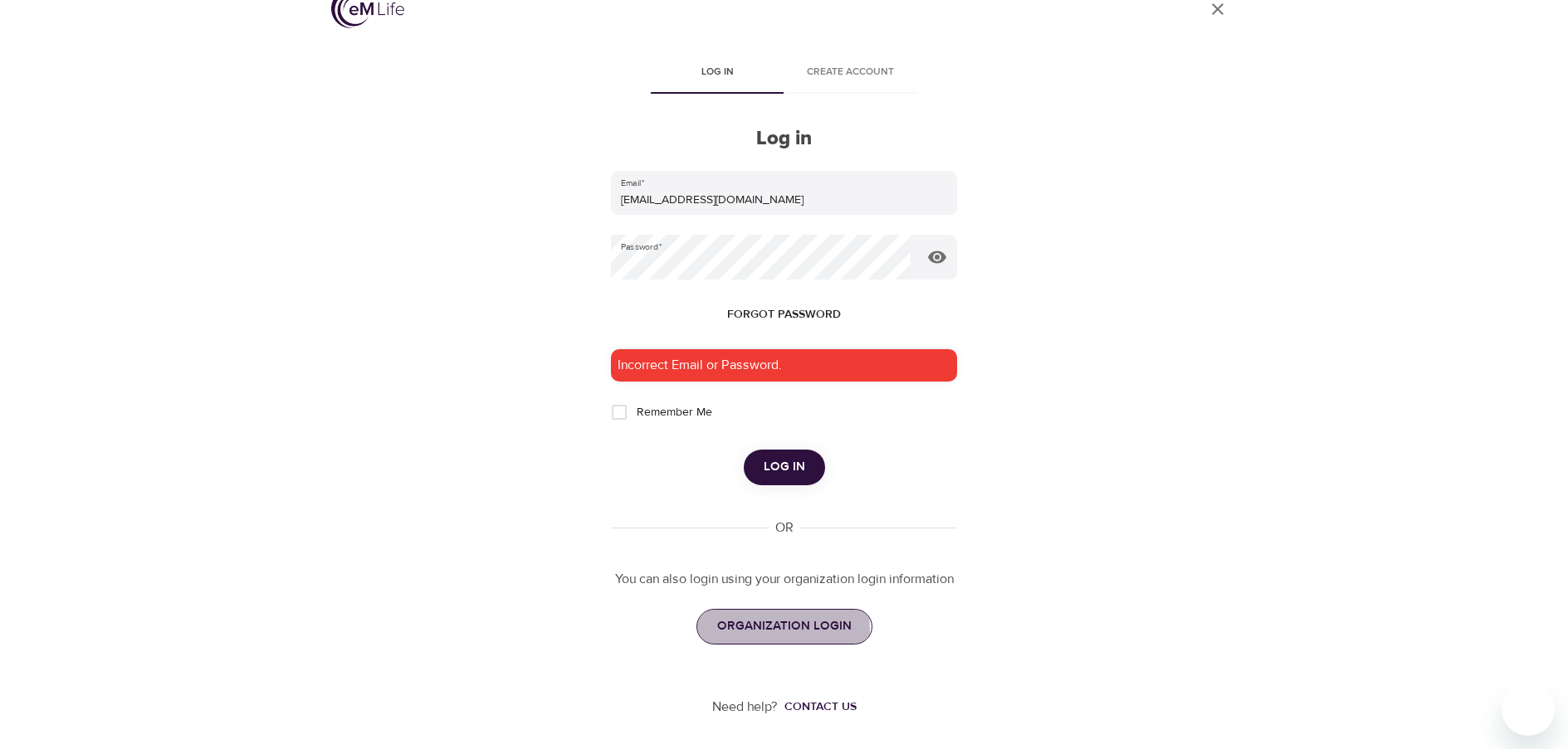
click at [777, 629] on span "ORGANIZATION LOGIN" at bounding box center [784, 626] width 134 height 22
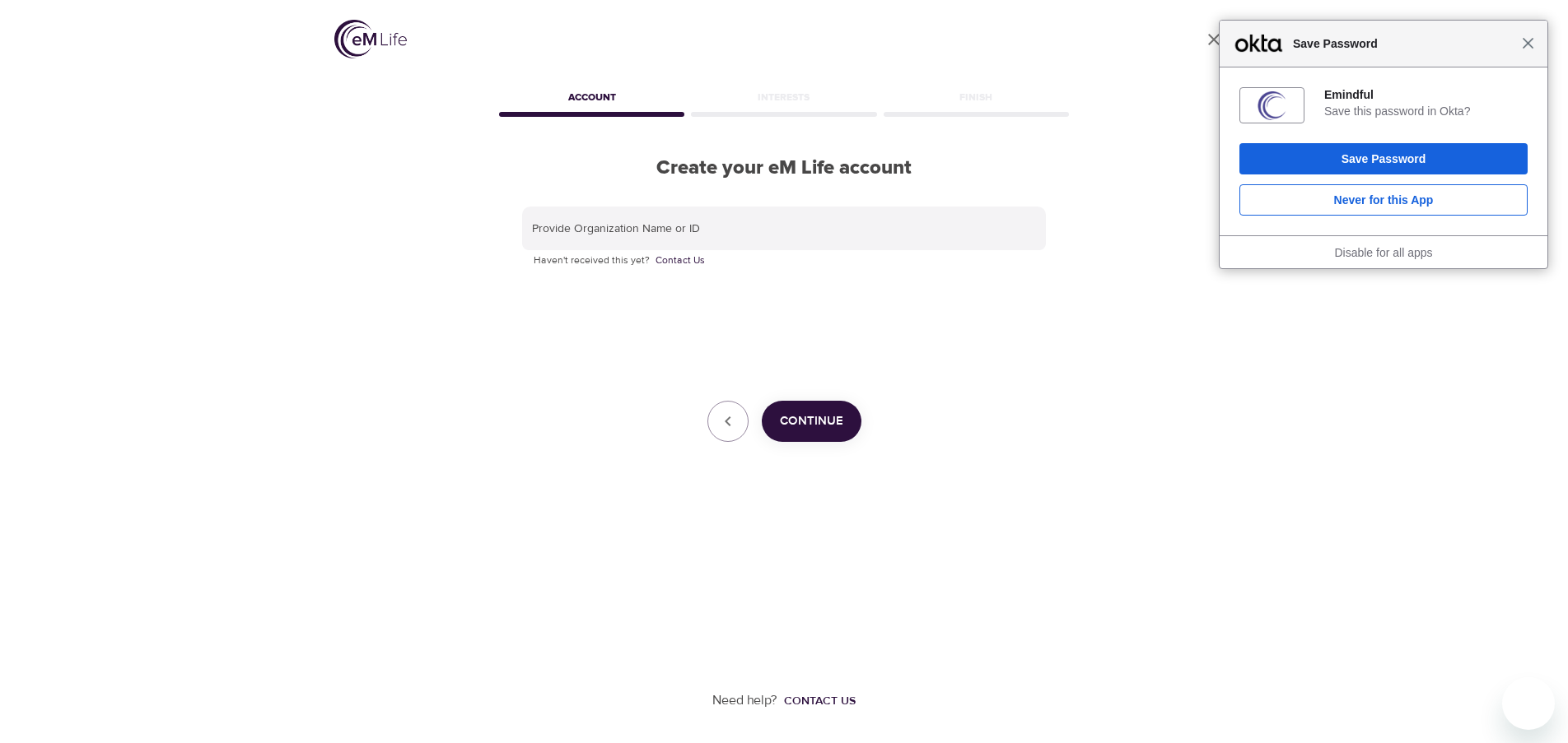
click at [1521, 47] on span "Close" at bounding box center [1527, 43] width 12 height 12
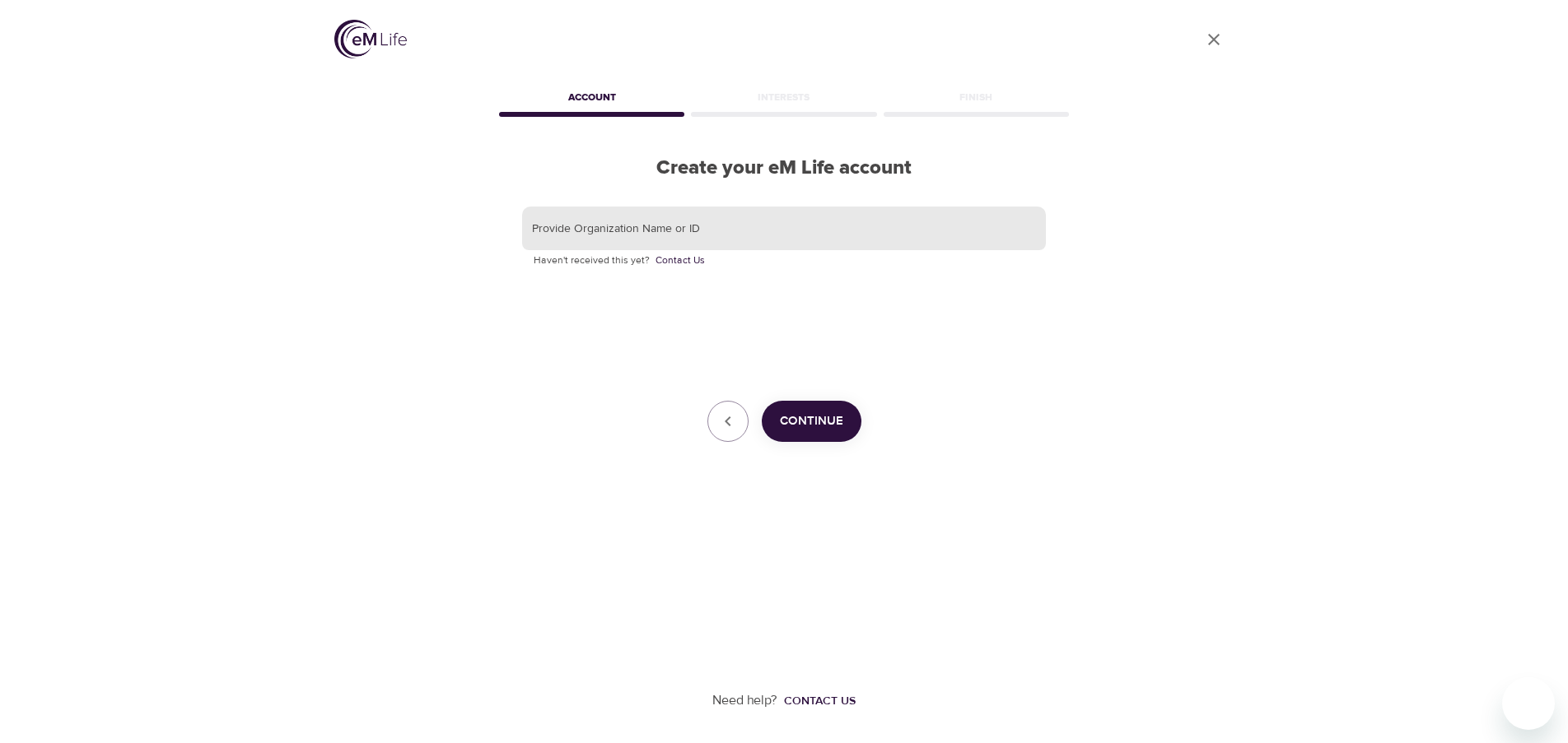
click at [632, 234] on input "text" at bounding box center [783, 228] width 524 height 45
type input "gbt"
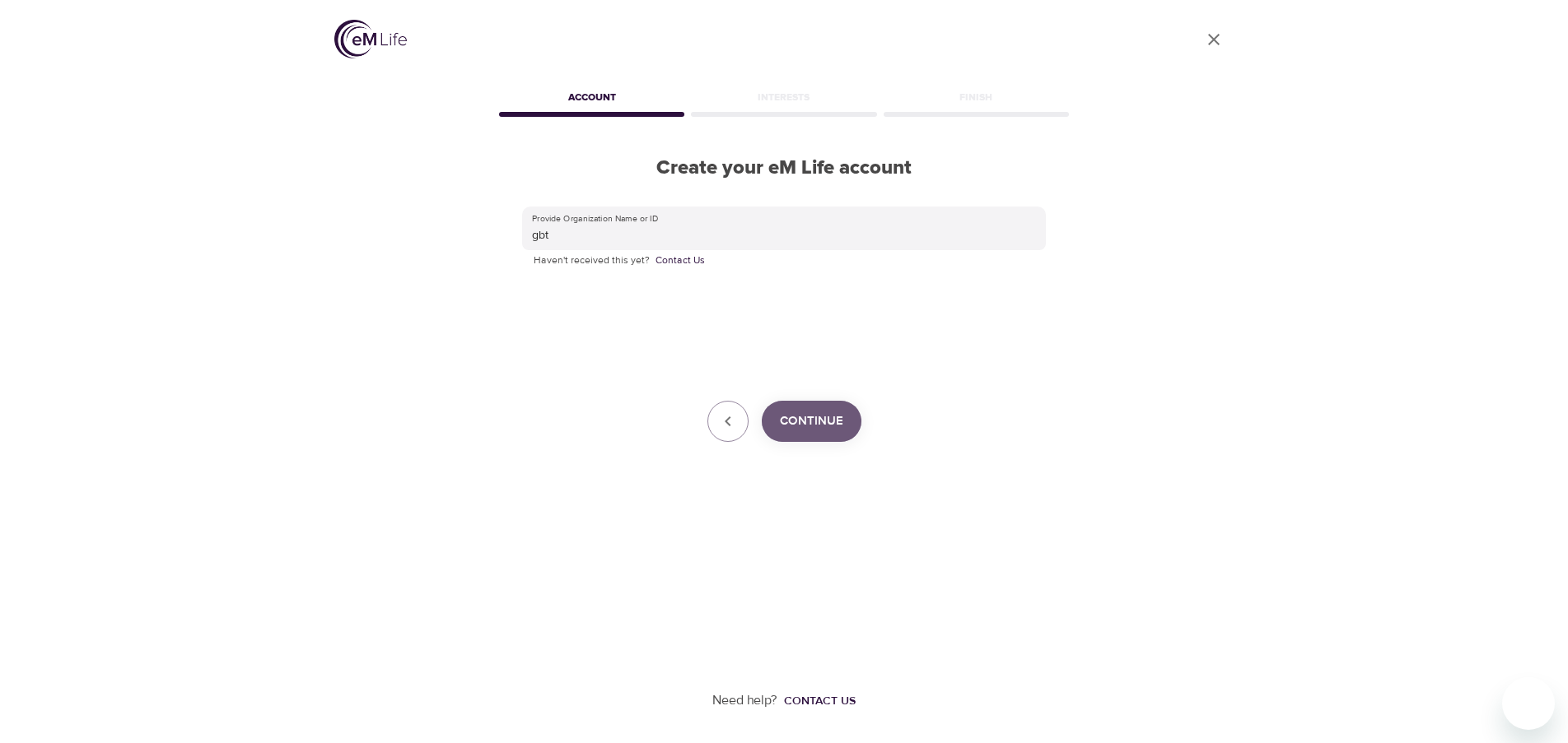
click at [834, 427] on span "Continue" at bounding box center [811, 421] width 64 height 22
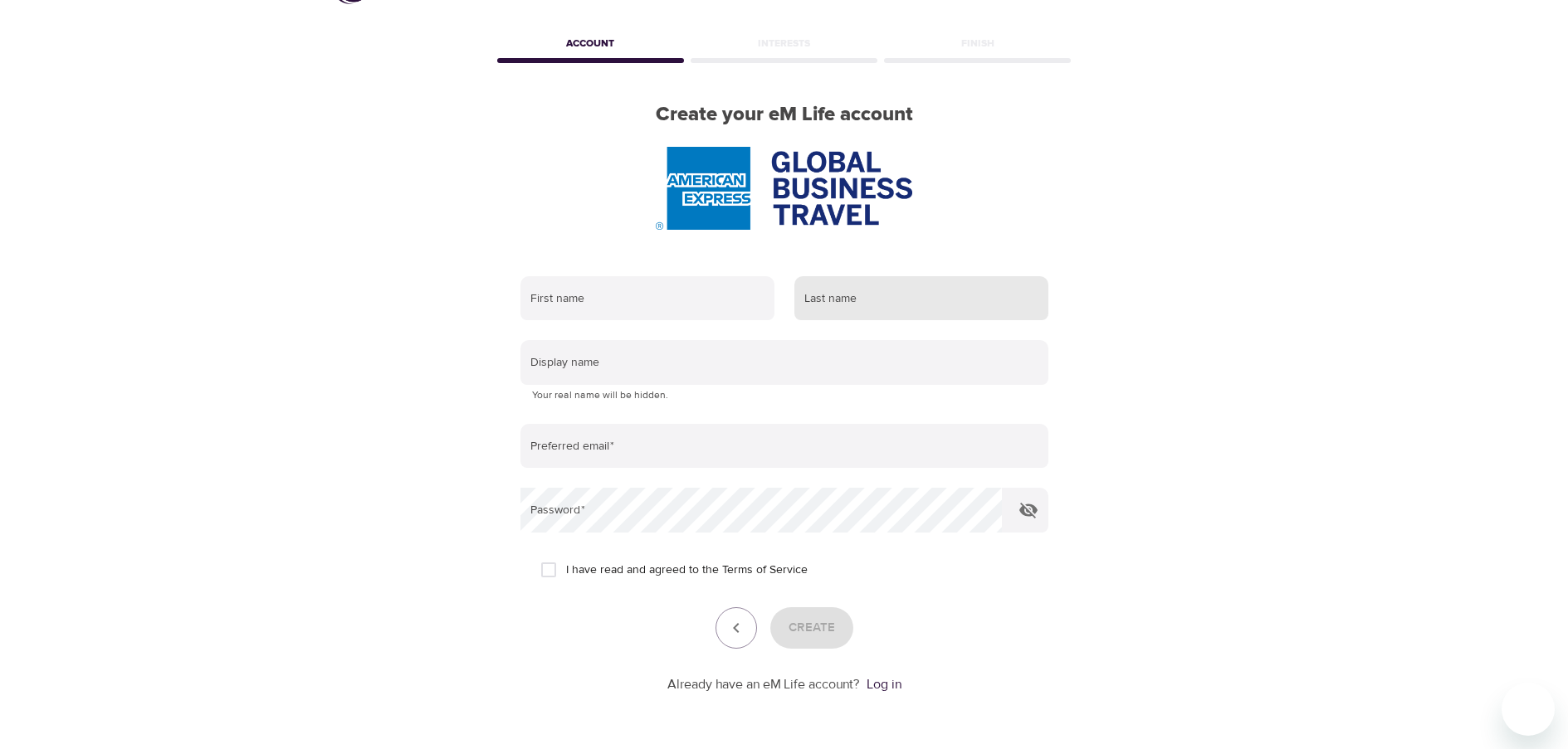
scroll to position [112, 0]
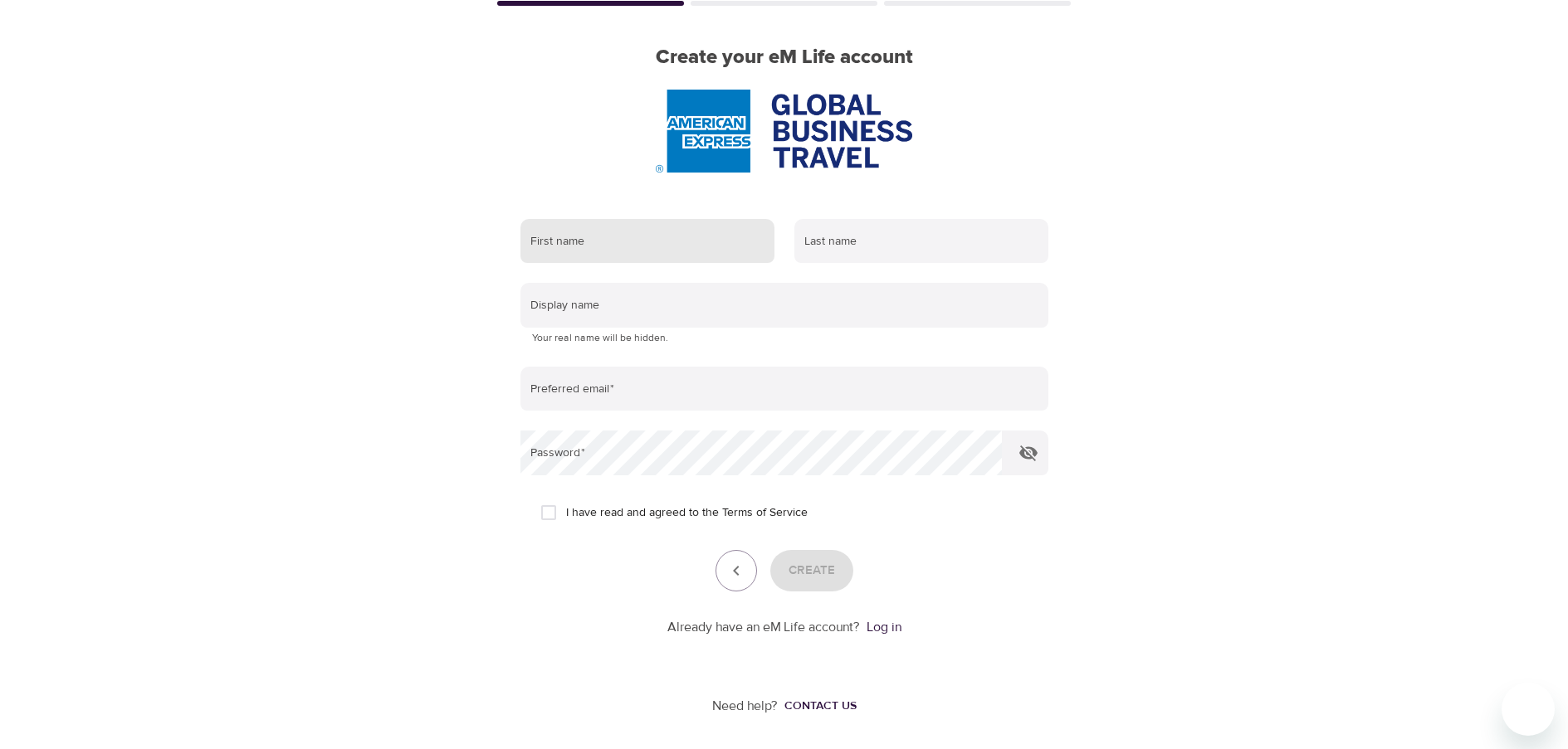
click at [564, 219] on input "text" at bounding box center [647, 241] width 254 height 45
click at [826, 707] on div "Contact us" at bounding box center [820, 706] width 72 height 16
click at [605, 254] on input "text" at bounding box center [647, 241] width 254 height 45
type input "Linda"
type input "Van den Pangaard"
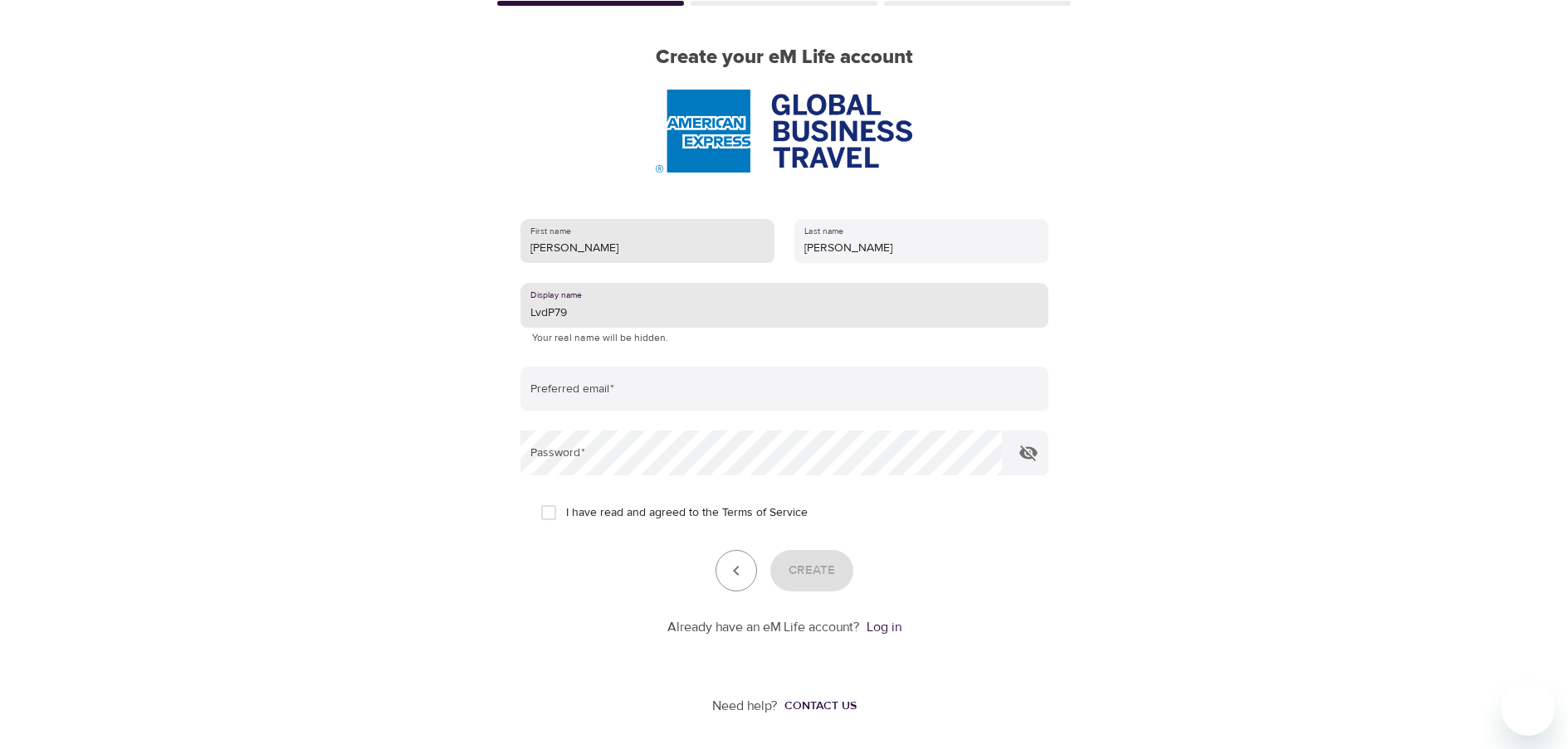
type input "LvdP79"
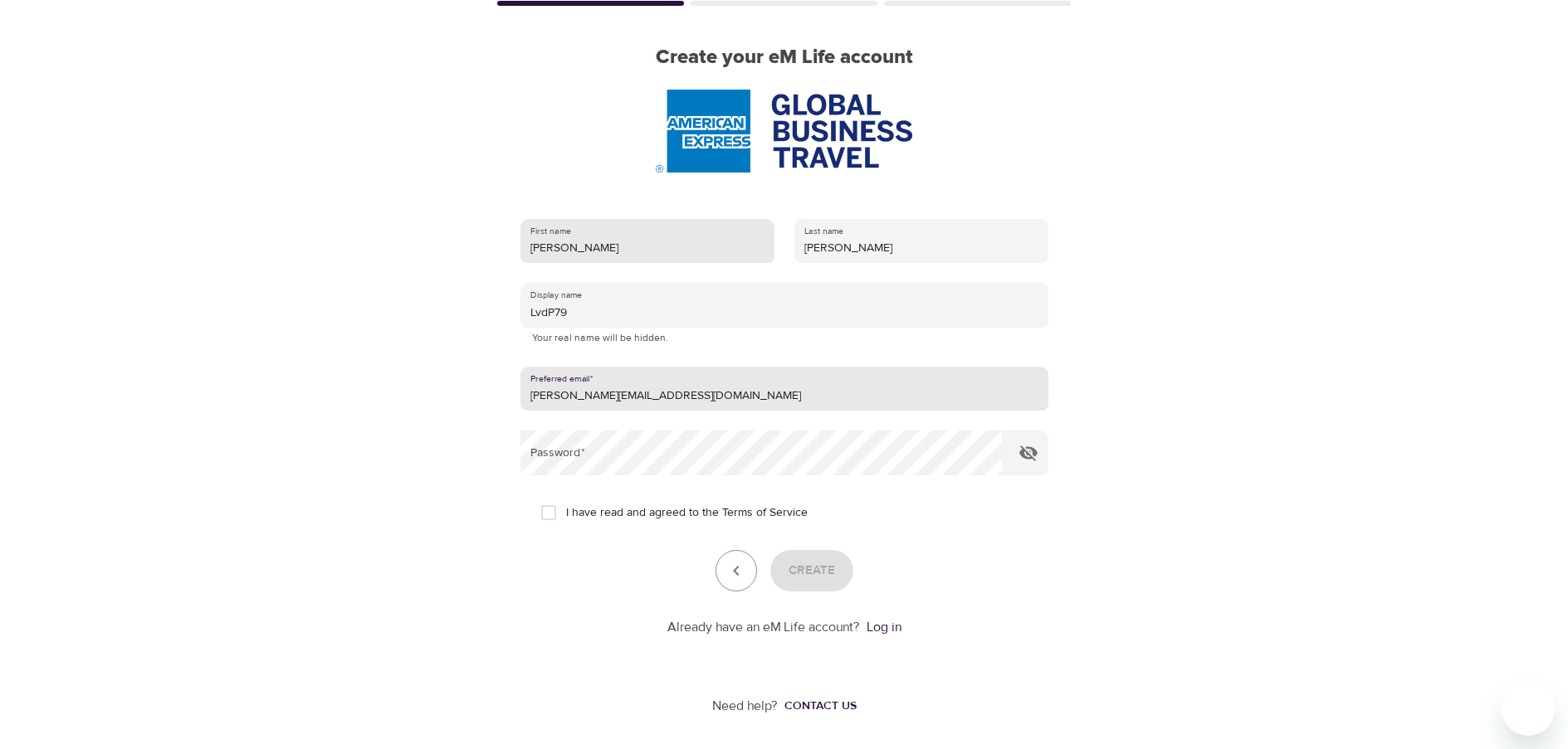
type input "[PERSON_NAME][EMAIL_ADDRESS][DOMAIN_NAME]"
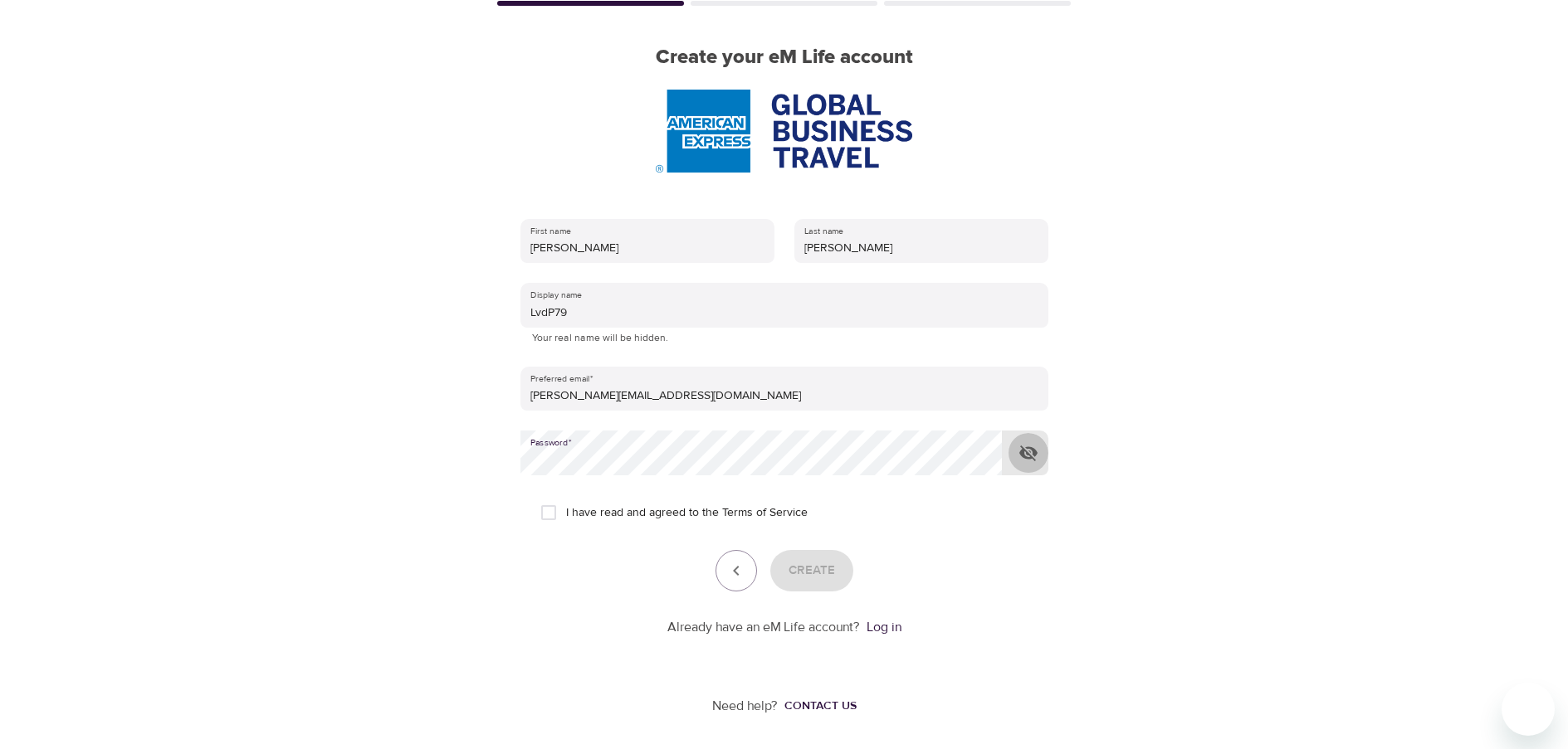
click at [1028, 453] on icon "button" at bounding box center [1028, 453] width 18 height 15
click at [227, 450] on div "User Profile Account Interests Finish Create your eM Life account First name Li…" at bounding box center [784, 262] width 1568 height 749
drag, startPoint x: 550, startPoint y: 511, endPoint x: 629, endPoint y: 524, distance: 80.1
click at [550, 511] on input "I have read and agreed to the Terms of Service" at bounding box center [548, 512] width 34 height 34
checkbox input "true"
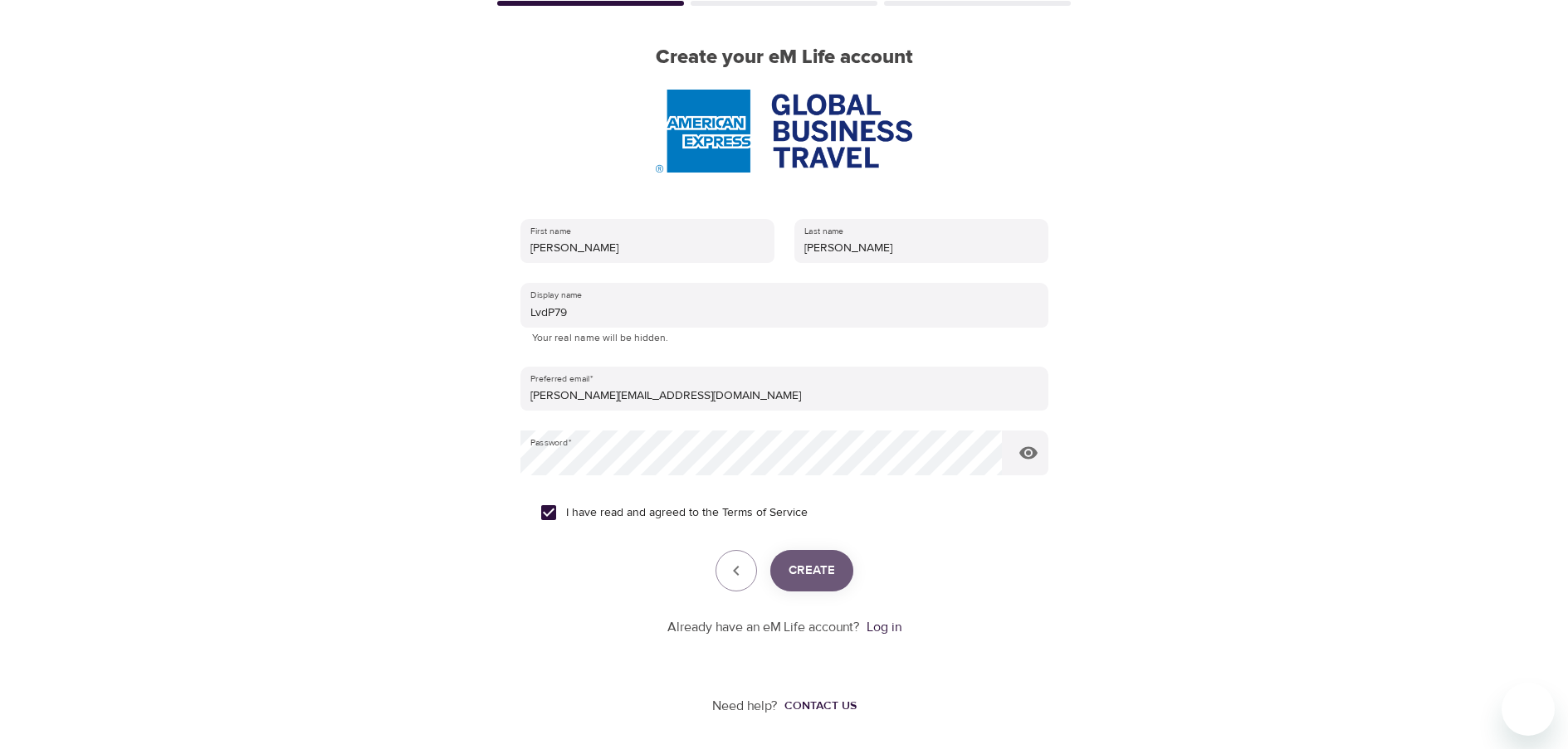
click at [821, 574] on span "Create" at bounding box center [811, 571] width 47 height 22
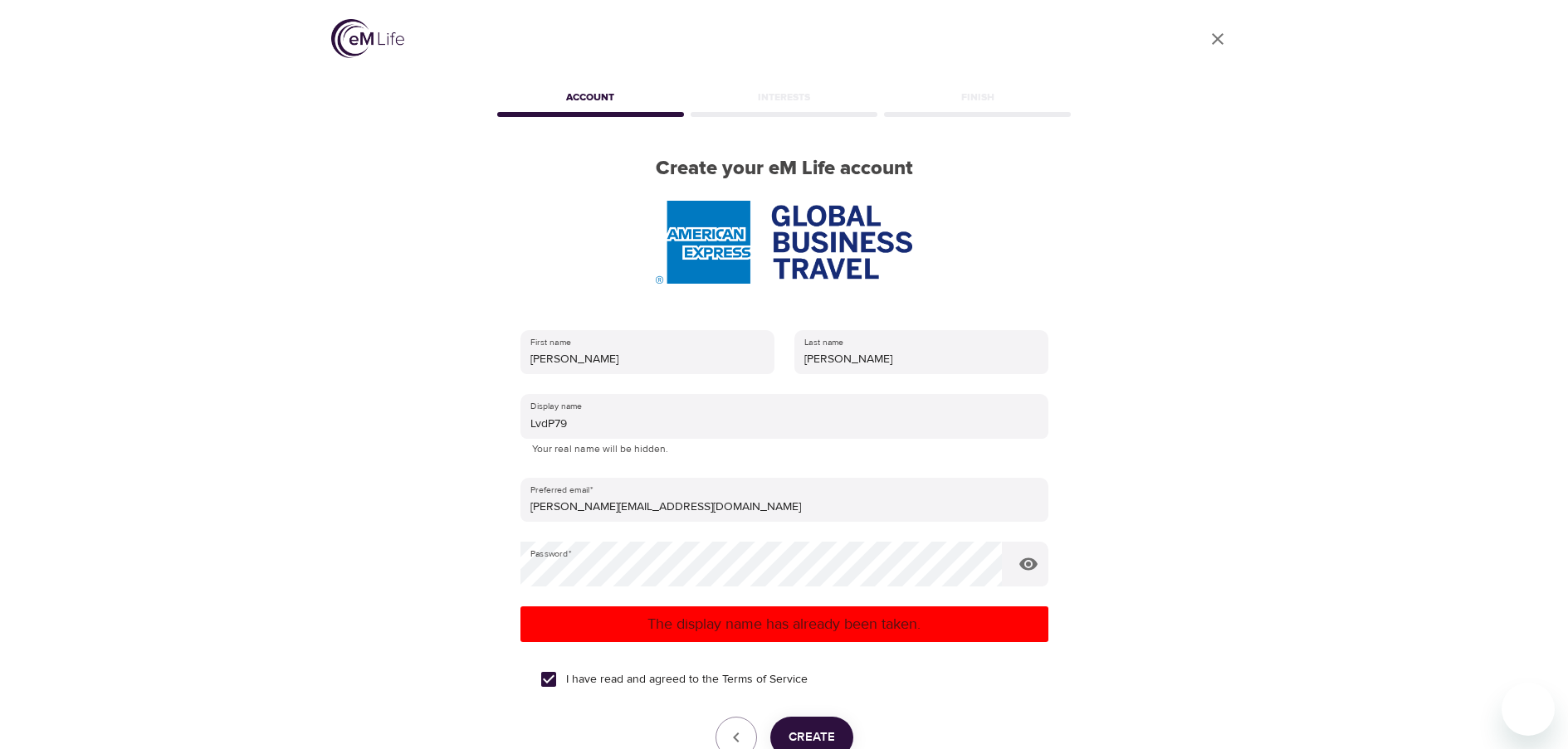
scroll to position [0, 0]
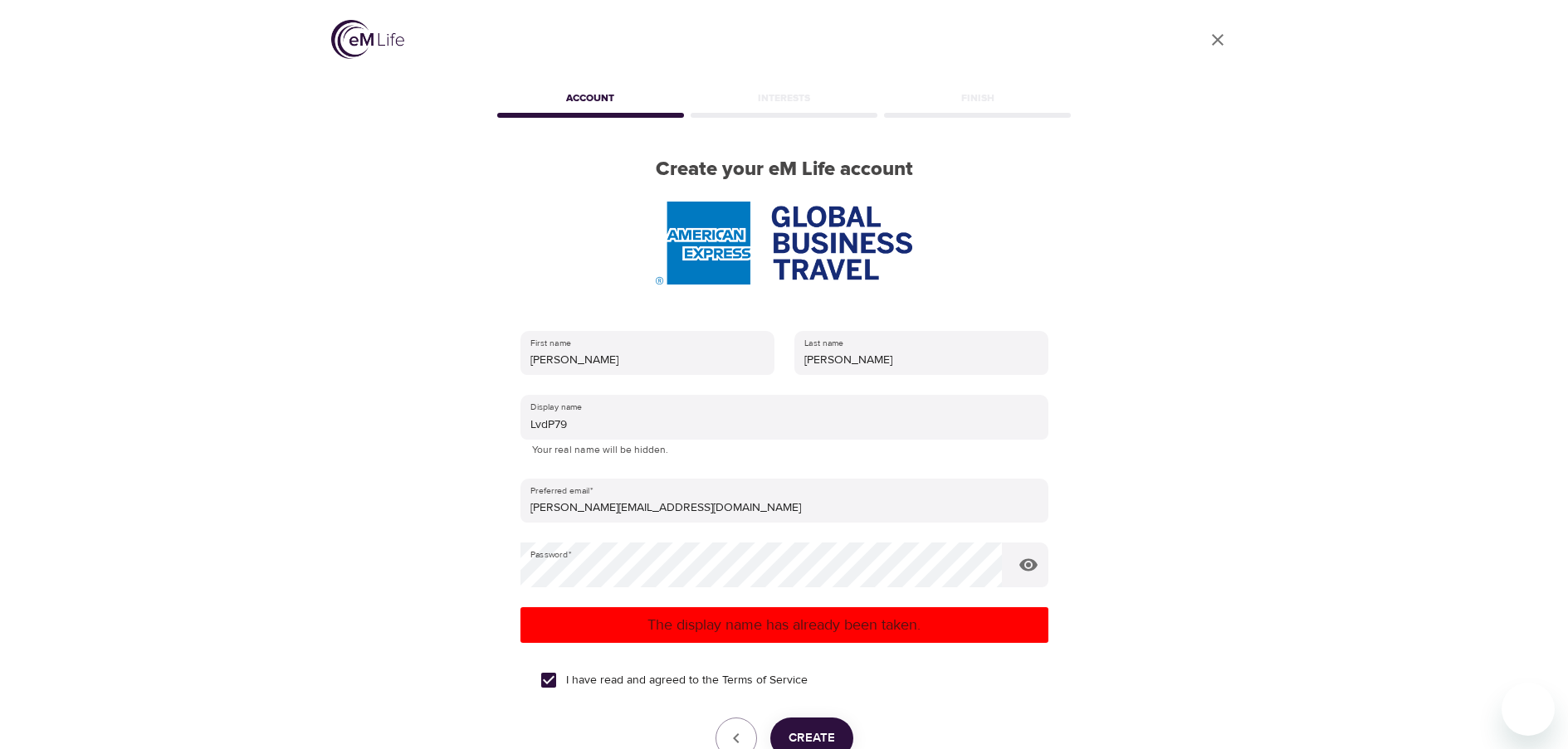
click at [436, 413] on div "User Profile Account Interests Finish Create your eM Life account First name Li…" at bounding box center [784, 374] width 946 height 749
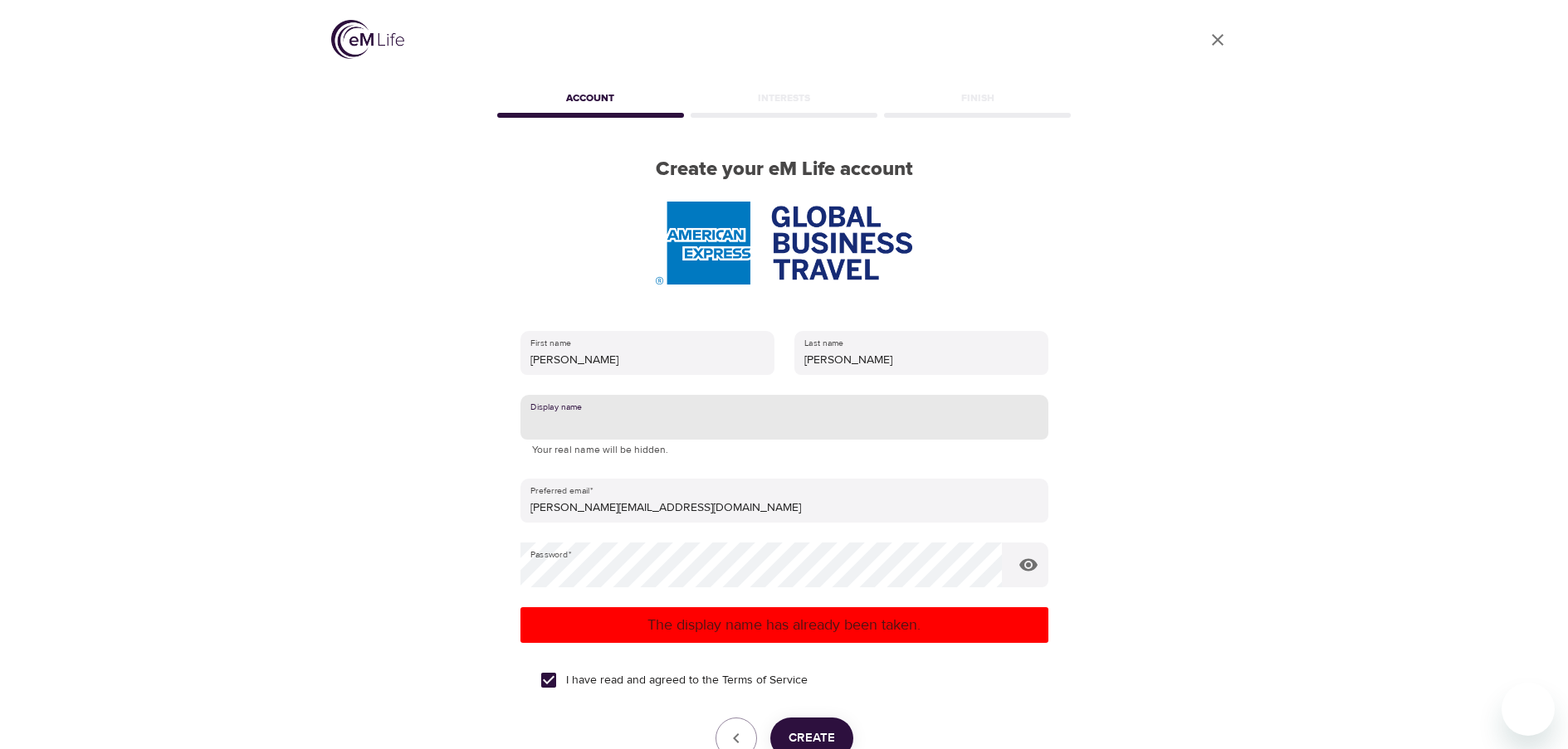
type input "L"
type input ":"
type input "L"
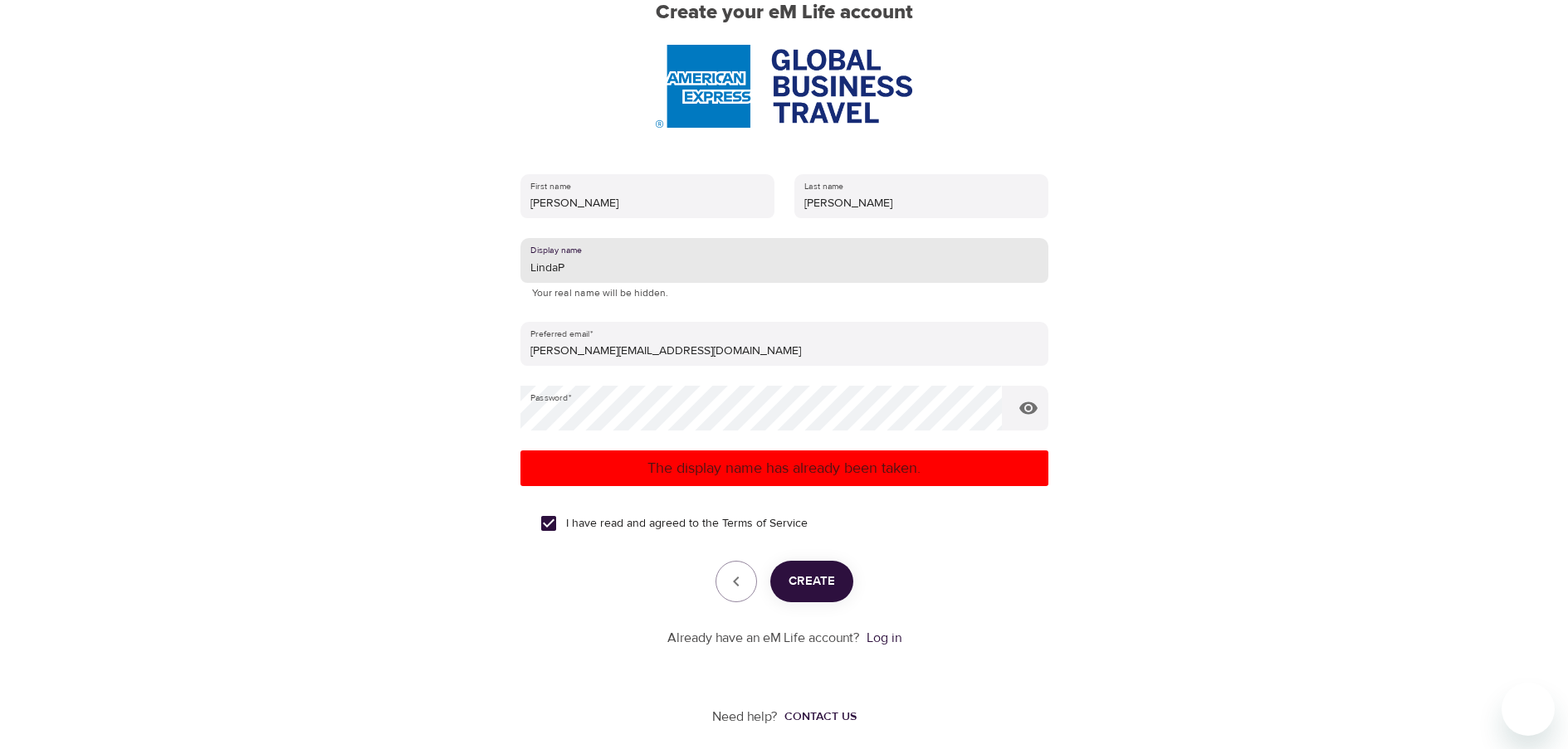
scroll to position [168, 0]
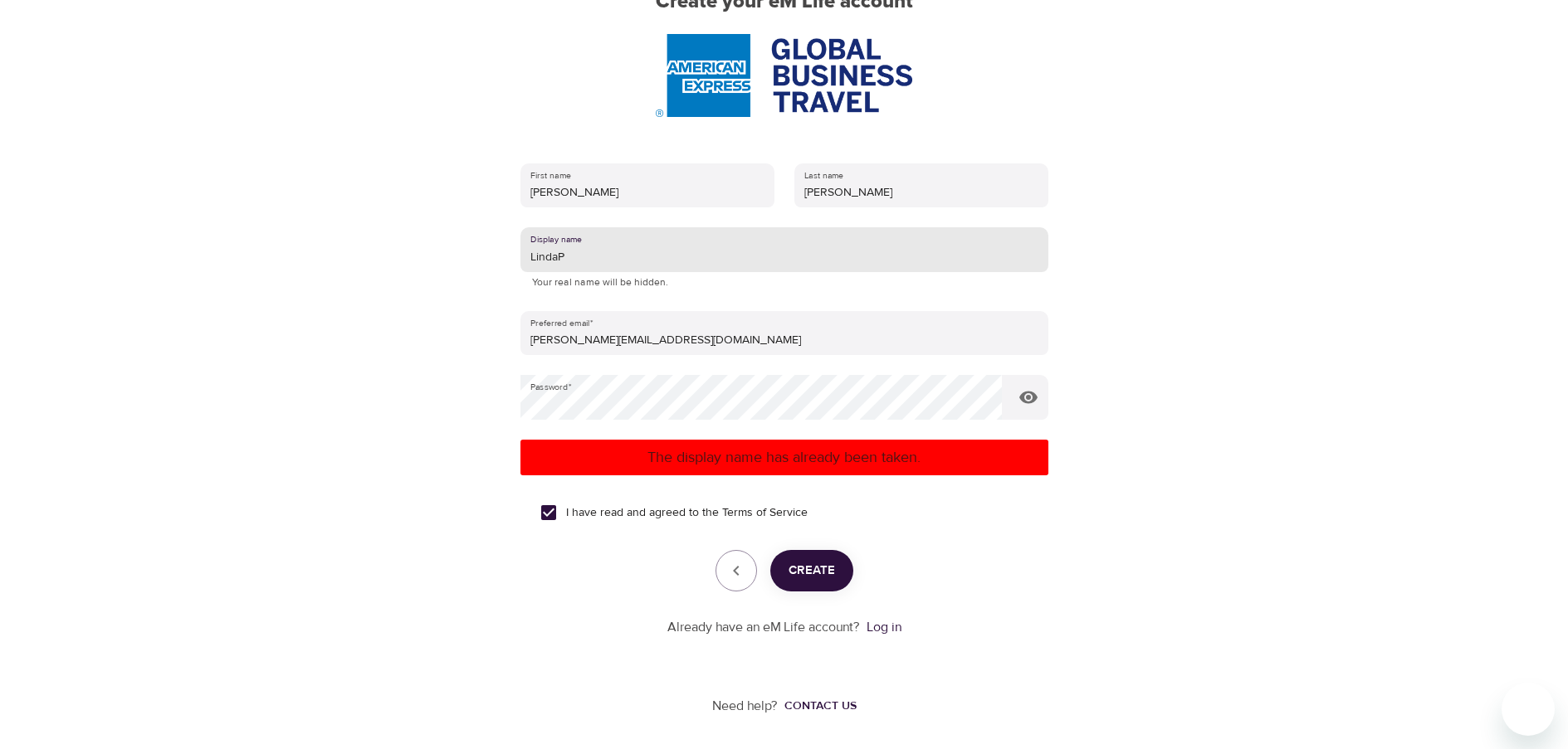
click at [826, 570] on span "Create" at bounding box center [811, 571] width 47 height 22
drag, startPoint x: 668, startPoint y: 271, endPoint x: 102, endPoint y: 202, distance: 570.2
click at [171, 210] on div "User Profile Account Interests Finish Create your eM Life account First name Li…" at bounding box center [784, 207] width 1568 height 749
type input "Lpanga"
drag, startPoint x: 820, startPoint y: 570, endPoint x: 835, endPoint y: 486, distance: 85.3
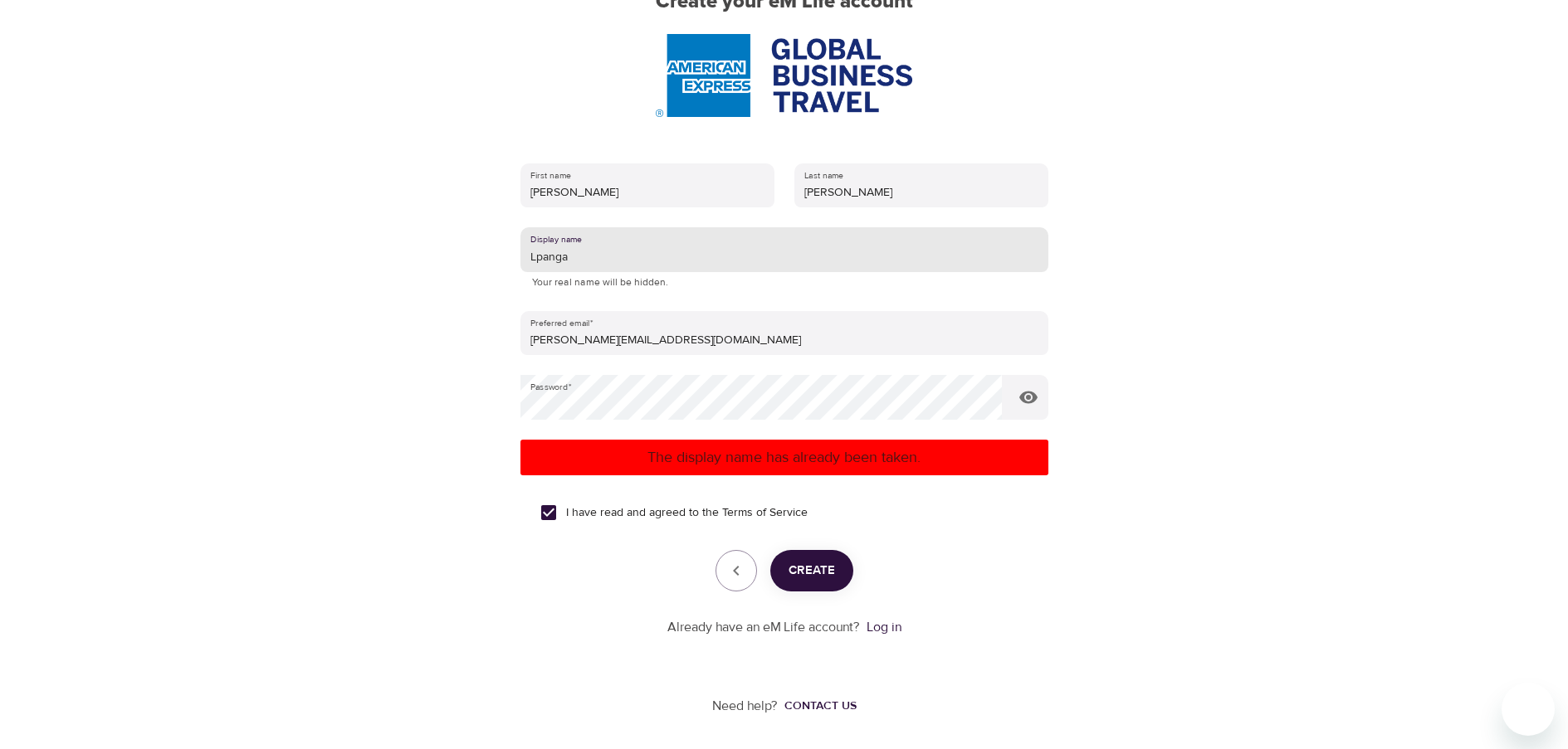
click at [819, 570] on span "Create" at bounding box center [811, 571] width 47 height 22
drag, startPoint x: 646, startPoint y: 245, endPoint x: 154, endPoint y: 165, distance: 498.5
click at [154, 165] on div "User Profile Account Interests Finish Create your eM Life account First name Li…" at bounding box center [784, 207] width 1568 height 749
type input "L"
type input "LvdP"
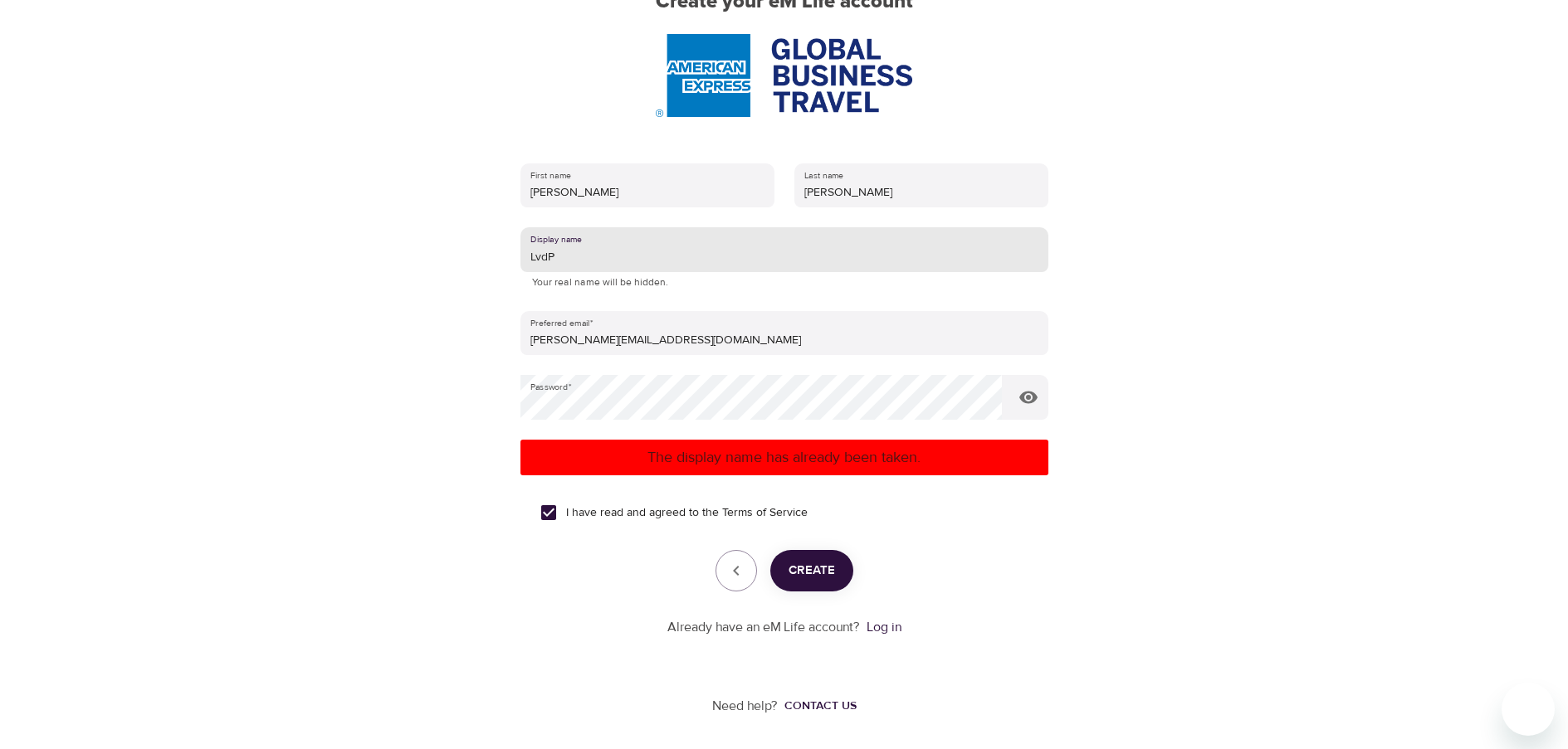
click at [811, 576] on span "Create" at bounding box center [811, 571] width 47 height 22
drag, startPoint x: 551, startPoint y: 260, endPoint x: 418, endPoint y: 249, distance: 133.5
click at [420, 251] on div "User Profile Account Interests Finish Create your eM Life account First name Li…" at bounding box center [784, 207] width 946 height 749
click at [885, 631] on link "Log in" at bounding box center [884, 626] width 34 height 16
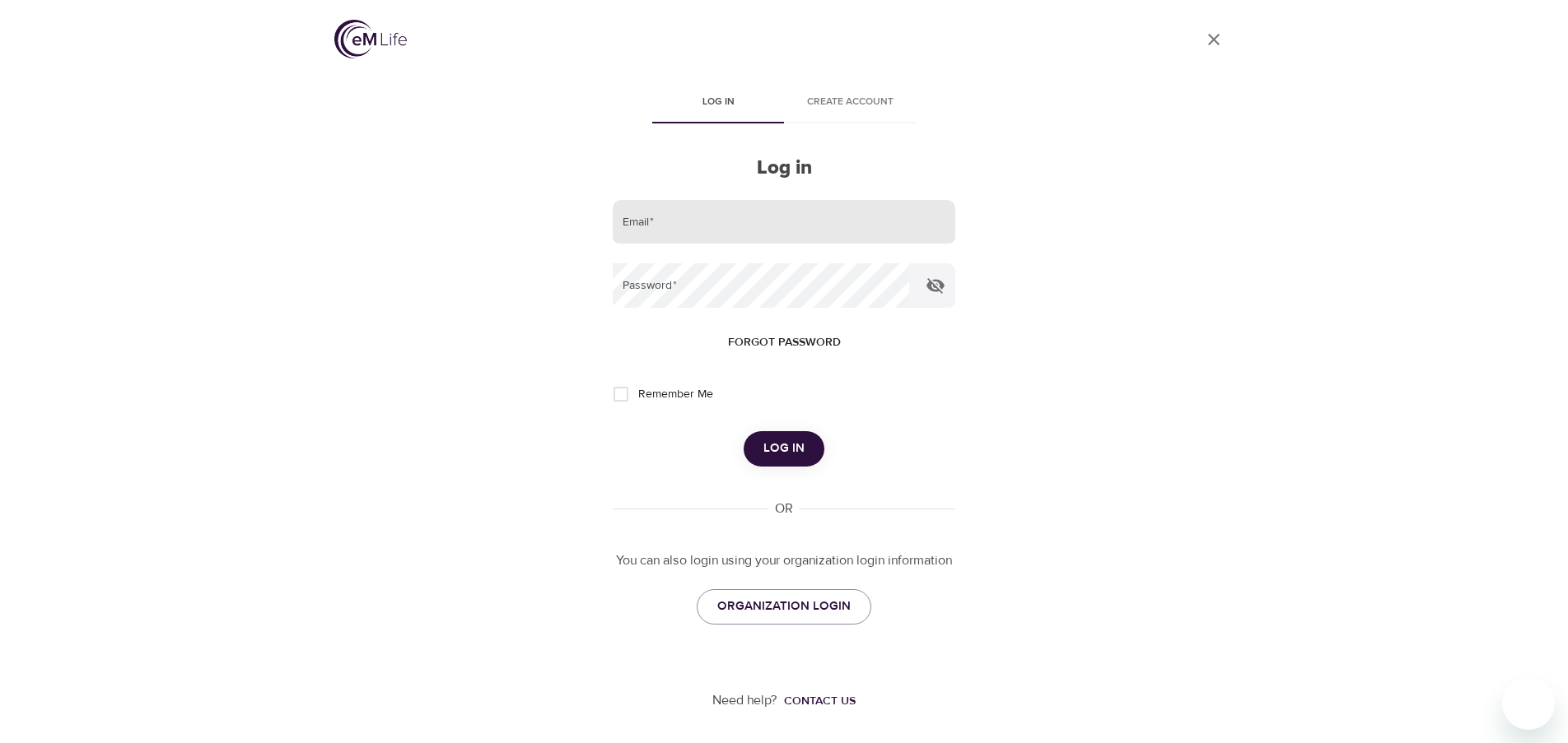
click at [749, 235] on input "email" at bounding box center [784, 222] width 342 height 45
type input "[PERSON_NAME][EMAIL_ADDRESS][DOMAIN_NAME]"
click at [943, 276] on icon "button" at bounding box center [935, 285] width 20 height 20
click at [784, 450] on span "Log in" at bounding box center [783, 448] width 41 height 22
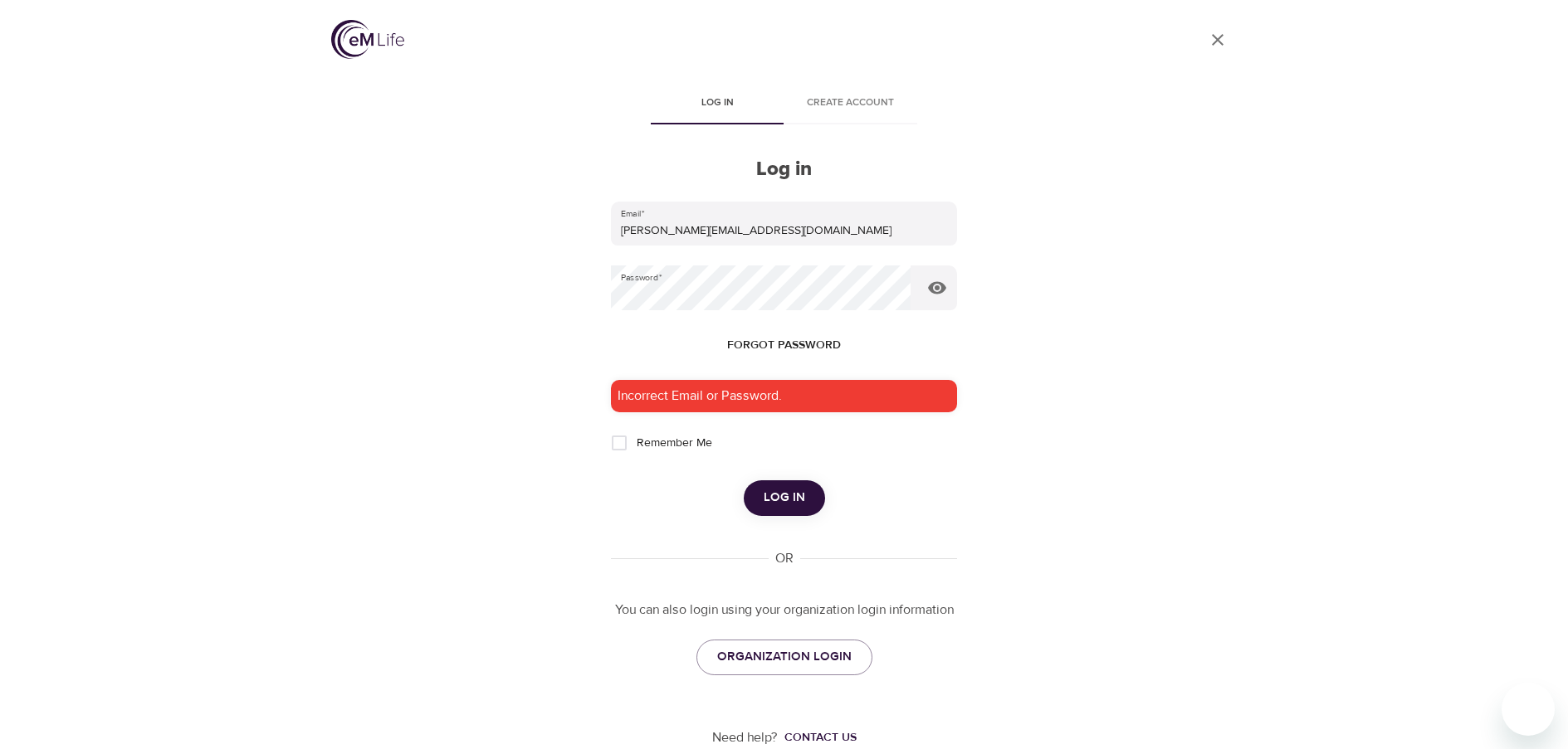
click at [772, 346] on span "Forgot password" at bounding box center [784, 346] width 114 height 21
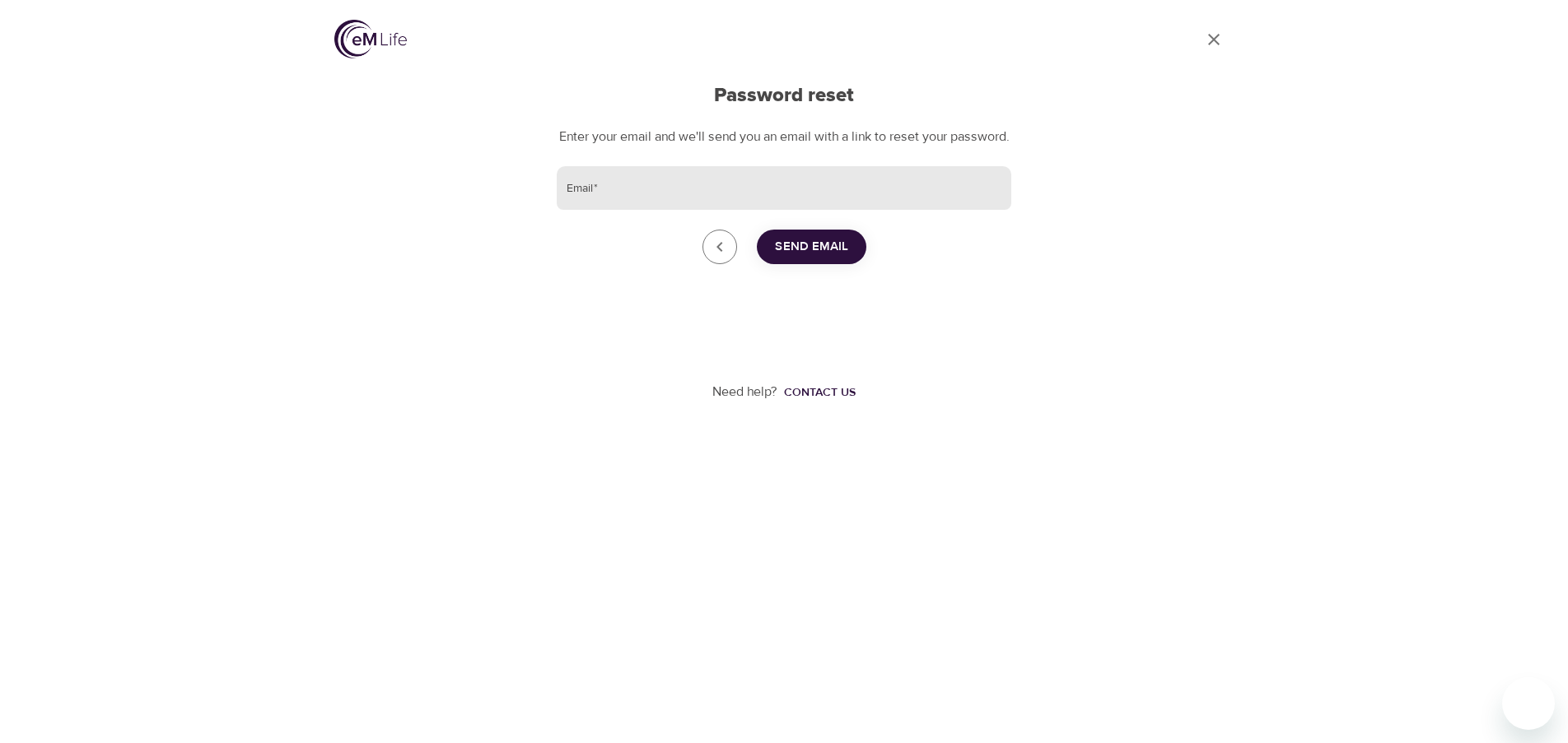
click at [601, 210] on input "Email   *" at bounding box center [784, 188] width 454 height 45
type input "[PERSON_NAME][EMAIL_ADDRESS][DOMAIN_NAME]"
click at [806, 257] on span "Send Email" at bounding box center [811, 247] width 73 height 22
